Goal: Task Accomplishment & Management: Complete application form

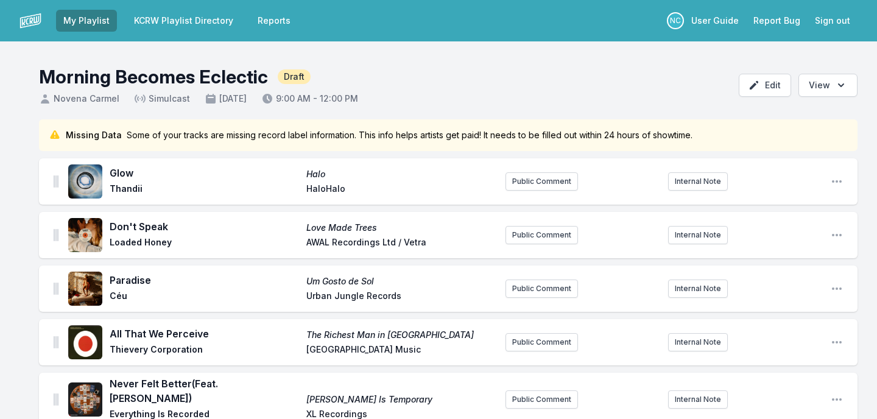
click at [161, 28] on link "KCRW Playlist Directory" at bounding box center [184, 21] width 114 height 22
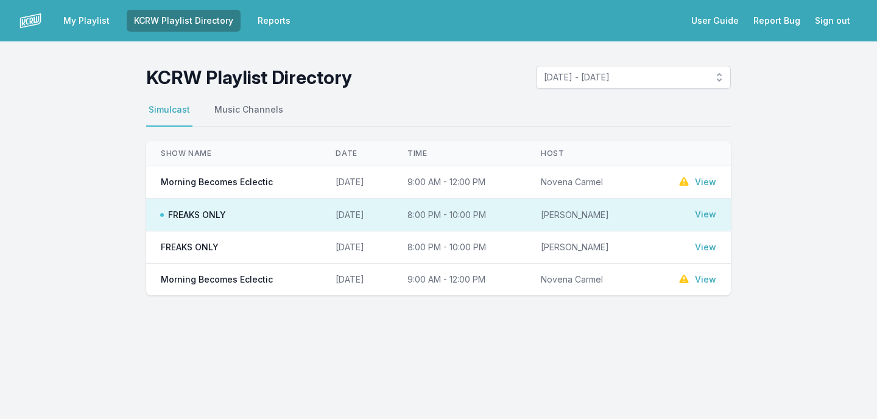
click at [706, 177] on link "View" at bounding box center [705, 182] width 21 height 12
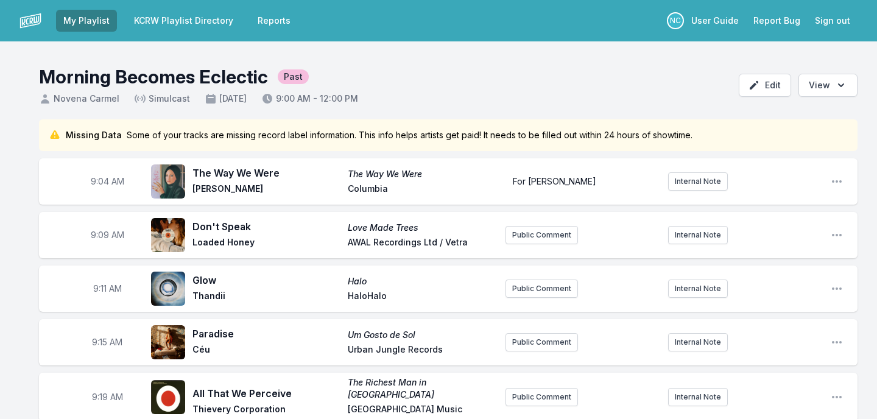
click at [190, 19] on link "KCRW Playlist Directory" at bounding box center [184, 21] width 114 height 22
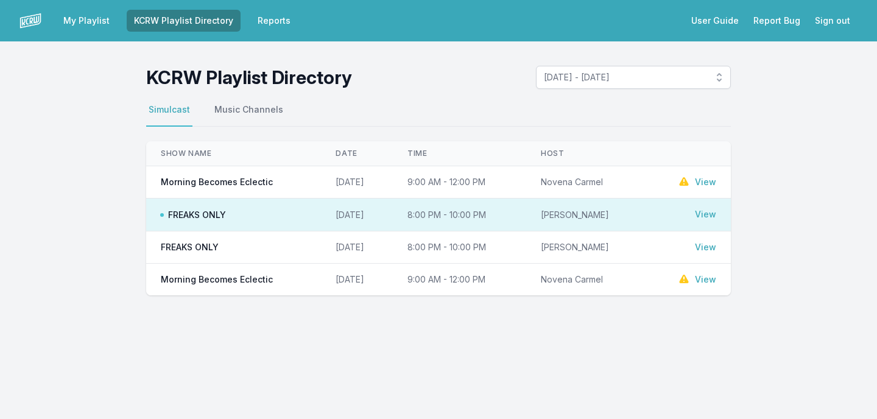
click at [102, 25] on link "My Playlist" at bounding box center [86, 21] width 61 height 22
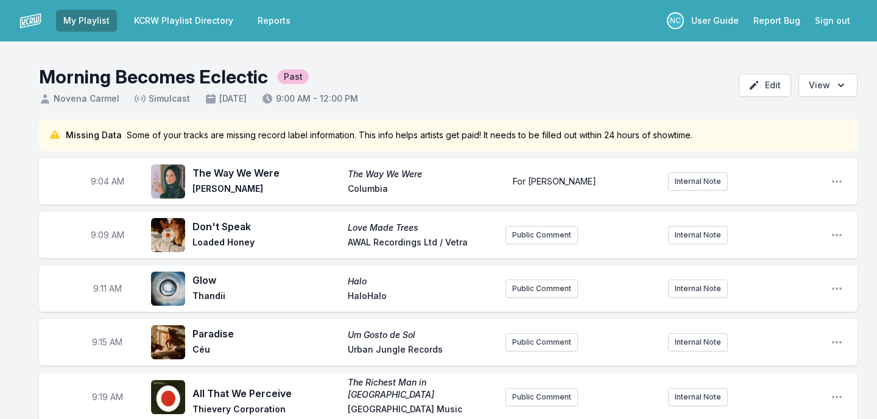
click at [102, 25] on link "My Playlist" at bounding box center [86, 21] width 61 height 22
click at [35, 23] on img at bounding box center [30, 21] width 22 height 22
click at [34, 21] on img at bounding box center [30, 21] width 22 height 22
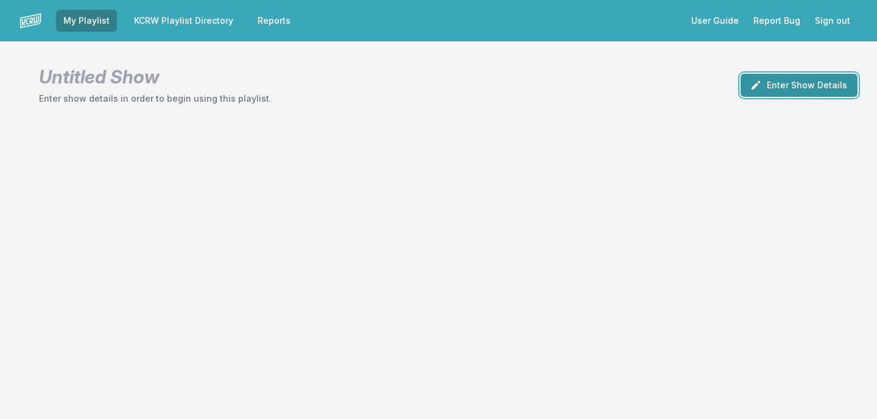
click at [779, 90] on button "Enter Show Details" at bounding box center [798, 85] width 117 height 23
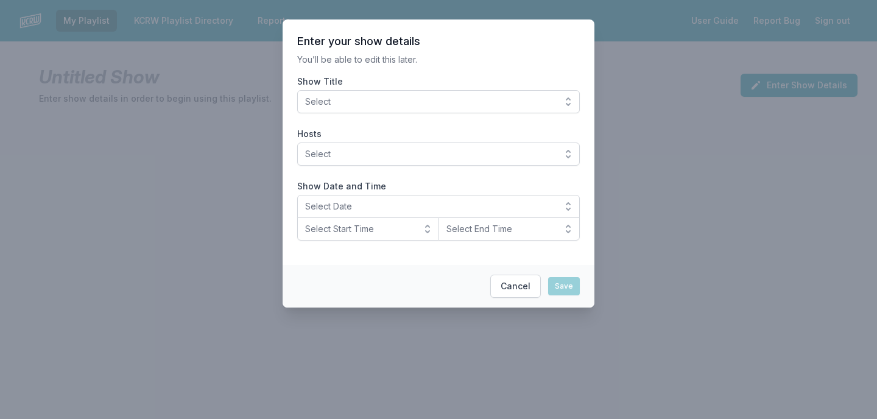
click at [468, 99] on span "Select" at bounding box center [430, 102] width 250 height 12
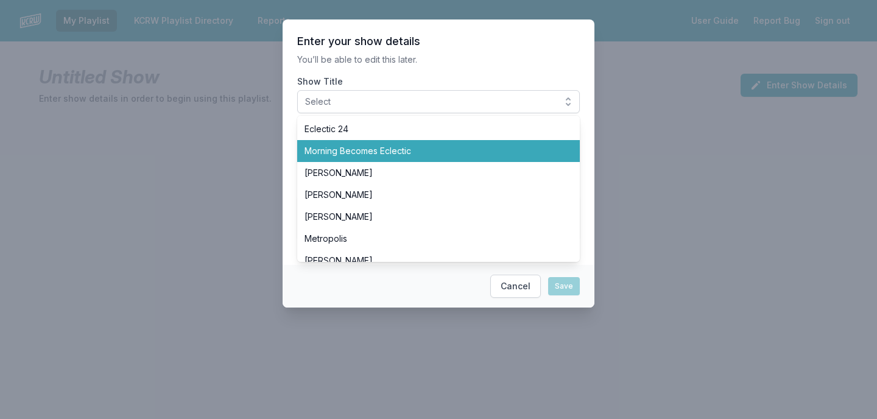
click at [412, 153] on span "Morning Becomes Eclectic" at bounding box center [430, 151] width 253 height 12
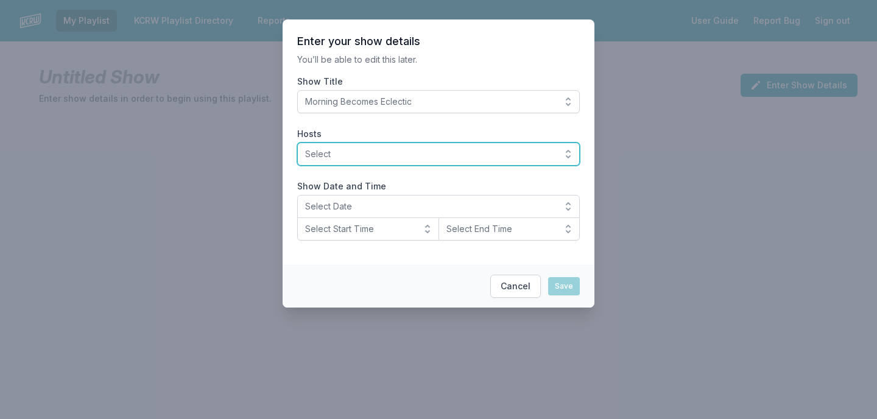
click at [389, 152] on span "Select" at bounding box center [430, 154] width 250 height 12
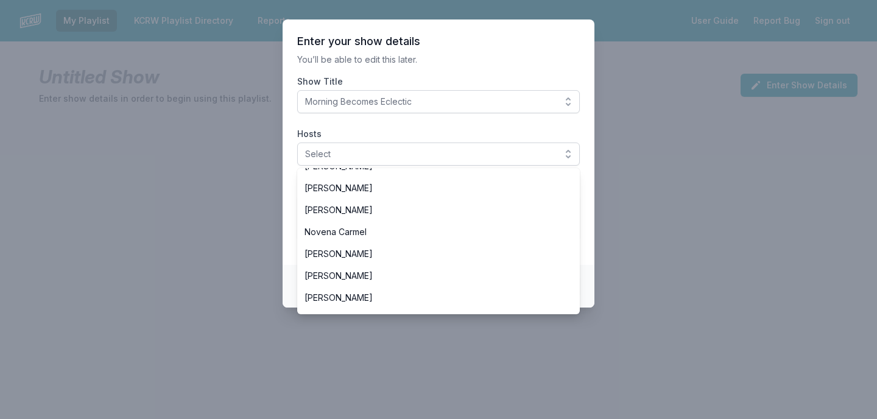
scroll to position [250, 0]
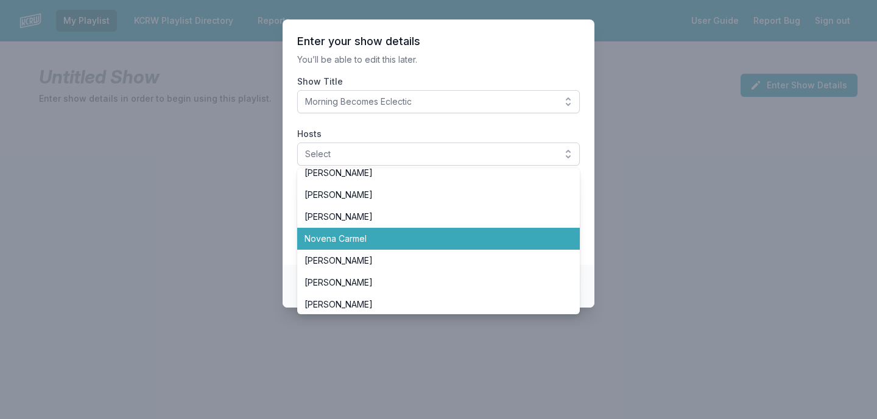
click at [363, 238] on span "Novena Carmel" at bounding box center [430, 239] width 253 height 12
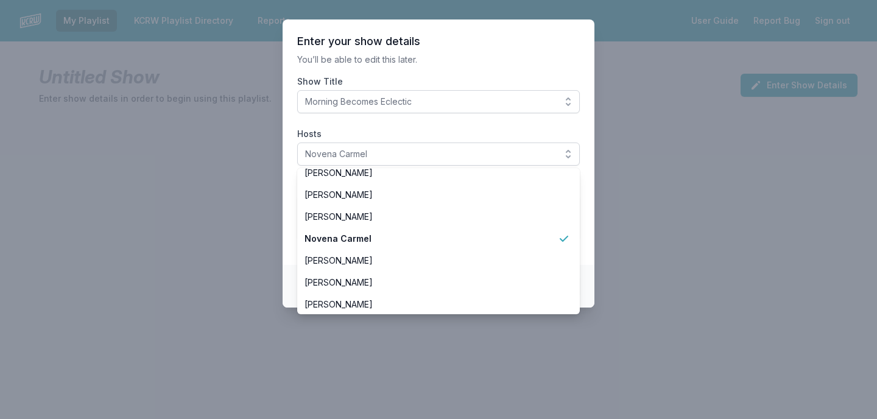
click at [479, 78] on label "Show Title" at bounding box center [438, 82] width 283 height 12
click at [479, 90] on button "Morning Becomes Eclectic" at bounding box center [438, 101] width 283 height 23
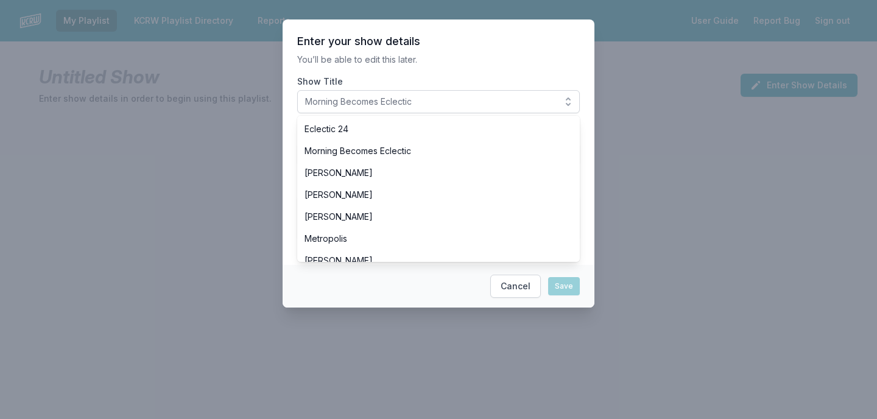
click at [508, 58] on p "You’ll be able to edit this later." at bounding box center [438, 60] width 283 height 12
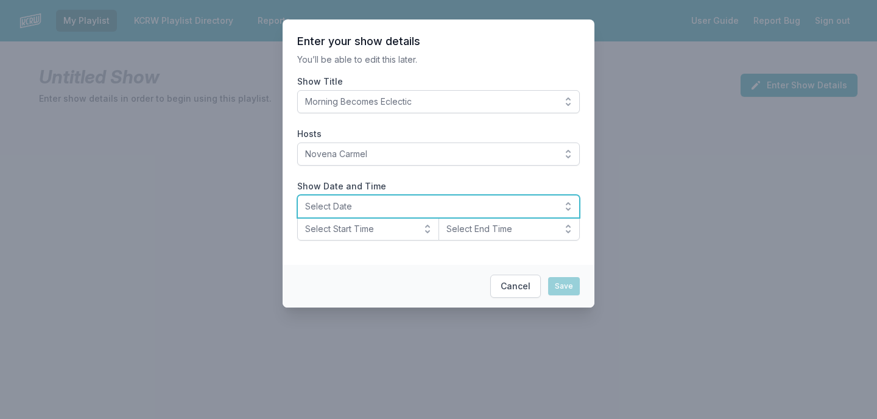
click at [381, 211] on span "Select Date" at bounding box center [430, 206] width 250 height 12
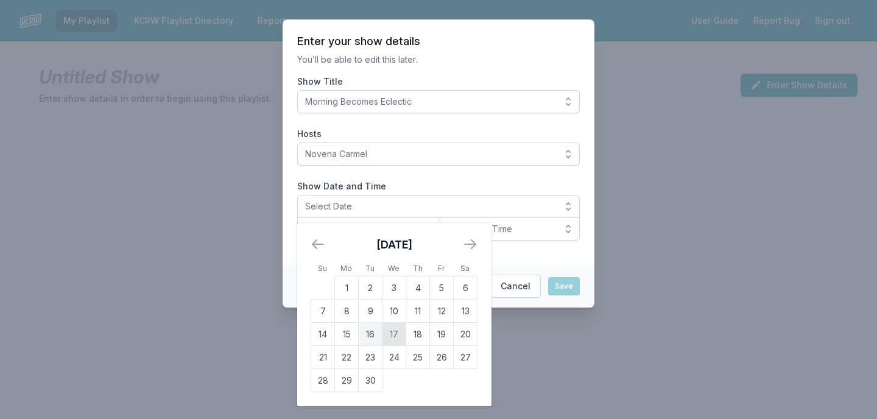
click at [395, 334] on td "17" at bounding box center [394, 334] width 24 height 23
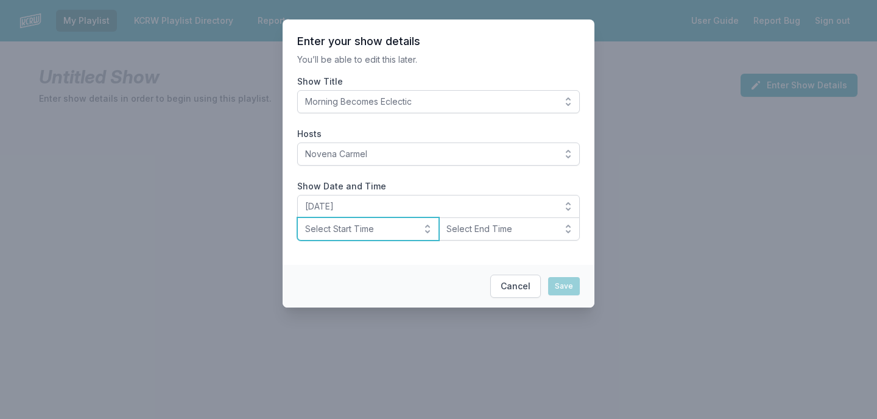
click at [388, 230] on span "Select Start Time" at bounding box center [359, 229] width 109 height 12
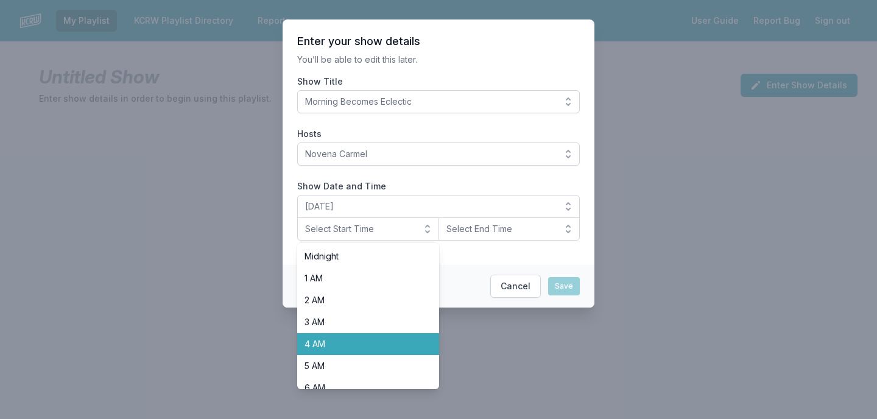
scroll to position [131, 0]
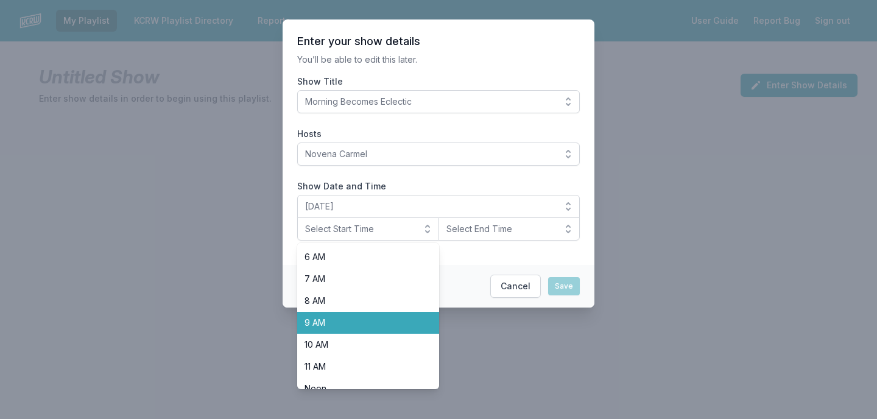
click at [380, 322] on span "9 AM" at bounding box center [360, 323] width 113 height 12
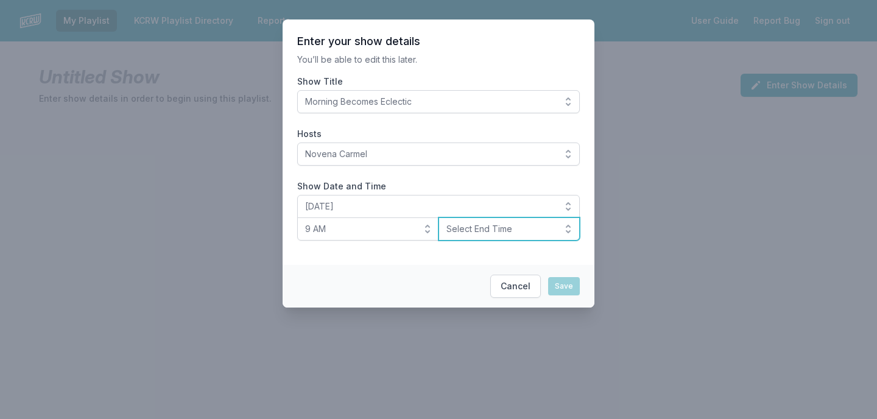
click at [476, 225] on span "Select End Time" at bounding box center [500, 229] width 109 height 12
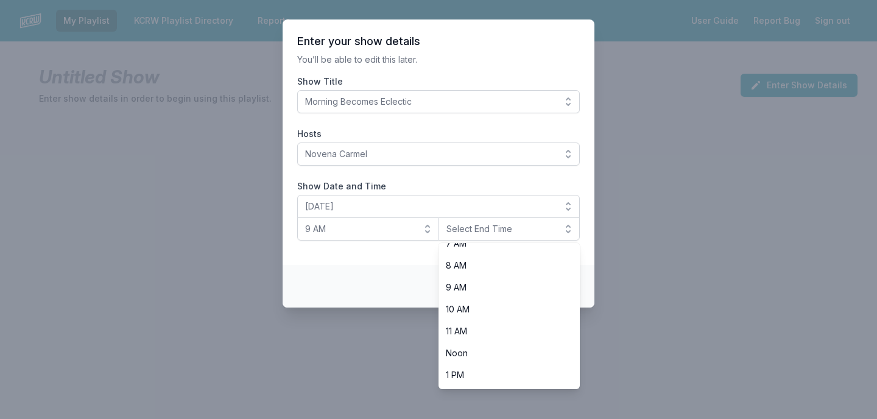
scroll to position [192, 0]
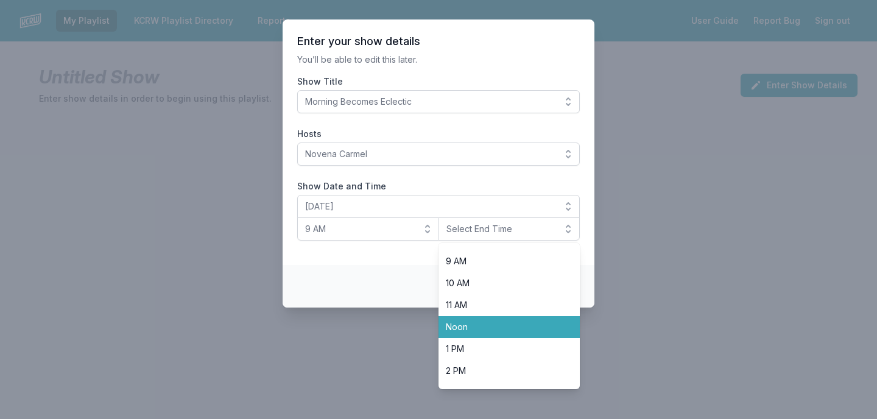
click at [470, 324] on span "Noon" at bounding box center [502, 327] width 113 height 12
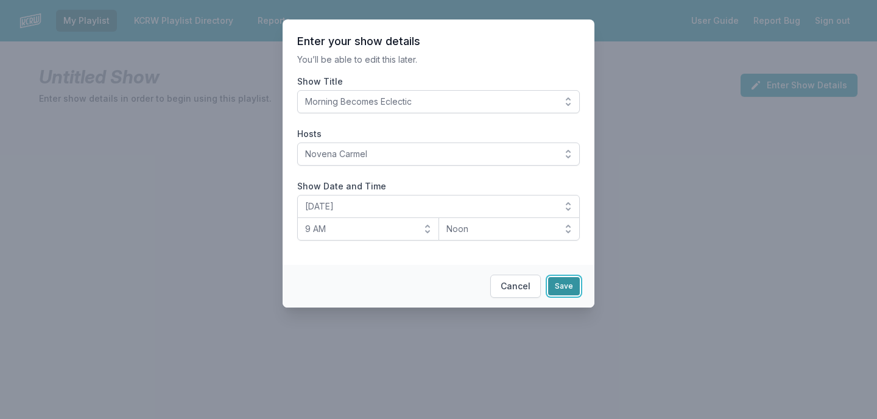
click at [560, 284] on button "Save" at bounding box center [564, 286] width 32 height 18
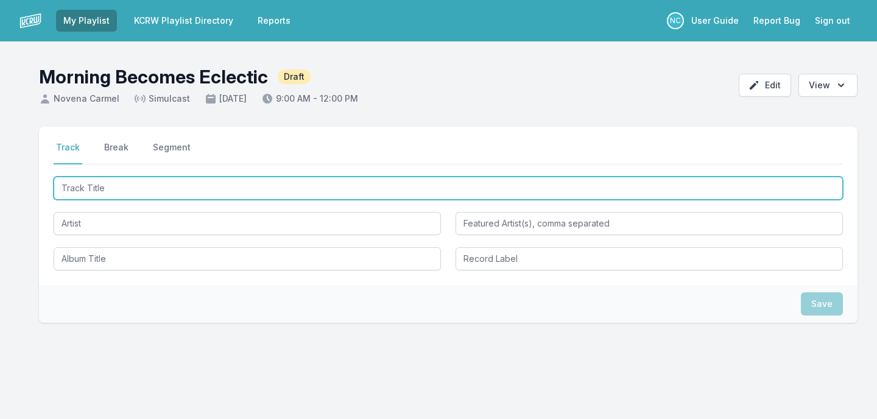
click at [494, 188] on input "Track Title" at bounding box center [448, 188] width 789 height 23
type input "Cool Hand"
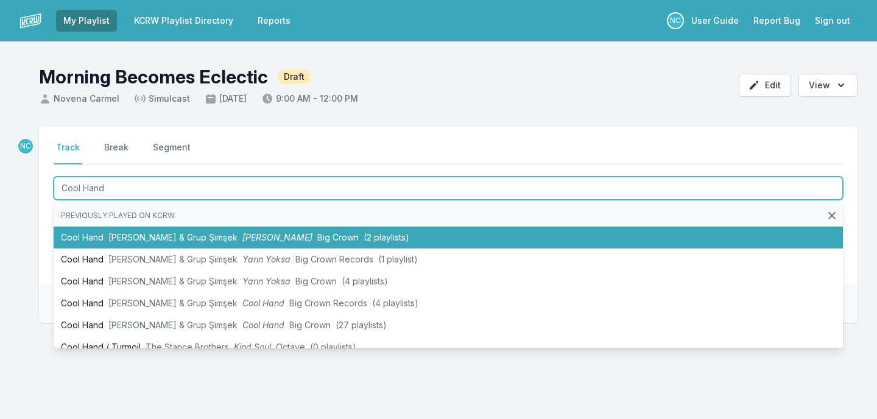
click at [418, 232] on li "Cool Hand Derya Yıldırım & Grup Şimşek Yarin Yoksa Big Crown (2 playlists)" at bounding box center [448, 238] width 789 height 22
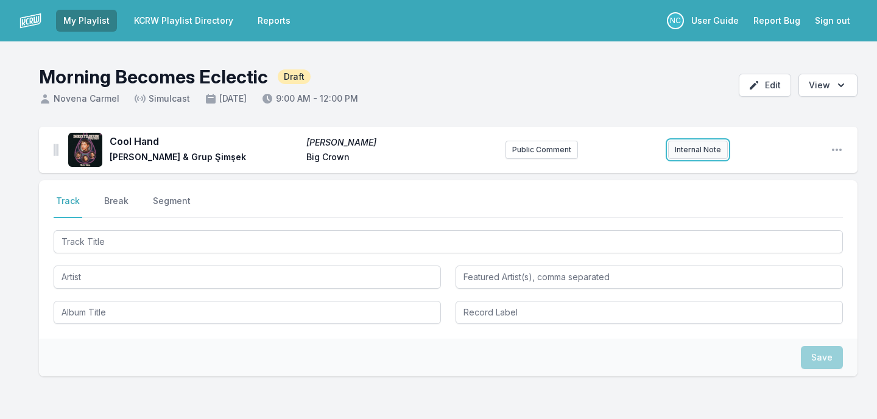
click at [681, 145] on button "Internal Note" at bounding box center [698, 150] width 60 height 18
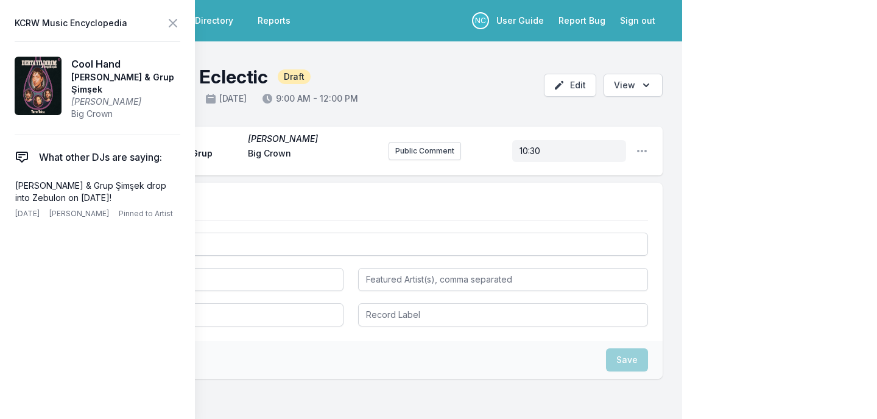
click at [784, 139] on div "My Playlist KCRW Playlist Directory Reports NC User Guide Report Bug Sign out M…" at bounding box center [438, 248] width 877 height 496
click at [176, 19] on icon at bounding box center [172, 22] width 7 height 7
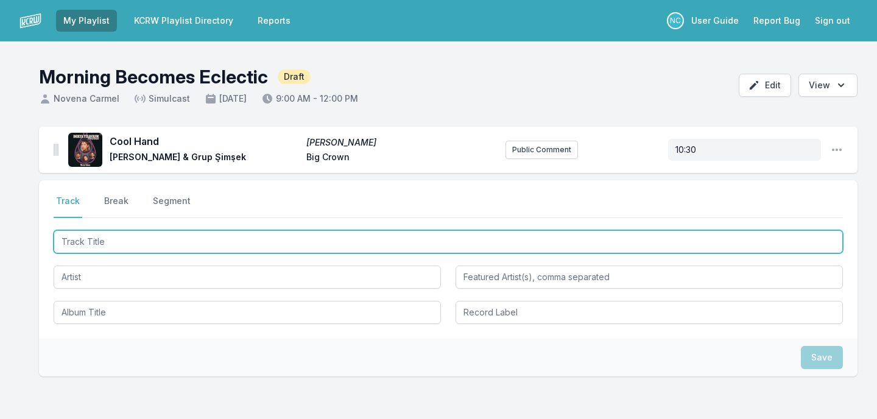
click at [196, 245] on input "Track Title" at bounding box center [448, 241] width 789 height 23
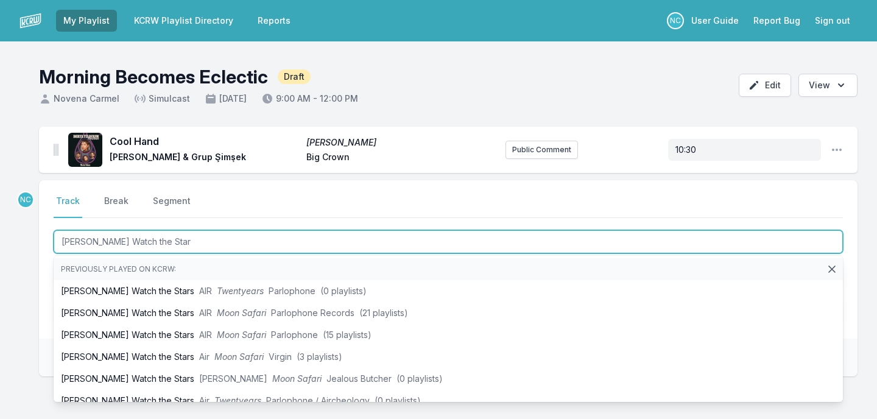
type input "[PERSON_NAME] Watch the Stars"
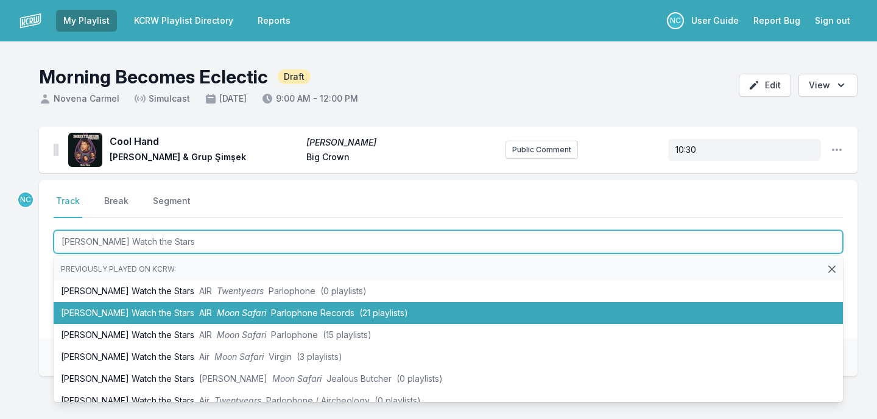
click at [202, 304] on li "Kelly Watch the Stars AIR Moon Safari Parlophone Records (21 playlists)" at bounding box center [448, 313] width 789 height 22
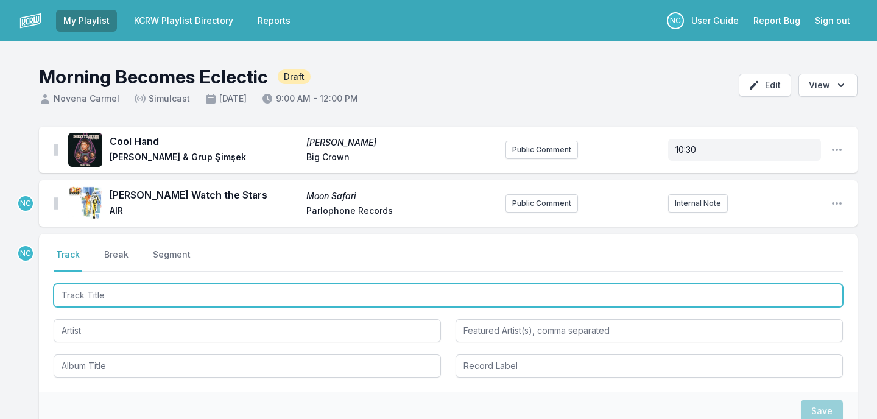
click at [201, 303] on input "Track Title" at bounding box center [448, 295] width 789 height 23
type input "Our Home"
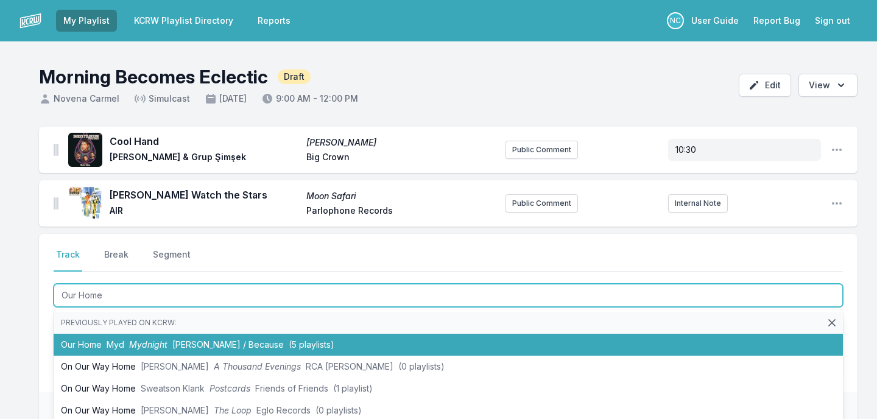
click at [183, 337] on li "Our Home Myd Mydnight Ed Banger / Because (5 playlists)" at bounding box center [448, 345] width 789 height 22
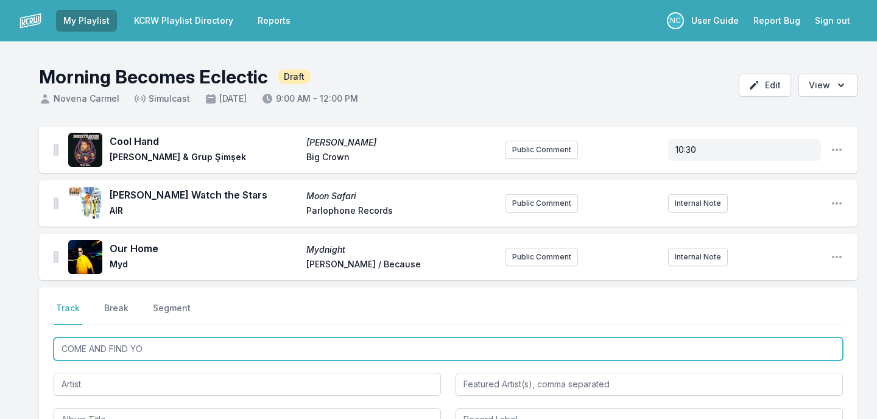
type input "COME AND FIND YOU"
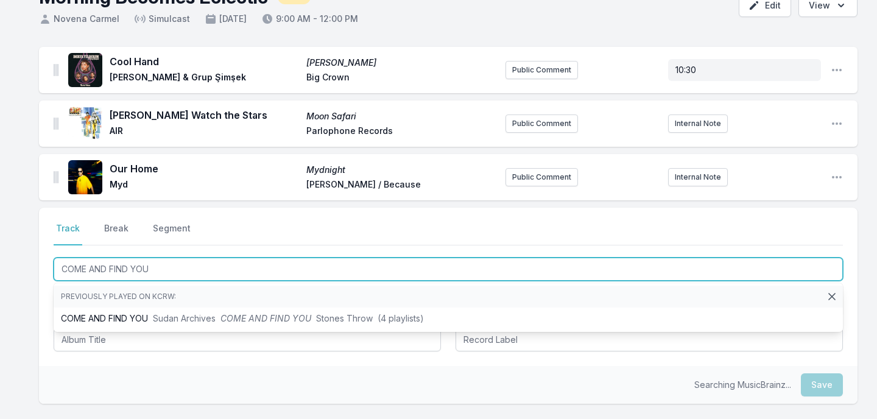
scroll to position [112, 0]
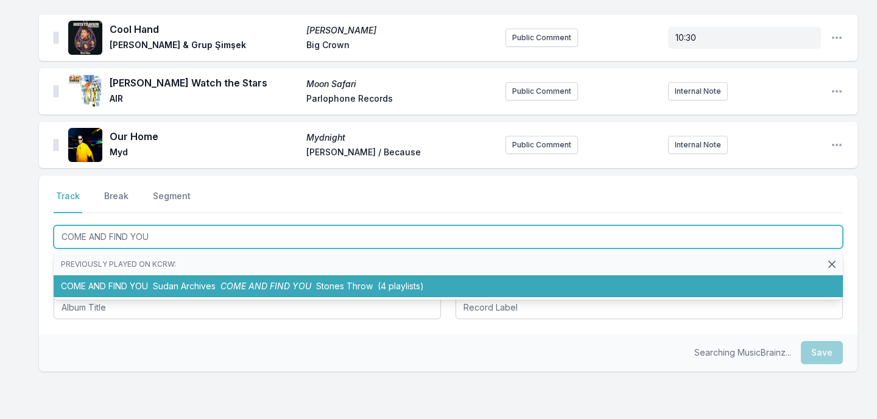
click at [205, 294] on li "COME AND FIND YOU Sudan Archives COME AND FIND YOU Stones Throw (4 playlists)" at bounding box center [448, 286] width 789 height 22
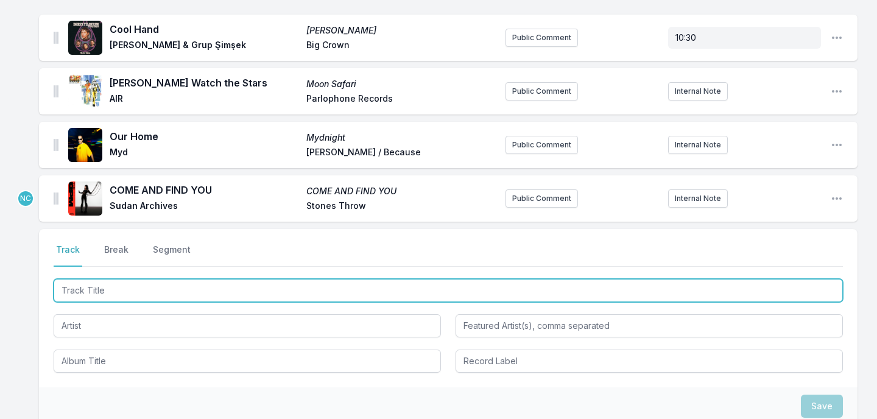
click at [175, 294] on input "Track Title" at bounding box center [448, 290] width 789 height 23
type input "Stitches"
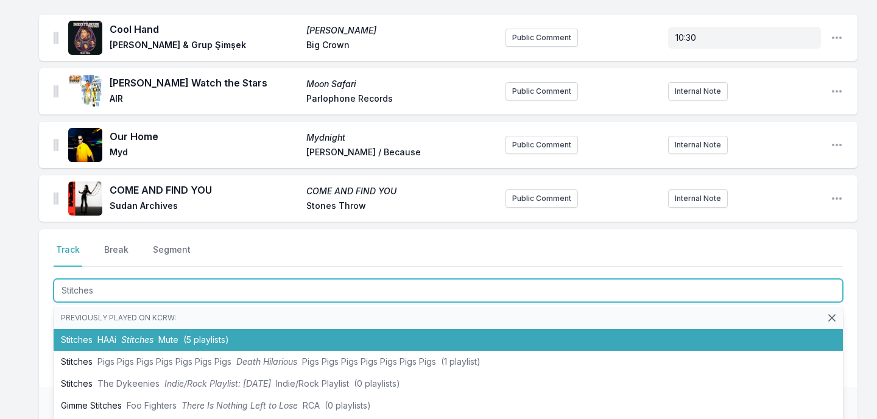
click at [176, 343] on span "Mute" at bounding box center [168, 339] width 20 height 10
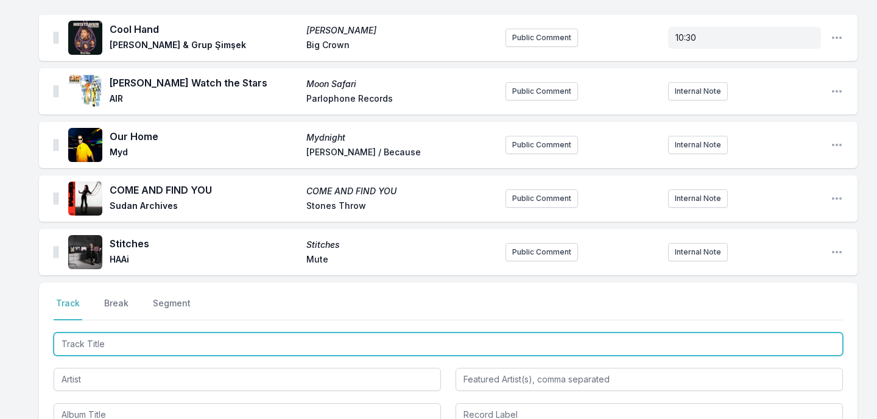
click at [176, 343] on input "Track Title" at bounding box center [448, 343] width 789 height 23
type input "Disco Life"
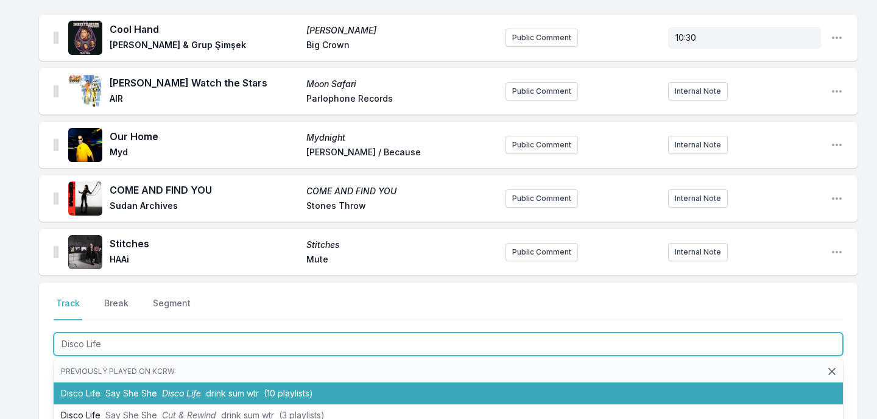
click at [160, 392] on li "Disco Life Say She She Disco Life drink sum wtr (10 playlists)" at bounding box center [448, 393] width 789 height 22
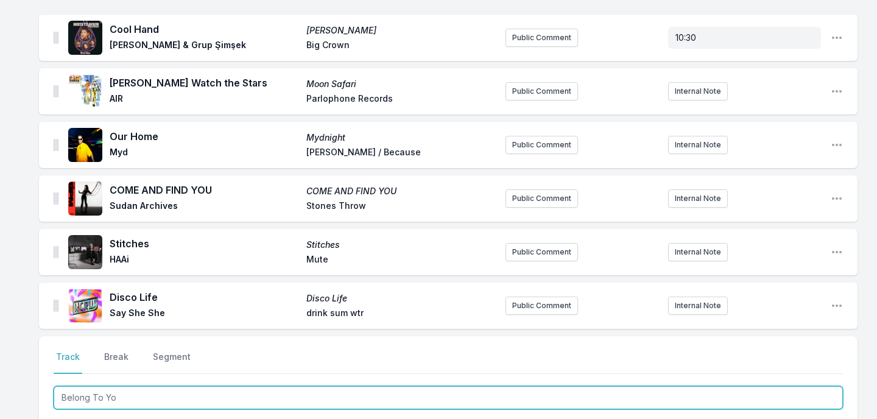
type input "Belong To You"
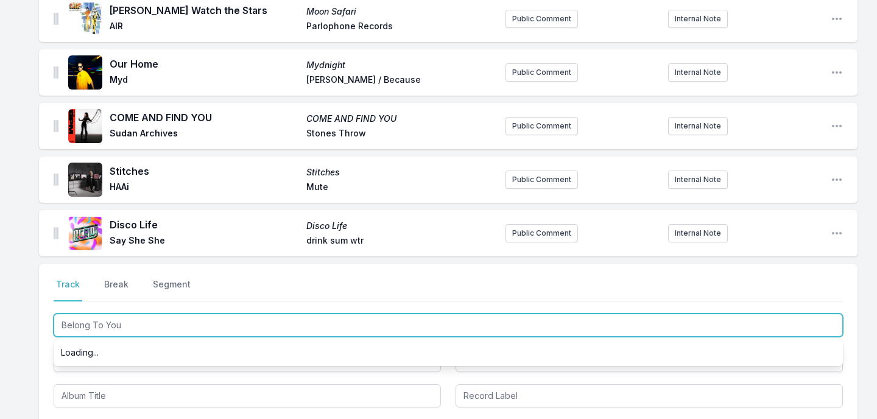
scroll to position [202, 0]
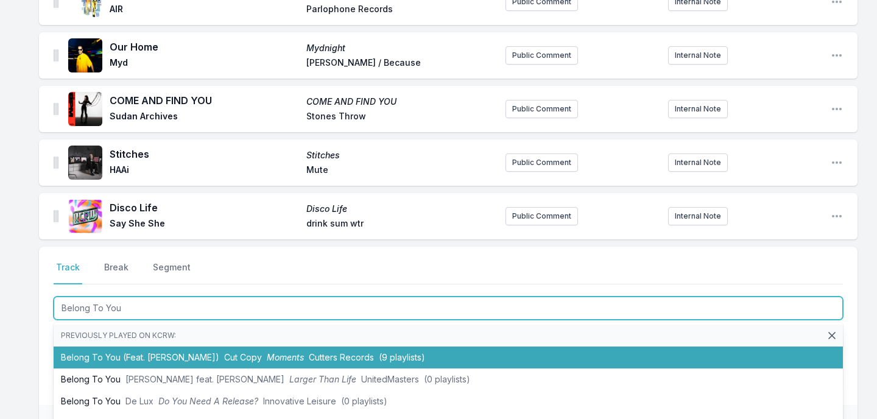
click at [174, 357] on li "Belong To You (Feat. Kate Bollinger) Cut Copy Moments Cutters Records (9 playli…" at bounding box center [448, 357] width 789 height 22
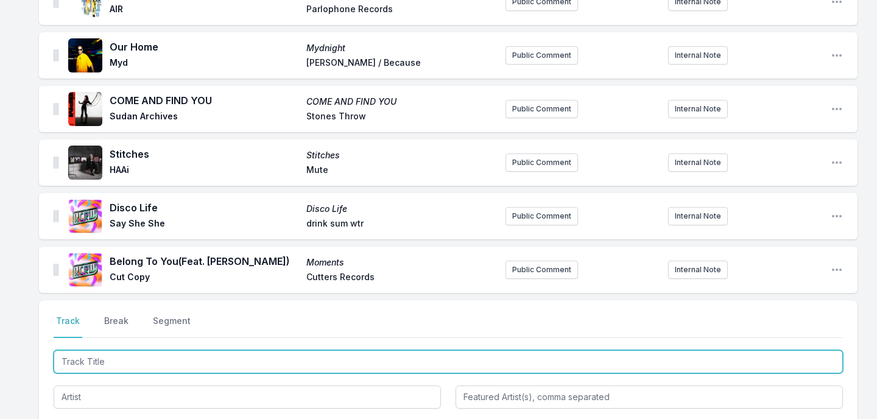
scroll to position [255, 0]
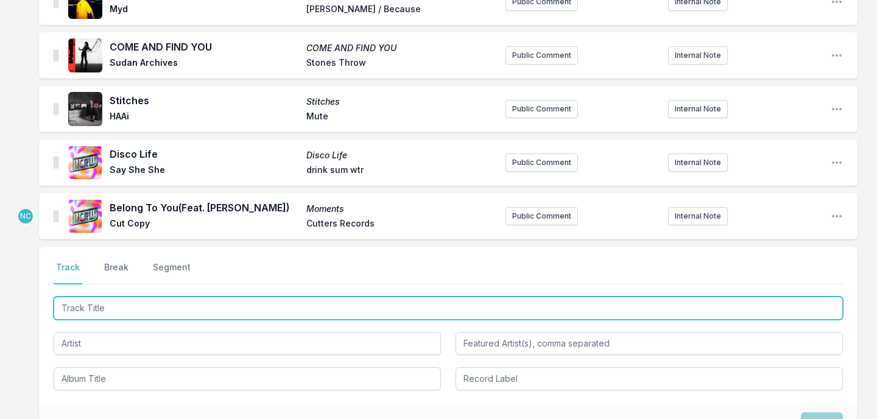
click at [174, 309] on input "Track Title" at bounding box center [448, 308] width 789 height 23
type input "New Earth Time"
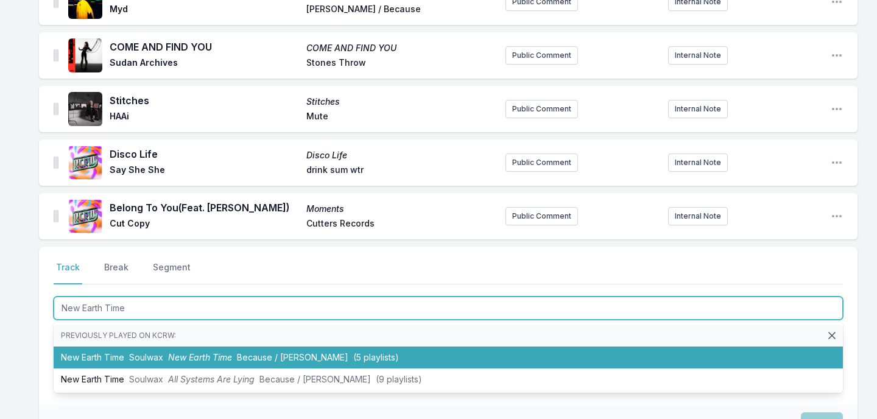
click at [138, 362] on span "Soulwax" at bounding box center [146, 357] width 34 height 10
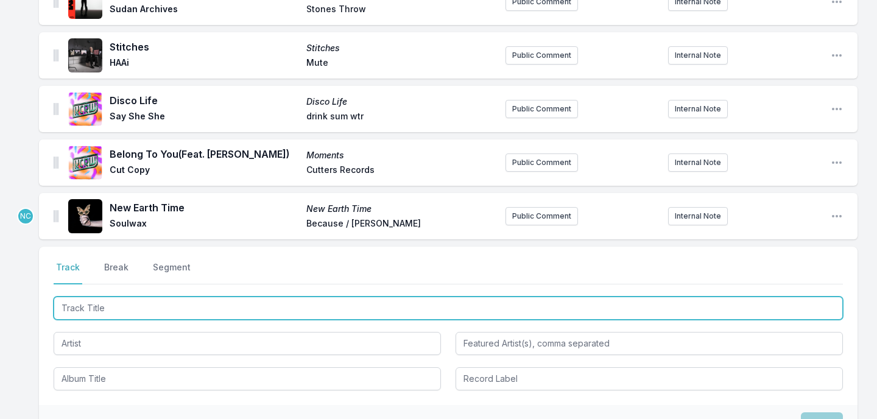
click at [136, 315] on input "Track Title" at bounding box center [448, 308] width 789 height 23
type input "9am"
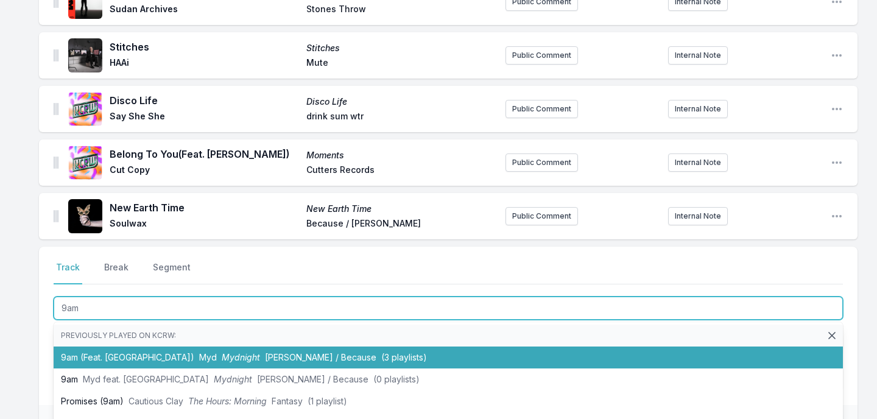
click at [127, 350] on li "9am (Feat. Calcutta) Myd Mydnight Ed Banger / Because (3 playlists)" at bounding box center [448, 357] width 789 height 22
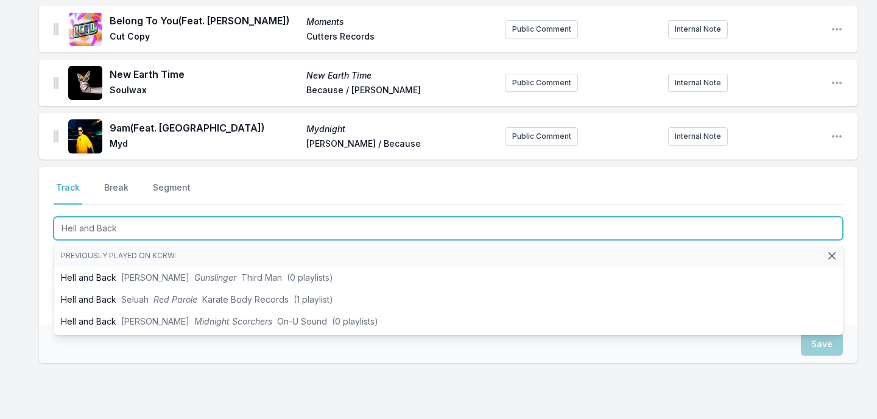
scroll to position [445, 0]
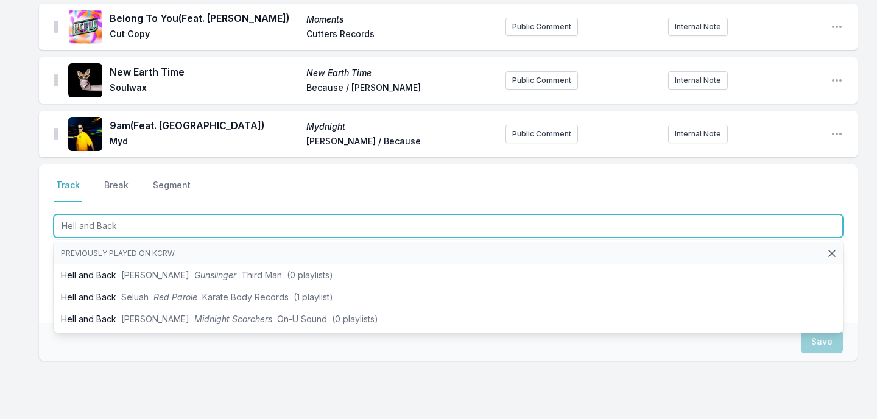
click at [88, 230] on input "Hell and Back" at bounding box center [448, 225] width 789 height 23
type input "Hell N Back"
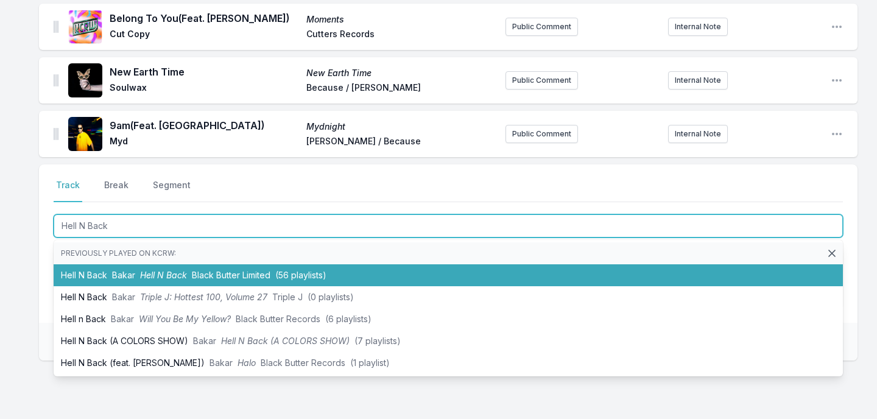
click at [100, 270] on li "Hell N Back Bakar Hell N Back Black Butter Limited (56 playlists)" at bounding box center [448, 275] width 789 height 22
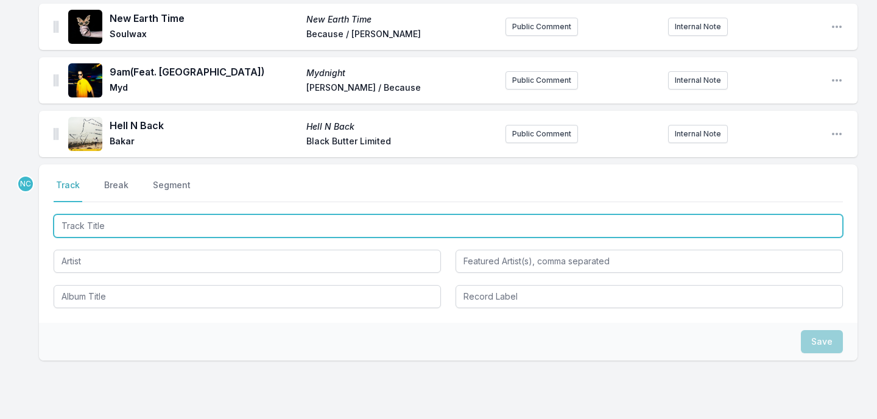
click at [153, 227] on input "Track Title" at bounding box center [448, 225] width 789 height 23
type input "Broken Twin"
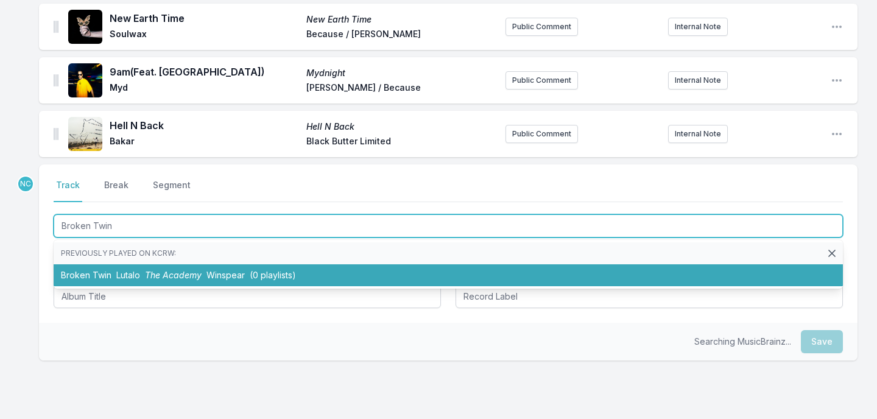
click at [142, 272] on li "Broken Twin Lutalo The Academy Winspear (0 playlists)" at bounding box center [448, 275] width 789 height 22
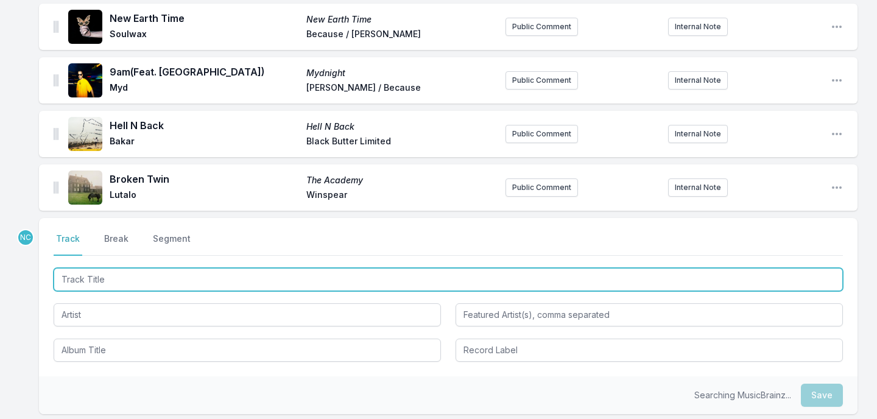
scroll to position [552, 0]
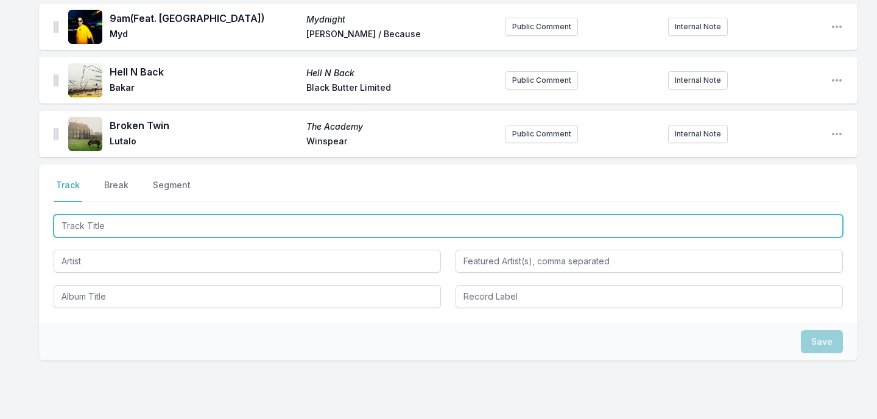
click at [153, 229] on input "Track Title" at bounding box center [448, 225] width 789 height 23
type input "New Earth Time"
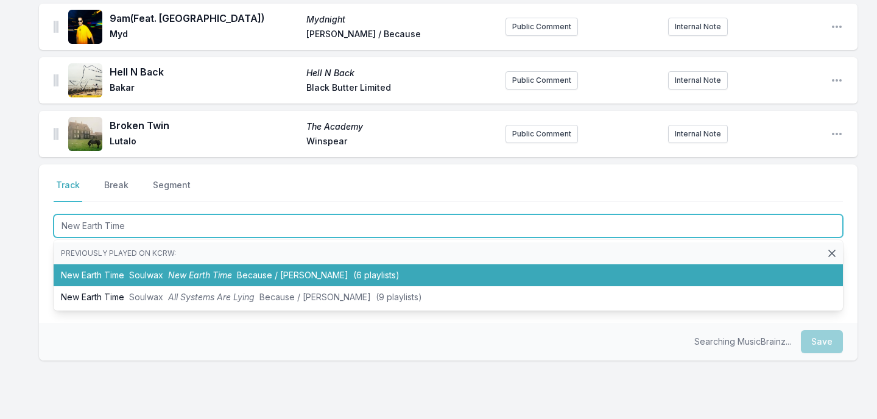
click at [141, 275] on span "Soulwax" at bounding box center [146, 275] width 34 height 10
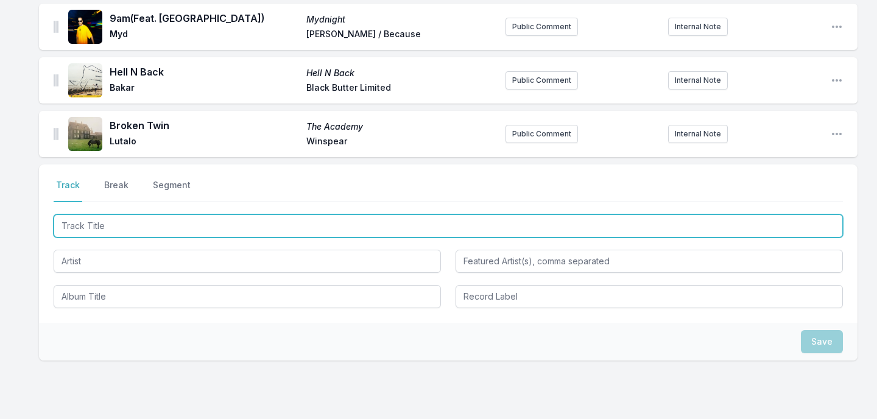
scroll to position [605, 0]
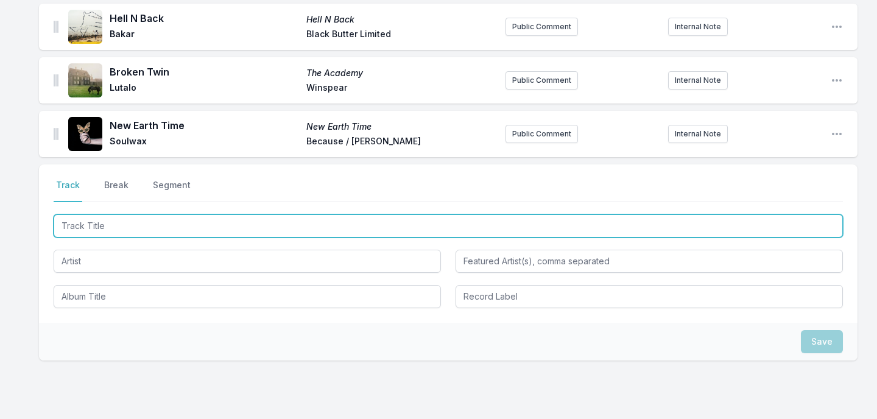
click at [132, 227] on input "Track Title" at bounding box center [448, 225] width 789 height 23
type input "Dancing2"
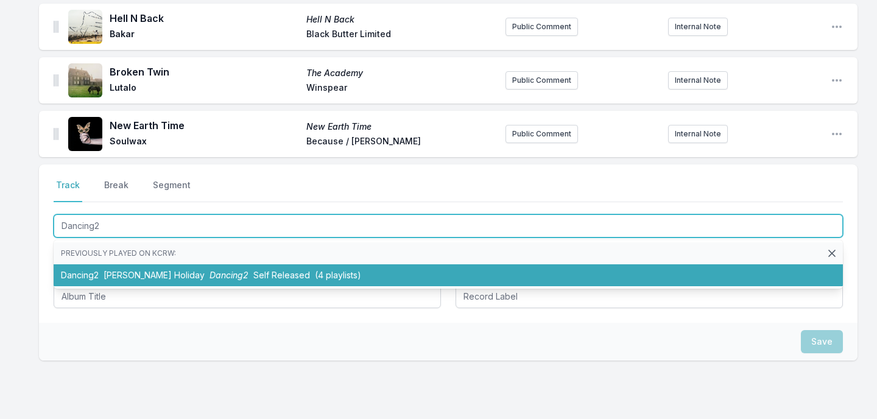
click at [105, 274] on span "[PERSON_NAME] Holiday" at bounding box center [154, 275] width 101 height 10
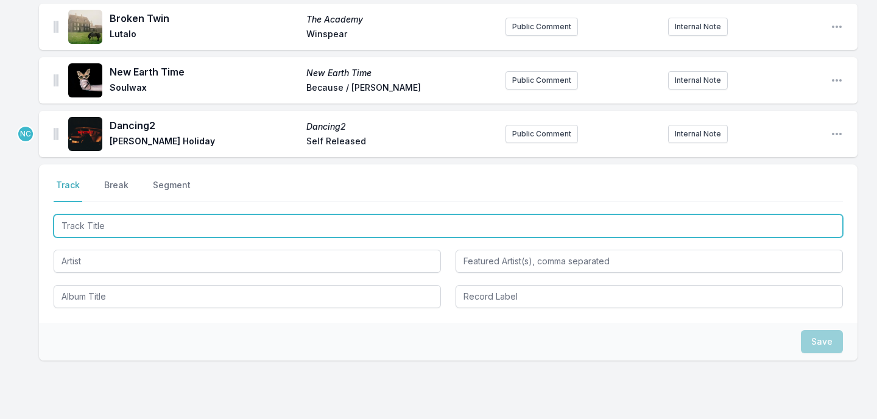
click at [125, 224] on input "Track Title" at bounding box center [448, 225] width 789 height 23
type input "Crush"
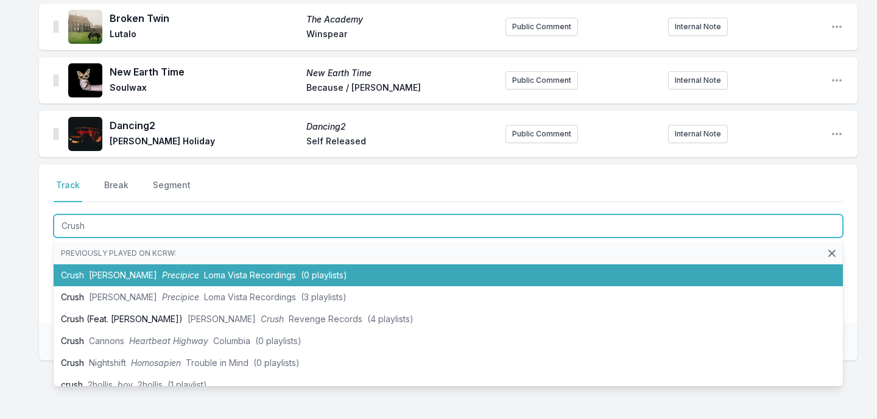
click at [113, 269] on li "Crush Indigo De Souza Precipice Loma Vista Recordings (0 playlists)" at bounding box center [448, 275] width 789 height 22
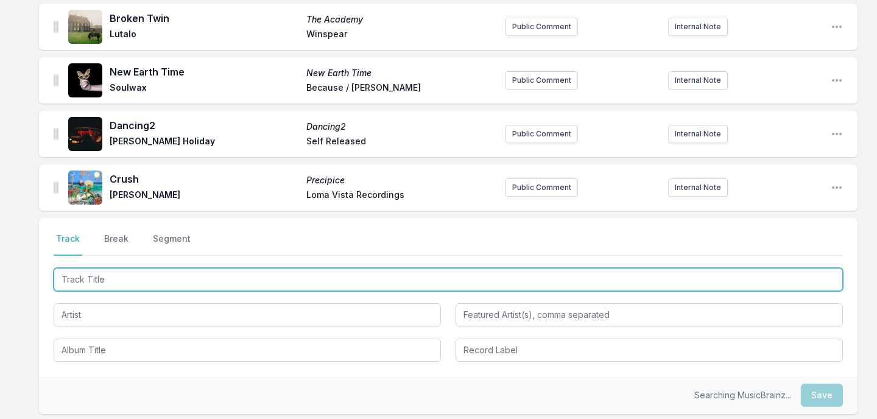
scroll to position [712, 0]
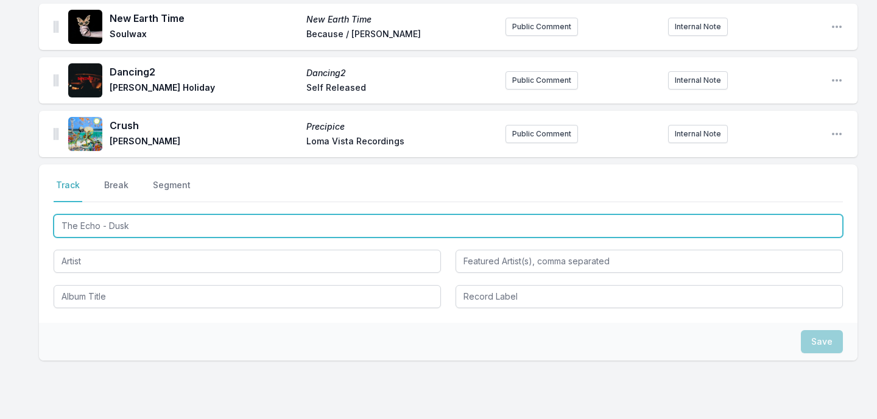
type input "The Echo - Dusky"
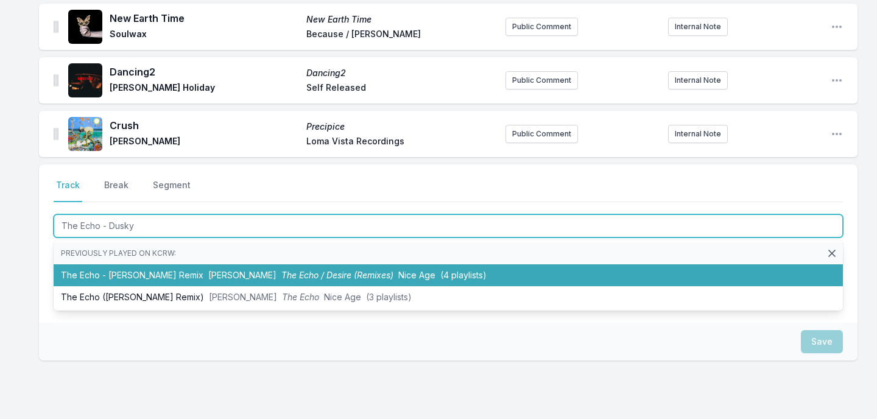
click at [114, 278] on li "The Echo - Dusky Remix TEED The Echo / Desire (Remixes) Nice Age (4 playlists)" at bounding box center [448, 275] width 789 height 22
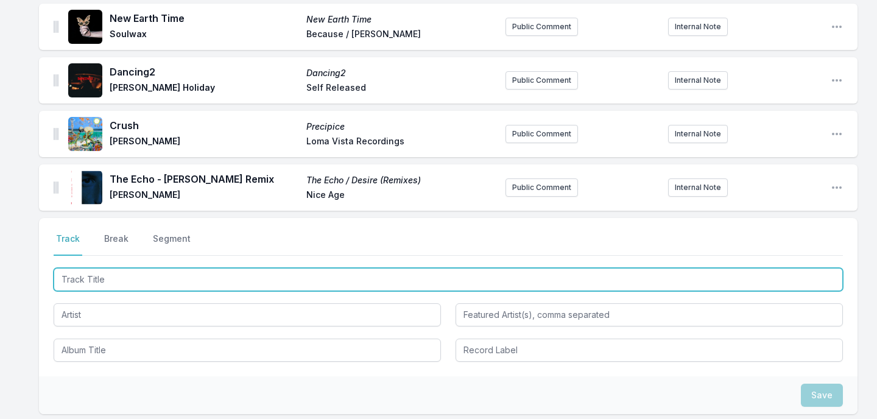
scroll to position [766, 0]
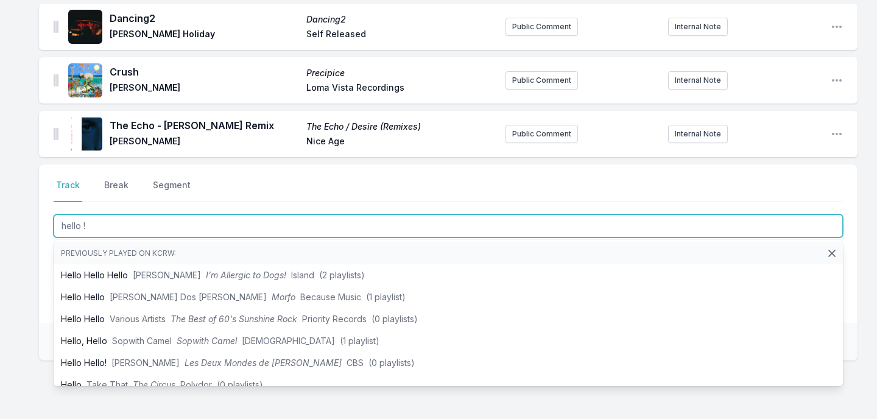
type input "hello !"
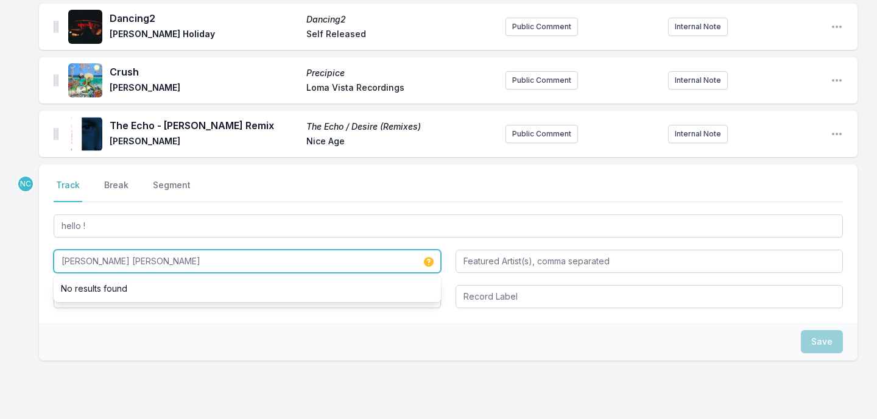
type input "[PERSON_NAME] [PERSON_NAME]"
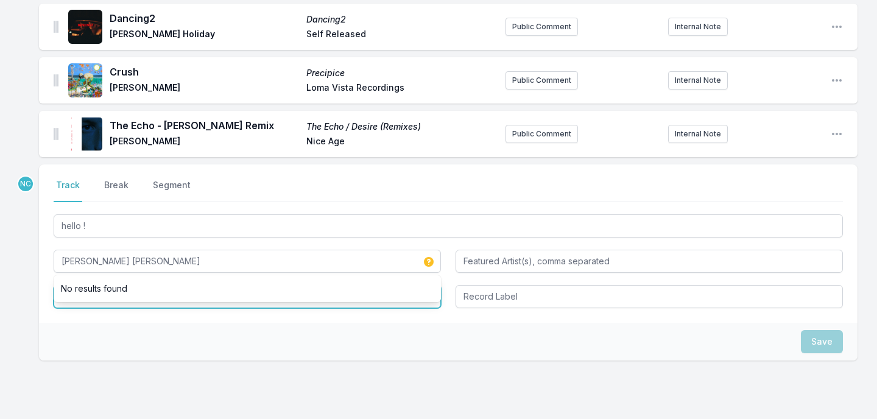
click at [101, 302] on input "Album Title" at bounding box center [247, 296] width 387 height 23
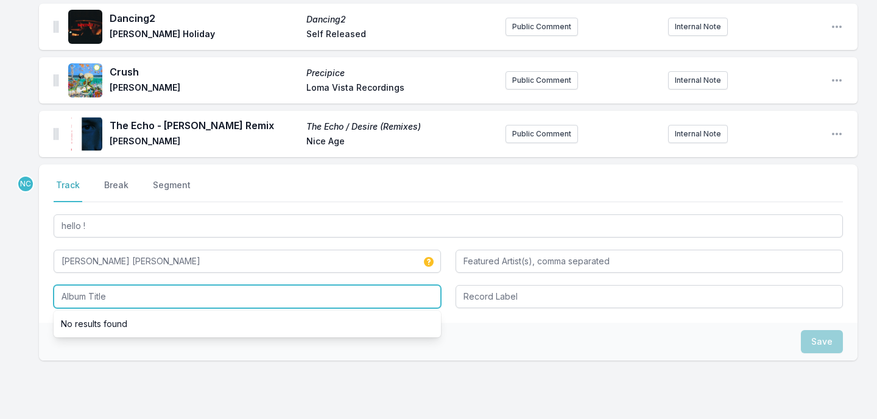
click at [101, 302] on input "Album Title" at bounding box center [247, 296] width 387 height 23
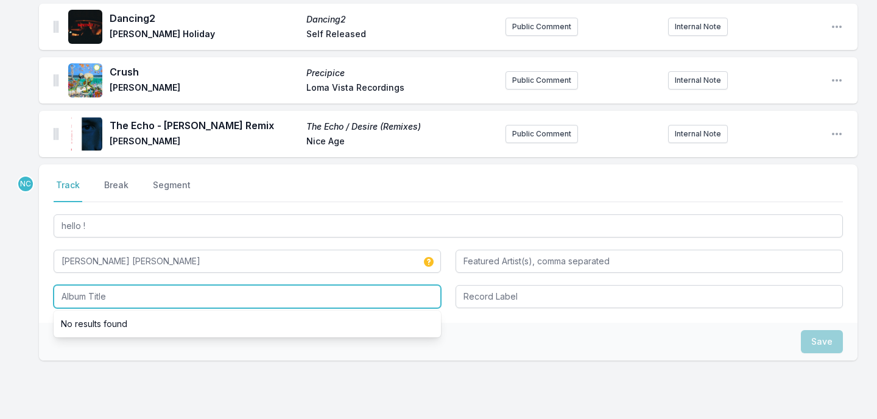
click at [101, 302] on input "Album Title" at bounding box center [247, 296] width 387 height 23
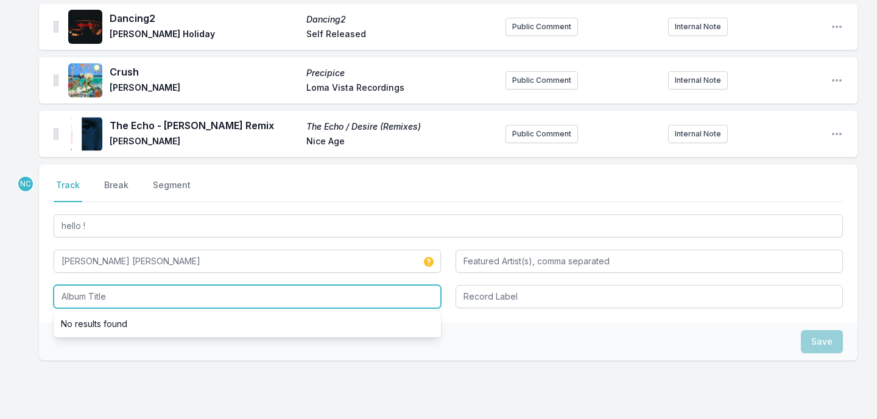
click at [101, 302] on input "Album Title" at bounding box center [247, 296] width 387 height 23
type input "M"
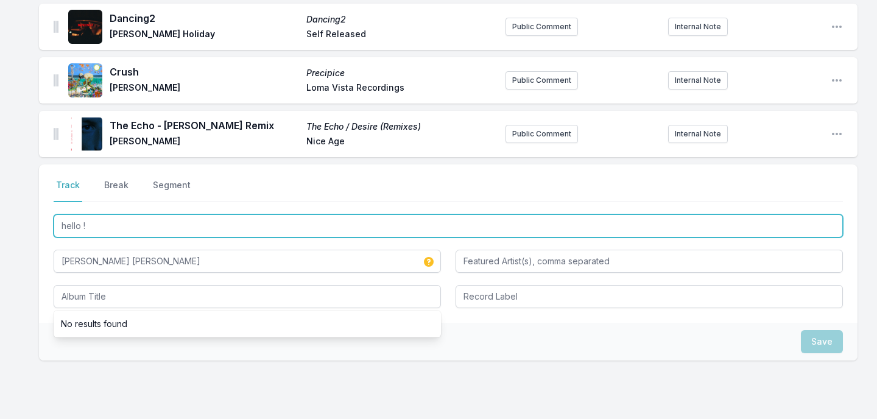
click at [108, 232] on input "hello !" at bounding box center [448, 225] width 789 height 23
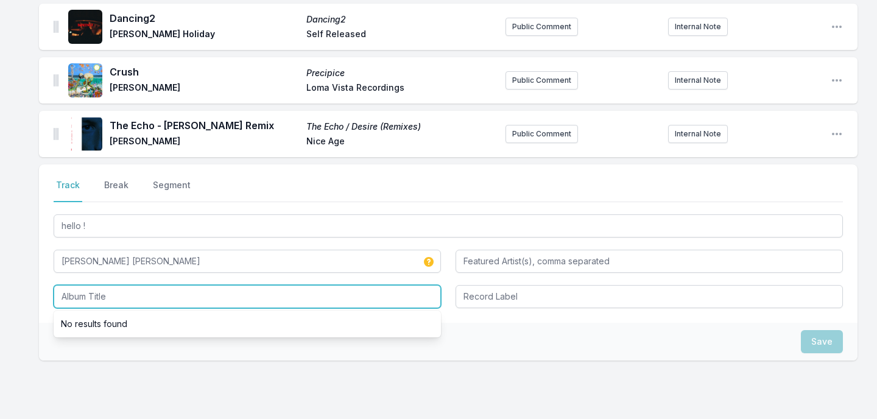
click at [100, 301] on input "Album Title" at bounding box center [247, 296] width 387 height 23
paste input "hello !"
type input "hello !"
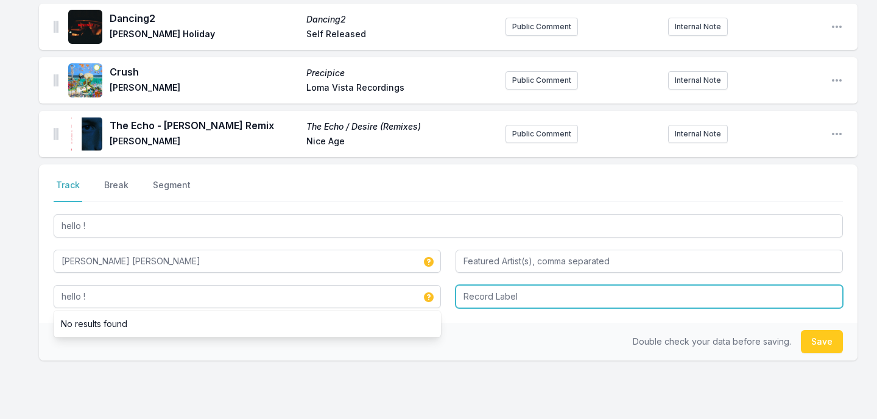
click at [516, 298] on input "Record Label" at bounding box center [648, 296] width 387 height 23
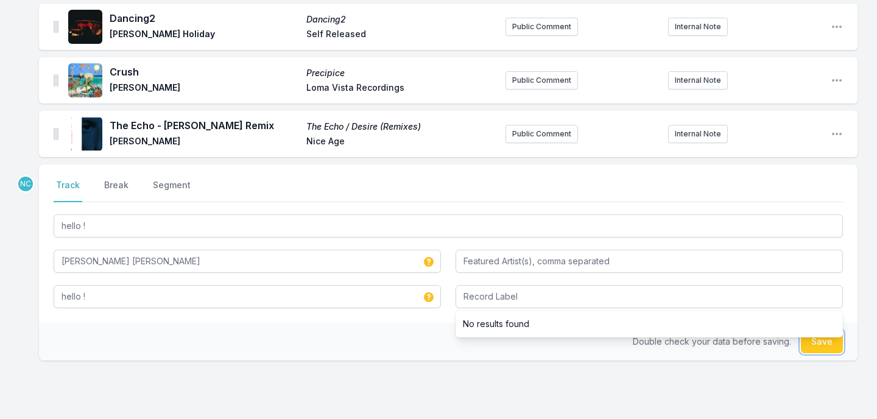
click at [817, 345] on button "Save" at bounding box center [822, 341] width 42 height 23
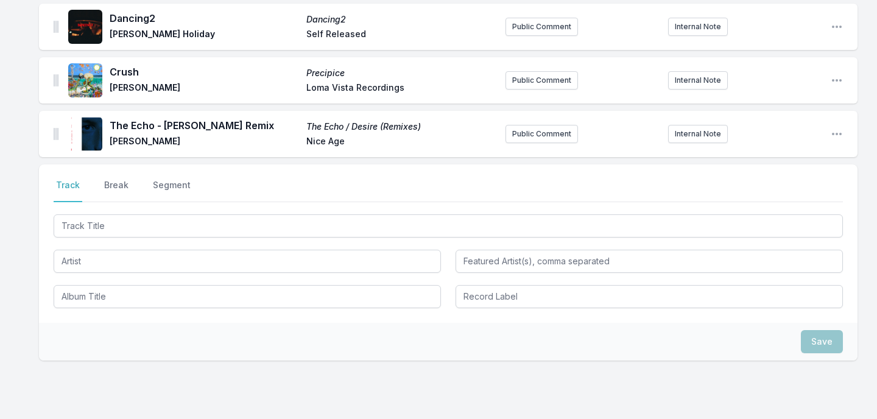
scroll to position [851, 0]
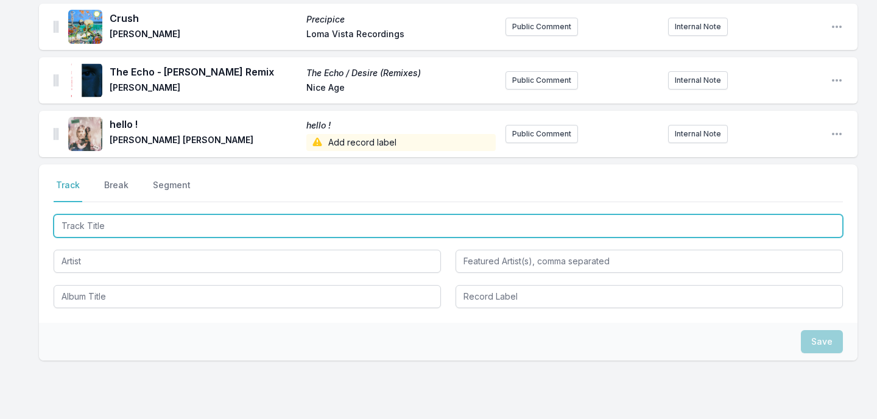
click at [471, 229] on input "Track Title" at bounding box center [448, 225] width 789 height 23
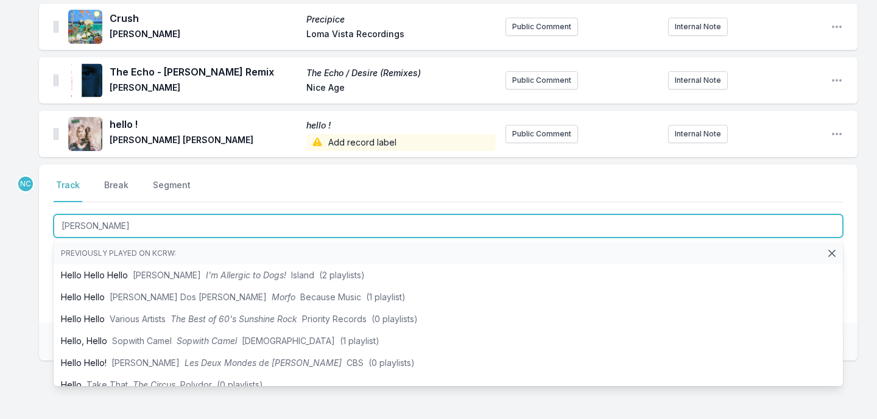
type input "BETTER"
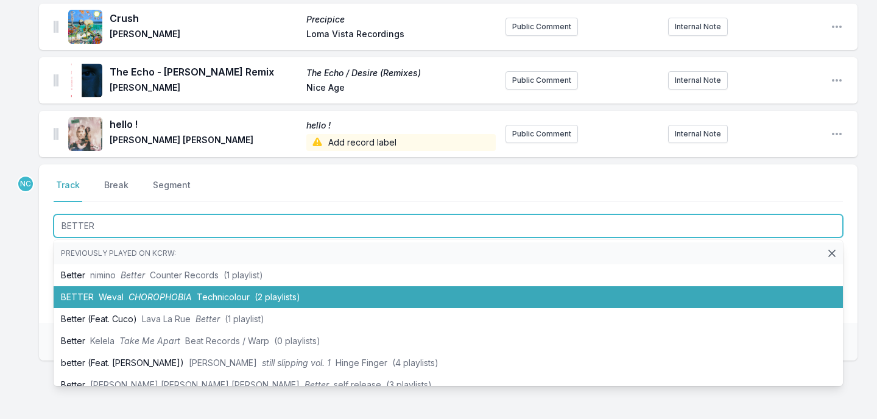
click at [403, 301] on li "BETTER Weval CHOROPHOBIA Technicolour (2 playlists)" at bounding box center [448, 297] width 789 height 22
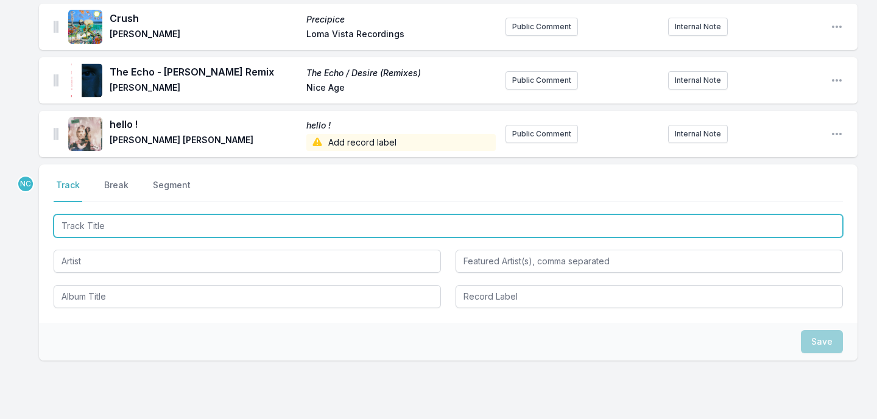
scroll to position [905, 0]
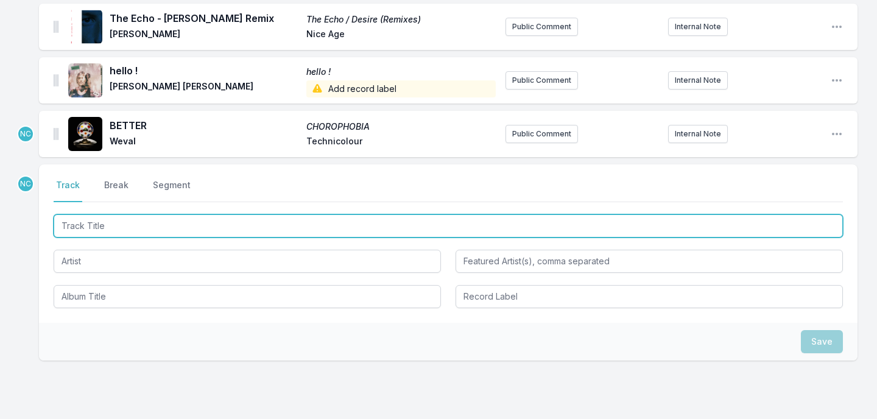
click at [330, 229] on input "Track Title" at bounding box center [448, 225] width 789 height 23
type input "Hit it All"
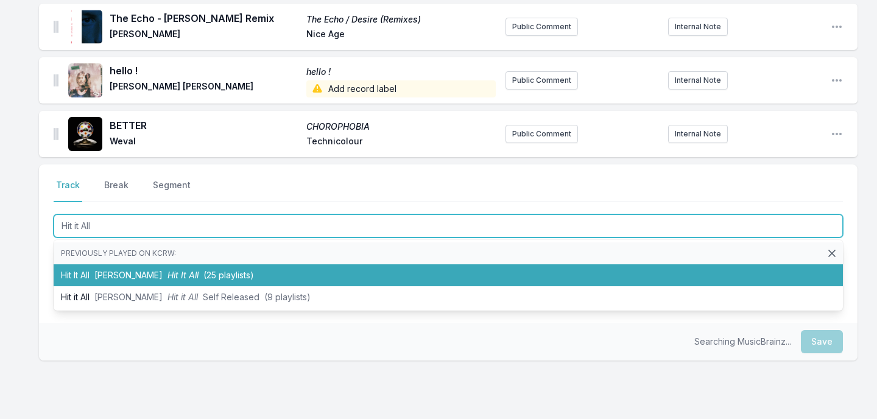
click at [304, 273] on li "Hit It All Wayne Snow Hit It All (25 playlists)" at bounding box center [448, 275] width 789 height 22
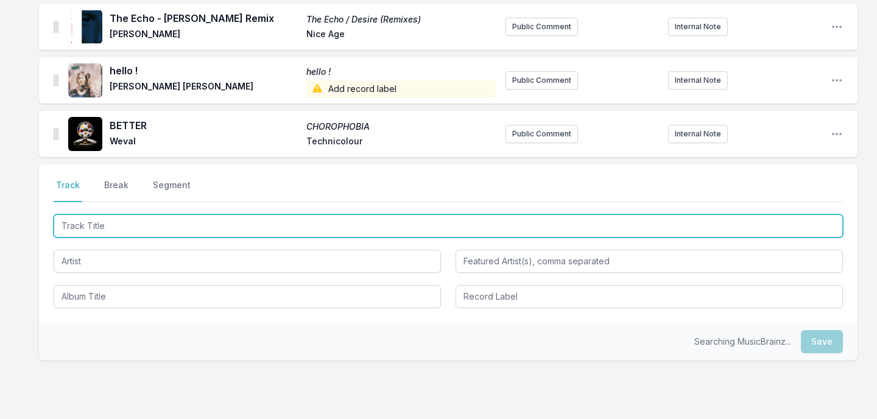
scroll to position [958, 0]
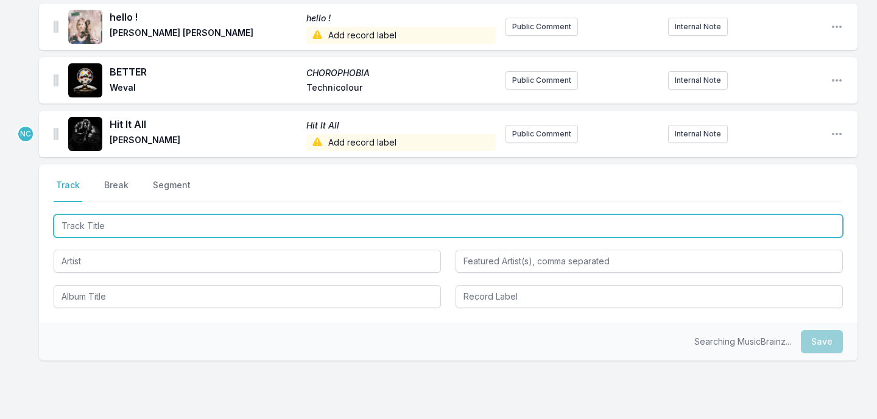
click at [280, 227] on input "Track Title" at bounding box center [448, 225] width 789 height 23
type input "Overboogie"
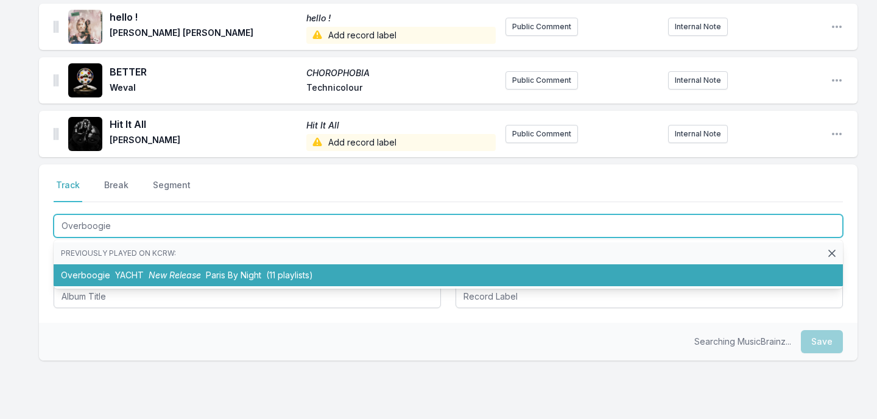
click at [275, 273] on span "(11 playlists)" at bounding box center [289, 275] width 47 height 10
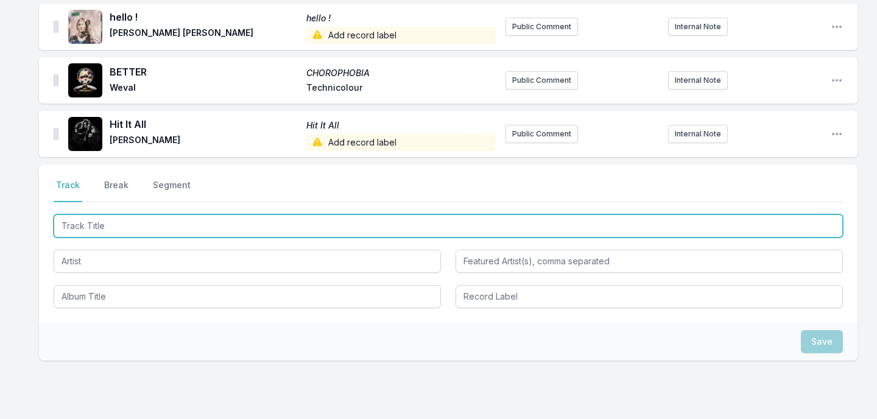
scroll to position [1012, 0]
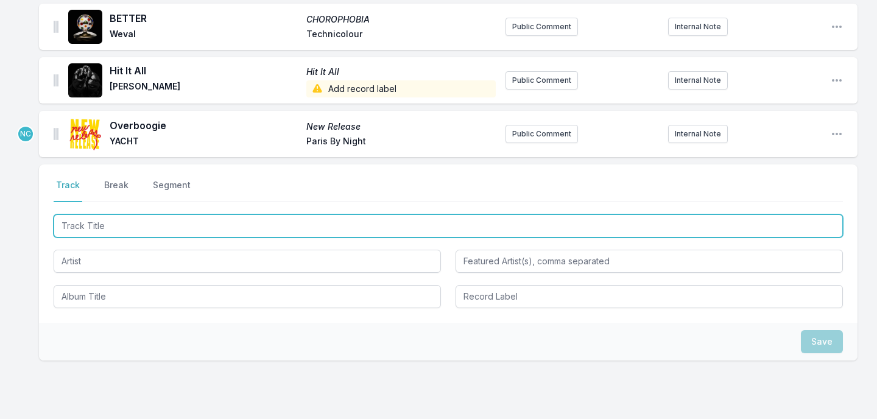
click at [259, 235] on input "Track Title" at bounding box center [448, 225] width 789 height 23
type input "Everything Blooms Around Her"
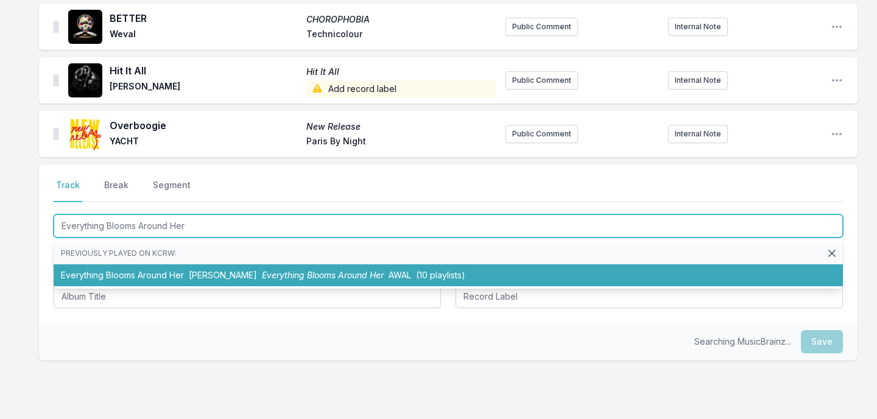
click at [241, 270] on li "Everything Blooms Around Her Anish Kumar Everything Blooms Around Her AWAL (10 …" at bounding box center [448, 275] width 789 height 22
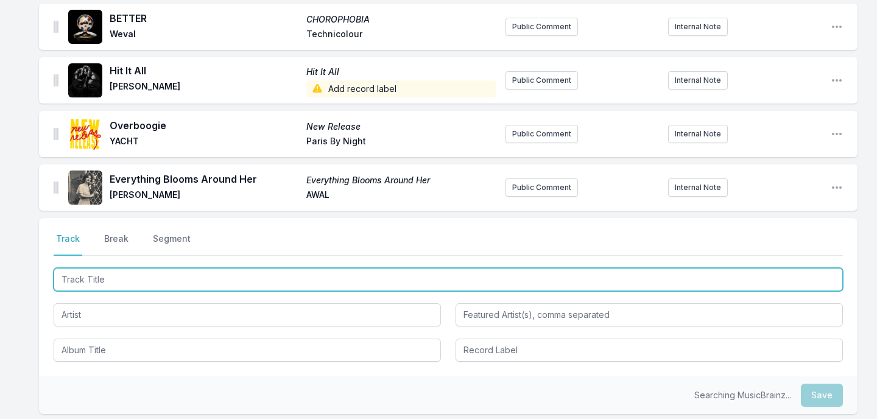
scroll to position [1066, 0]
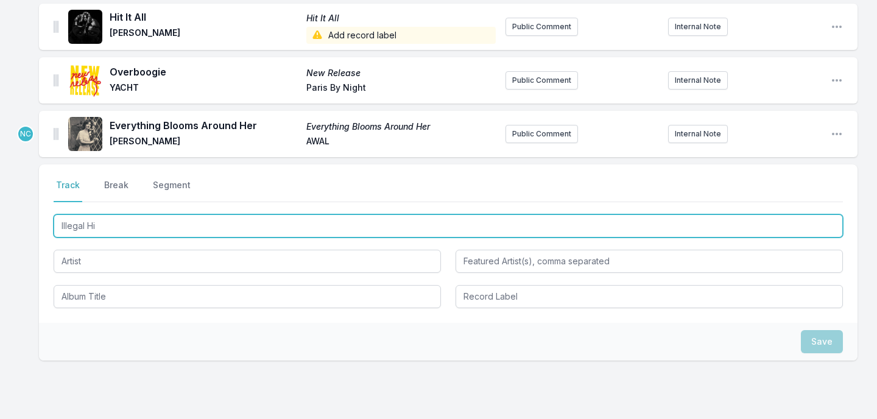
type input "Illegal Hit"
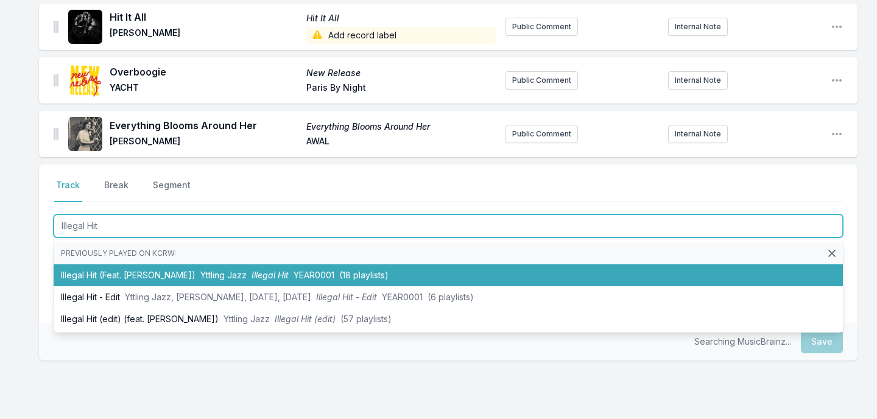
click at [243, 282] on li "Illegal Hit (Feat. Joshua Idehen) Yttling Jazz Illegal Hit YEAR0001 (18 playlis…" at bounding box center [448, 275] width 789 height 22
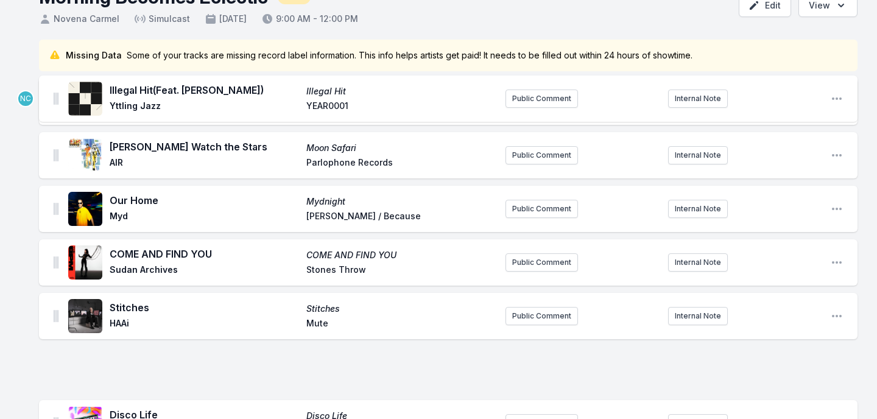
scroll to position [0, 0]
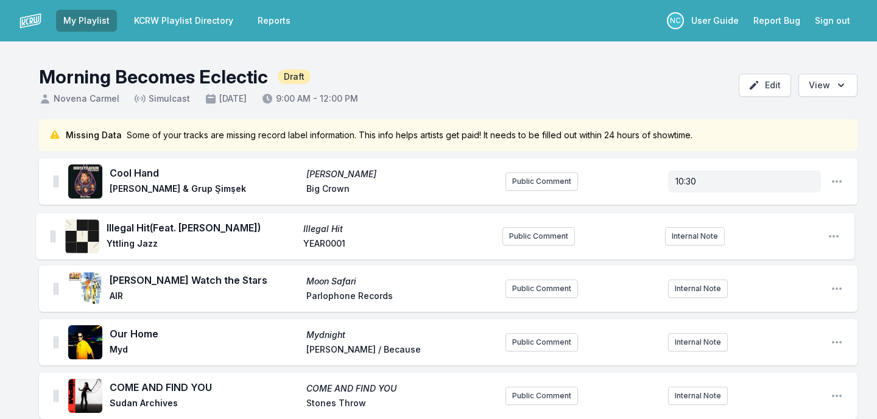
drag, startPoint x: 55, startPoint y: 136, endPoint x: 51, endPoint y: 235, distance: 98.7
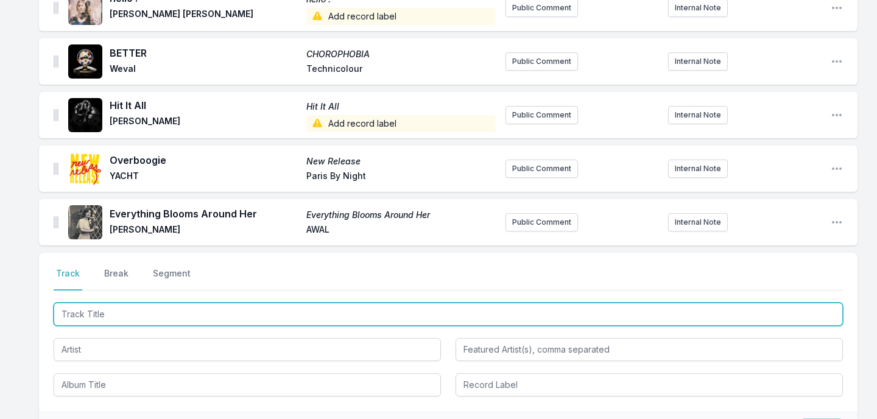
scroll to position [1115, 0]
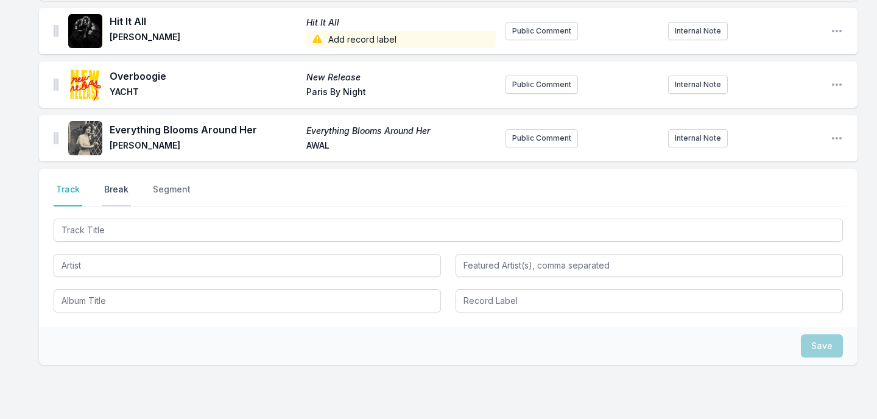
click at [120, 193] on button "Break" at bounding box center [116, 194] width 29 height 23
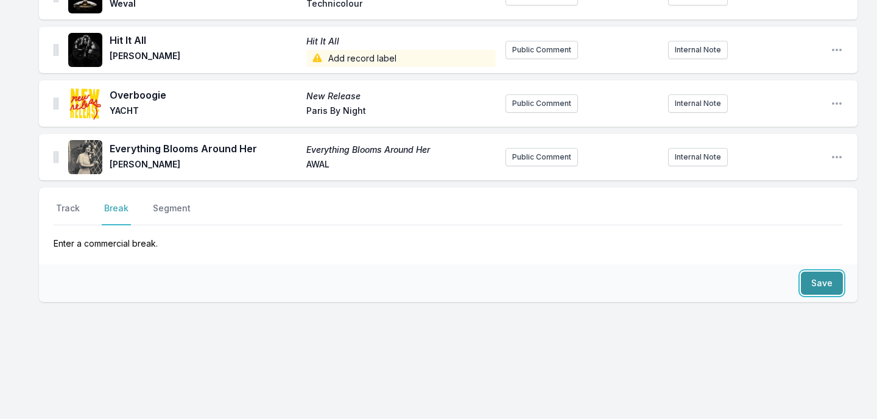
click at [820, 286] on button "Save" at bounding box center [822, 283] width 42 height 23
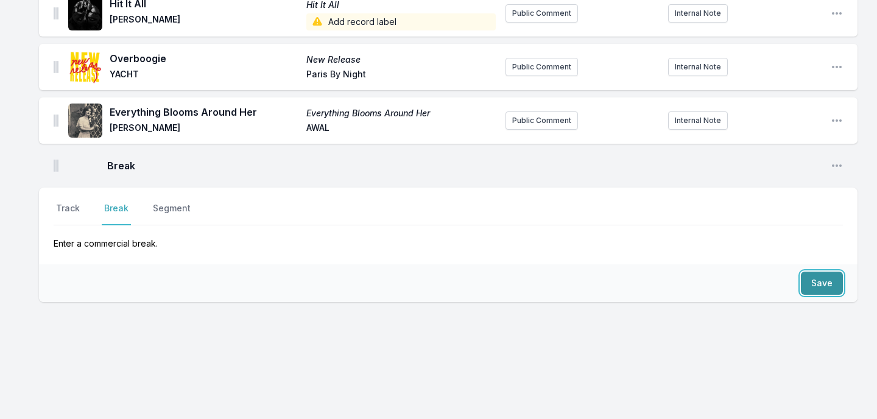
click at [820, 286] on button "Save" at bounding box center [822, 283] width 42 height 23
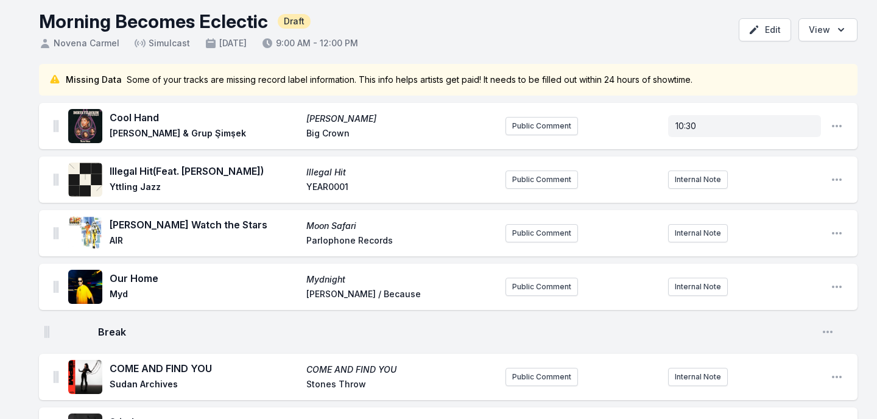
scroll to position [59, 0]
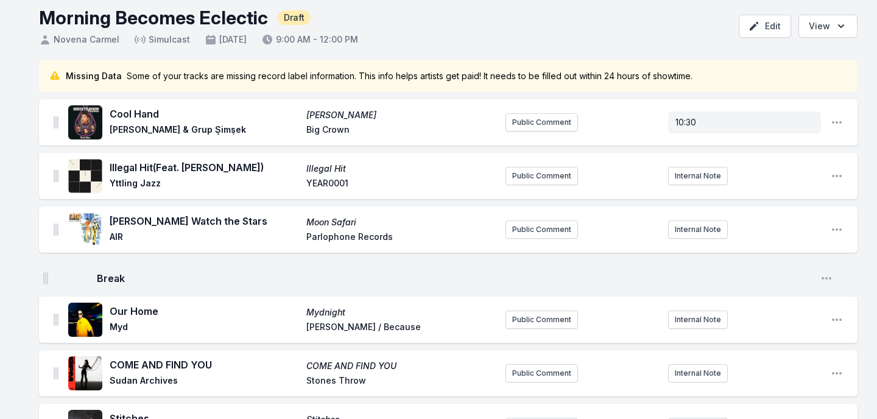
drag, startPoint x: 55, startPoint y: 126, endPoint x: 44, endPoint y: 267, distance: 141.1
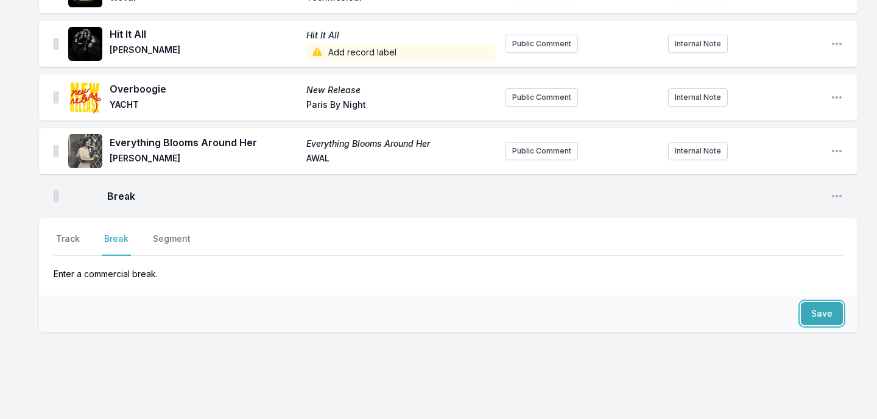
scroll to position [1142, 0]
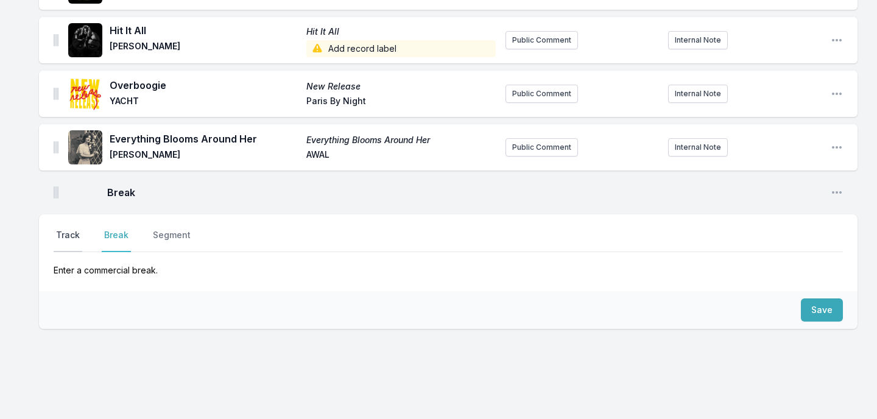
click at [70, 237] on button "Track" at bounding box center [68, 240] width 29 height 23
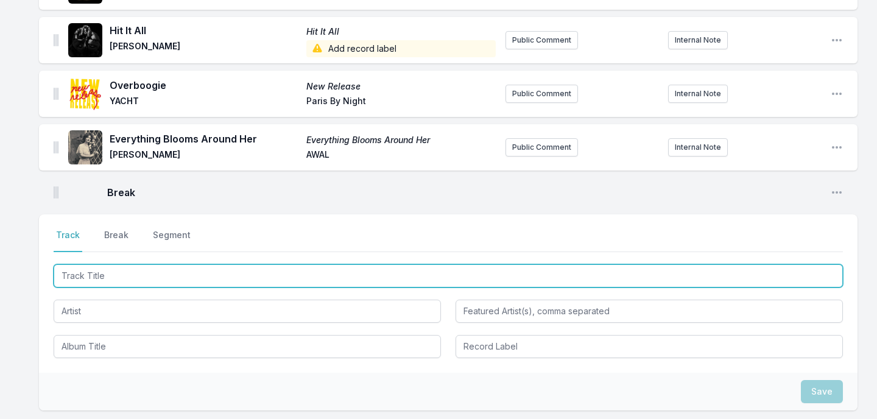
click at [96, 277] on input "Track Title" at bounding box center [448, 275] width 789 height 23
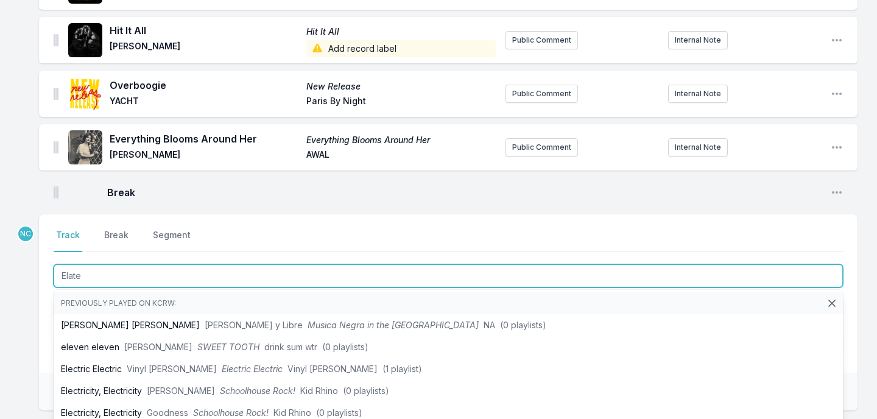
type input "Elated"
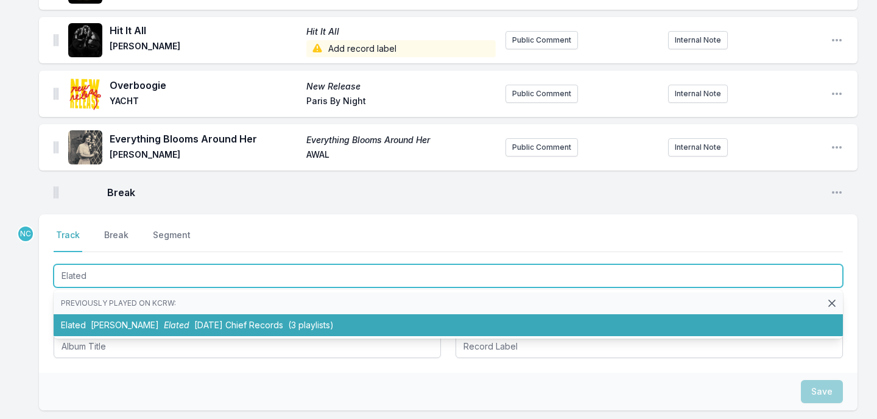
click at [96, 323] on span "[PERSON_NAME]" at bounding box center [125, 325] width 68 height 10
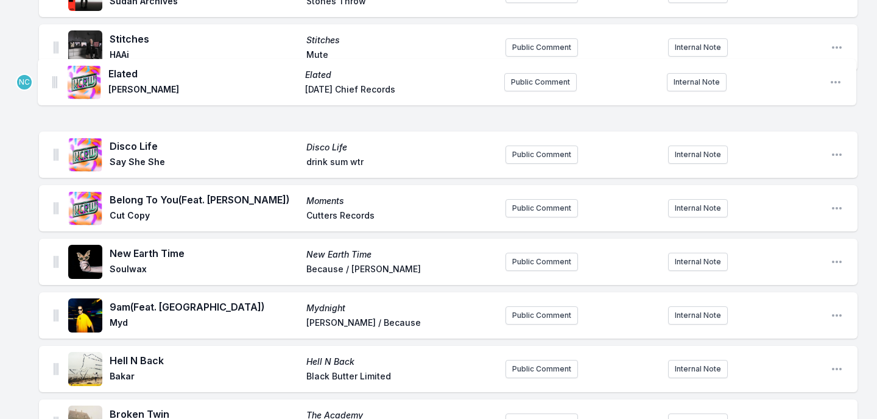
scroll to position [0, 0]
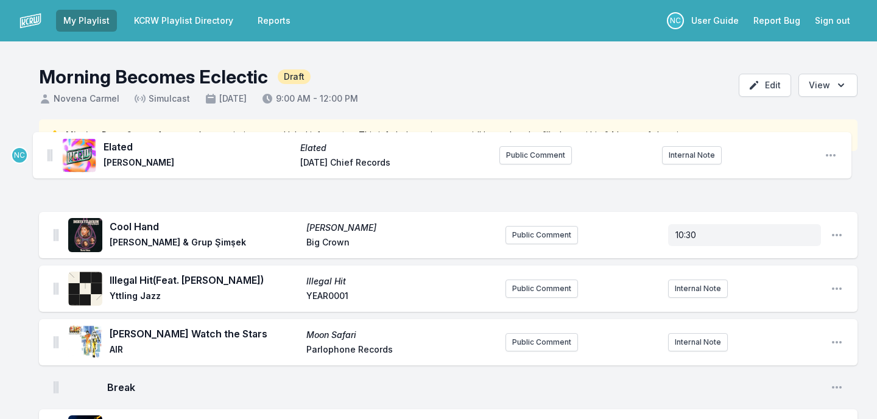
drag, startPoint x: 57, startPoint y: 181, endPoint x: 51, endPoint y: 149, distance: 32.2
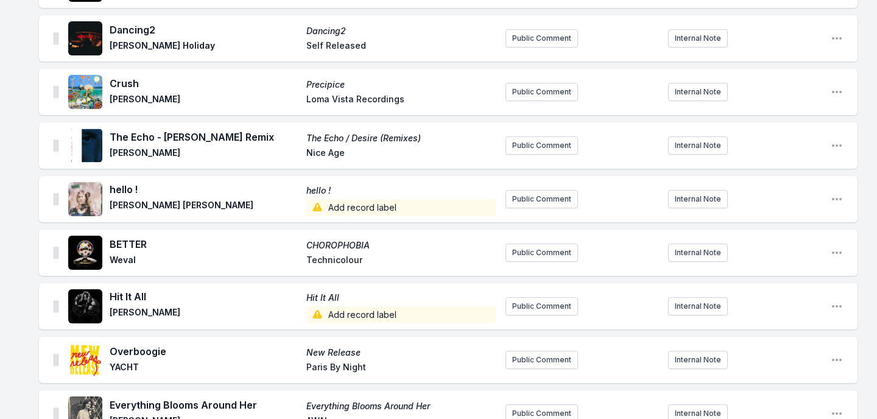
scroll to position [1304, 0]
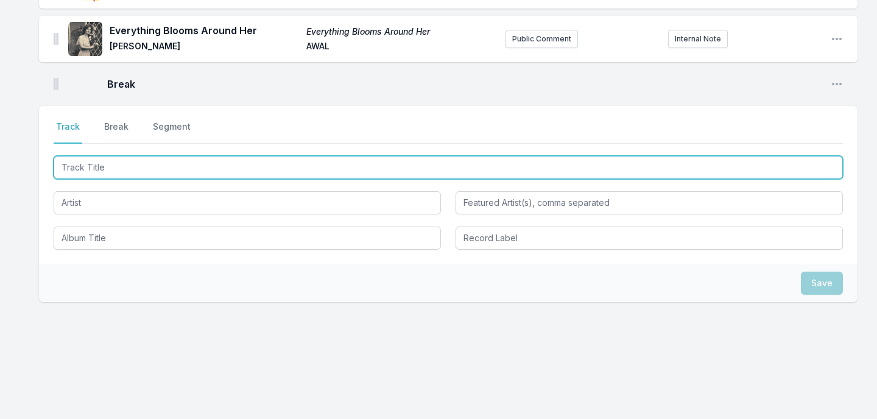
click at [235, 157] on input "Track Title" at bounding box center [448, 167] width 789 height 23
click at [231, 169] on input "Track Title" at bounding box center [448, 167] width 789 height 23
type input "24/7"
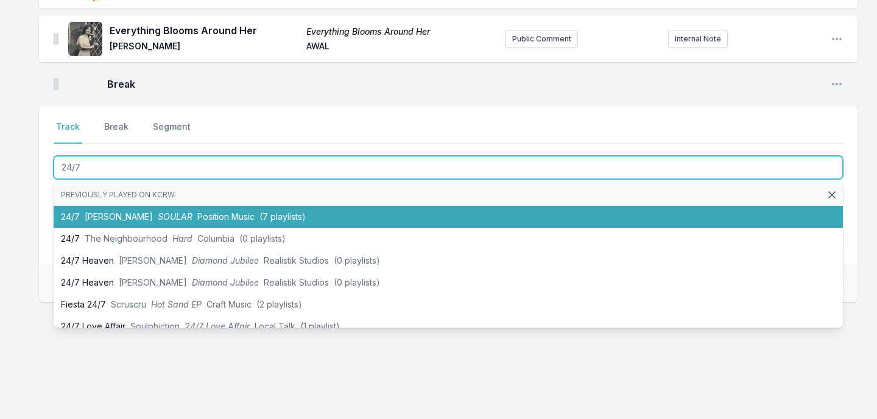
click at [203, 215] on span "Position Music" at bounding box center [225, 216] width 57 height 10
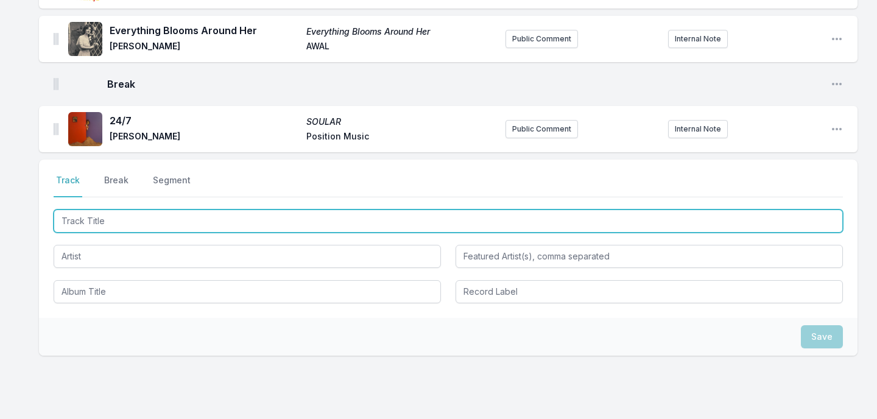
scroll to position [1358, 0]
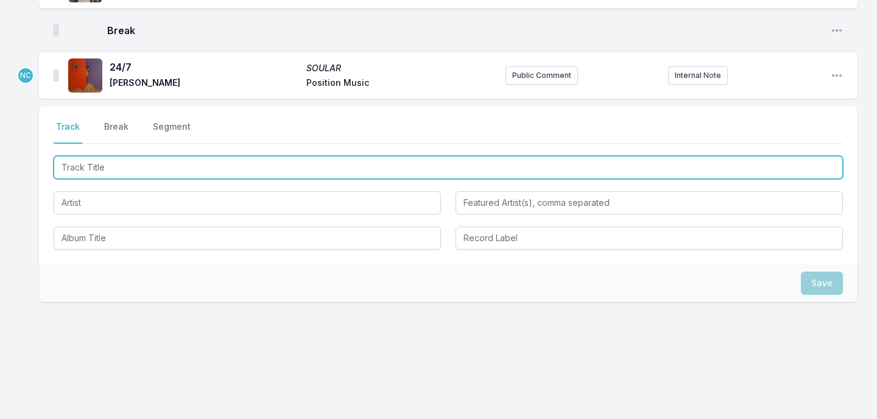
click at [180, 171] on input "Track Title" at bounding box center [448, 167] width 789 height 23
type input "All I Can Do"
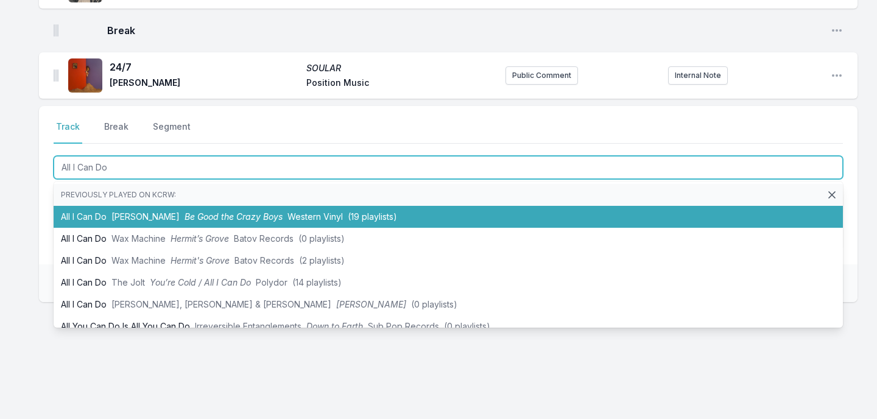
click at [158, 208] on li "All I Can Do Art Feynman Be Good the Crazy Boys Western Vinyl (19 playlists)" at bounding box center [448, 217] width 789 height 22
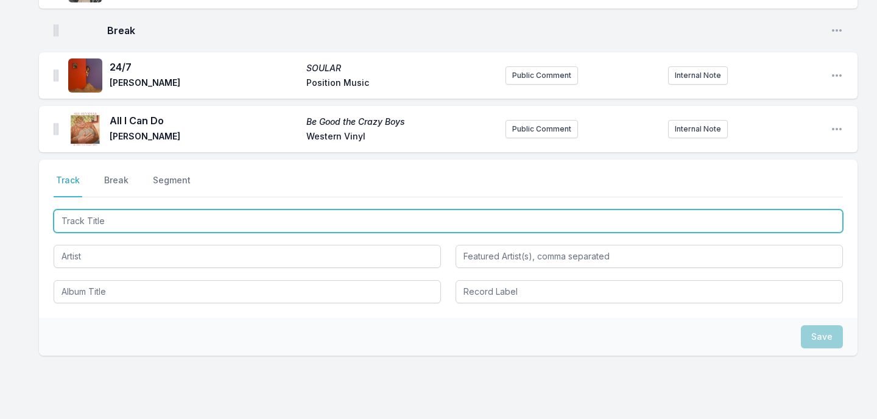
scroll to position [1412, 0]
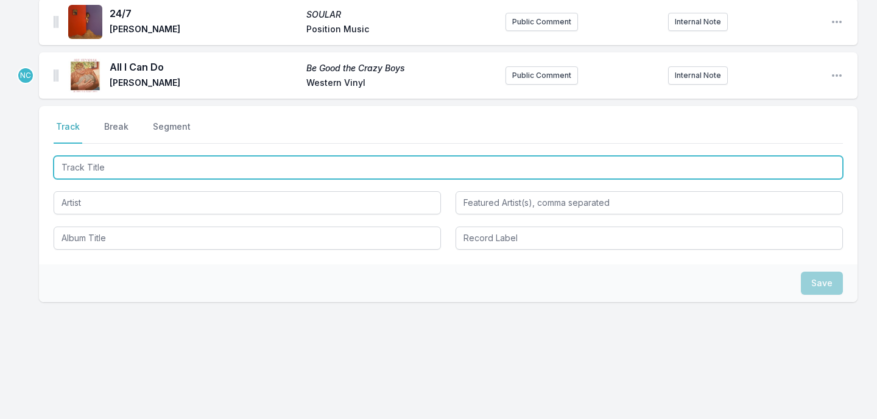
click at [161, 177] on input "Track Title" at bounding box center [448, 167] width 789 height 23
type input "Am I Crazy"
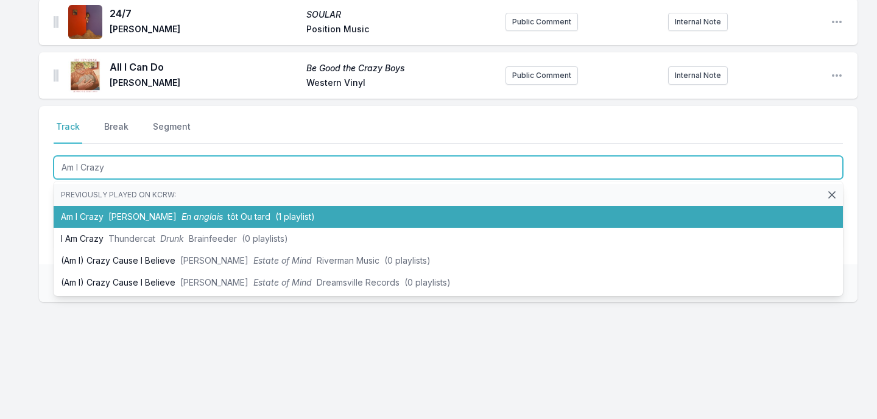
click at [155, 211] on li "Am I Crazy Mathieu Boogaerts En anglais tôt Ou tard (1 playlist)" at bounding box center [448, 217] width 789 height 22
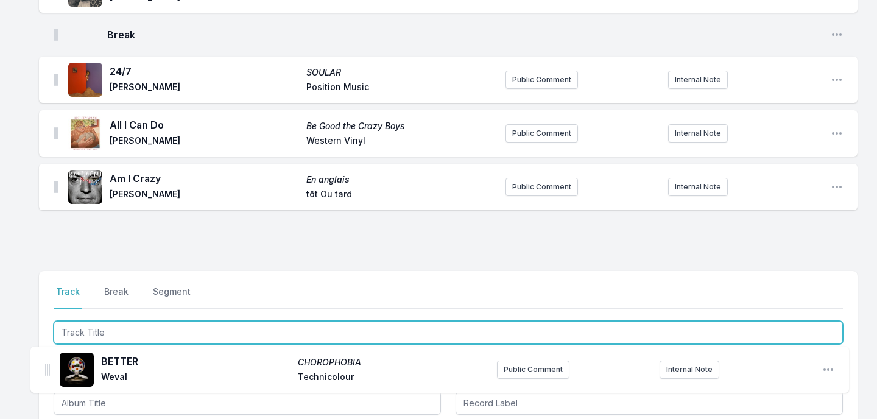
scroll to position [1332, 0]
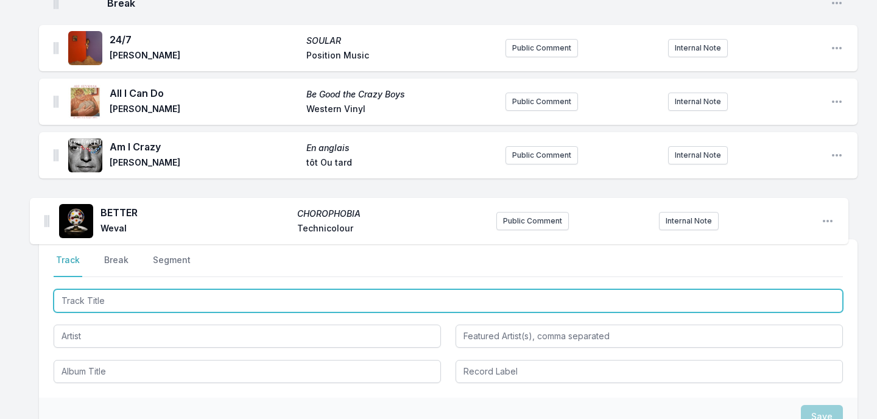
drag, startPoint x: 54, startPoint y: 73, endPoint x: 46, endPoint y: 228, distance: 154.9
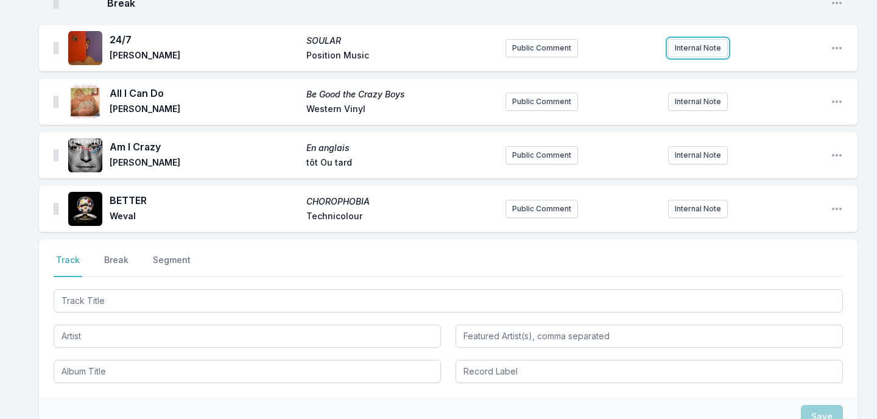
click at [685, 45] on button "Internal Note" at bounding box center [698, 48] width 60 height 18
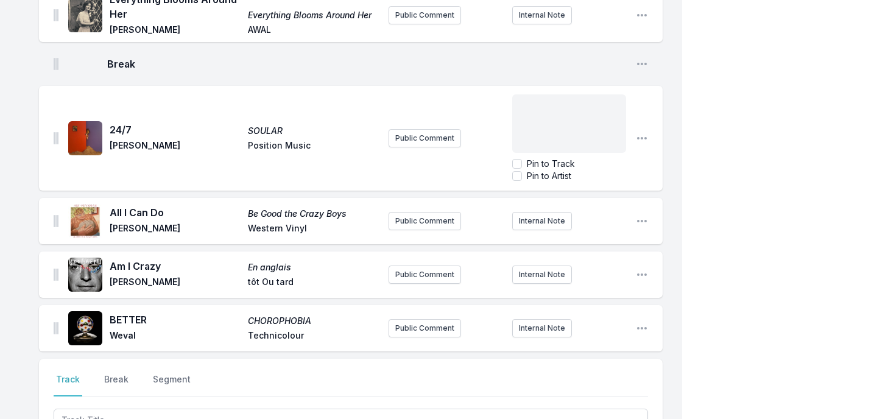
scroll to position [1378, 0]
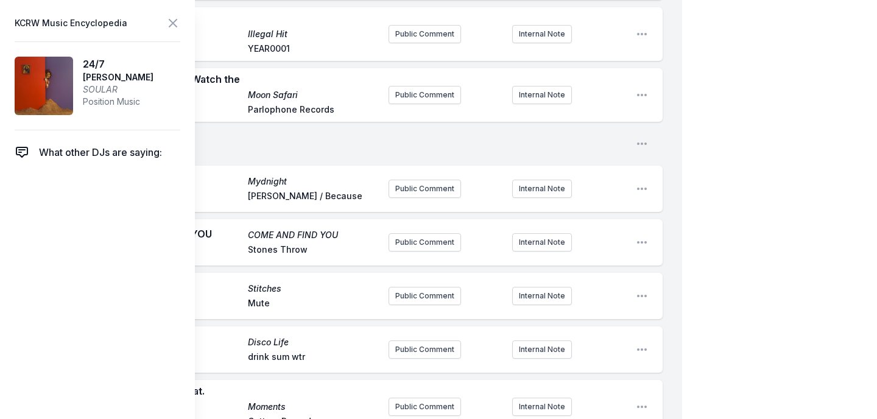
scroll to position [0, 0]
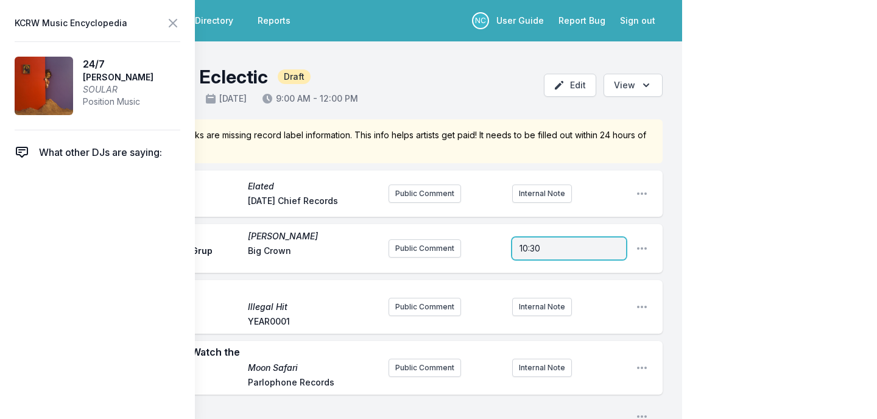
click at [543, 240] on div "10:30" at bounding box center [569, 248] width 114 height 22
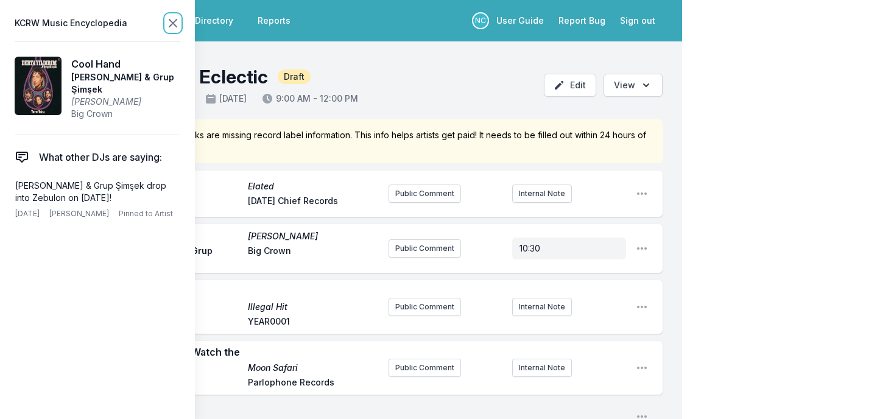
click at [172, 29] on icon at bounding box center [173, 23] width 15 height 15
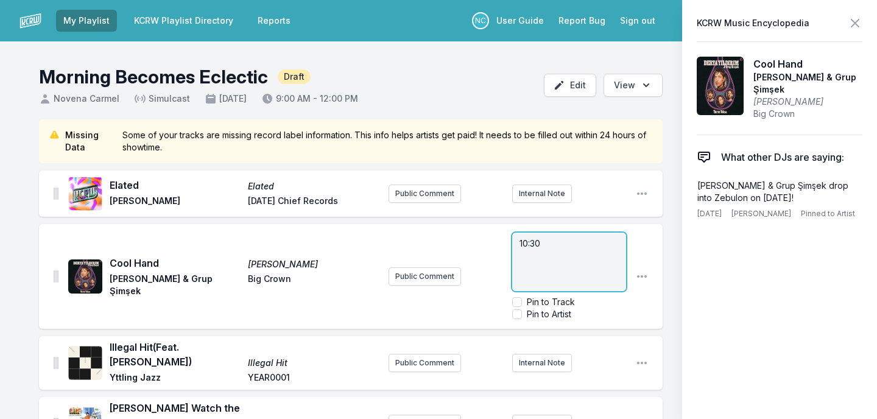
click at [540, 238] on span "10:30" at bounding box center [529, 243] width 21 height 10
click at [619, 237] on p "10:30" at bounding box center [568, 243] width 99 height 12
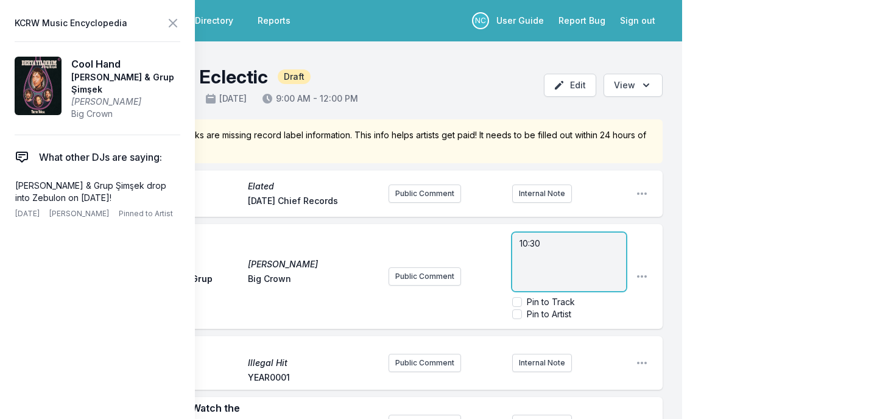
click at [577, 251] on div "10:30" at bounding box center [569, 262] width 114 height 58
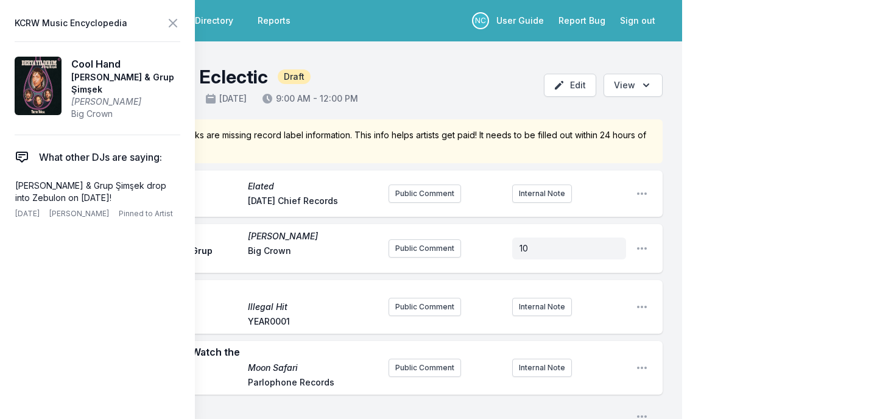
click at [175, 22] on icon at bounding box center [173, 23] width 15 height 15
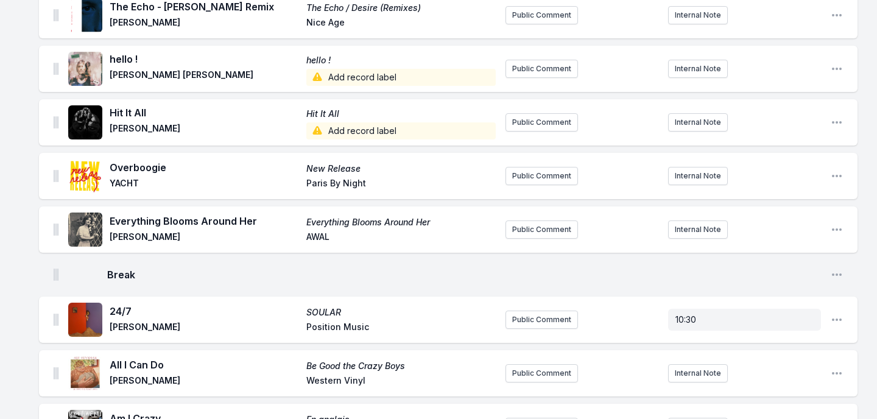
scroll to position [1465, 0]
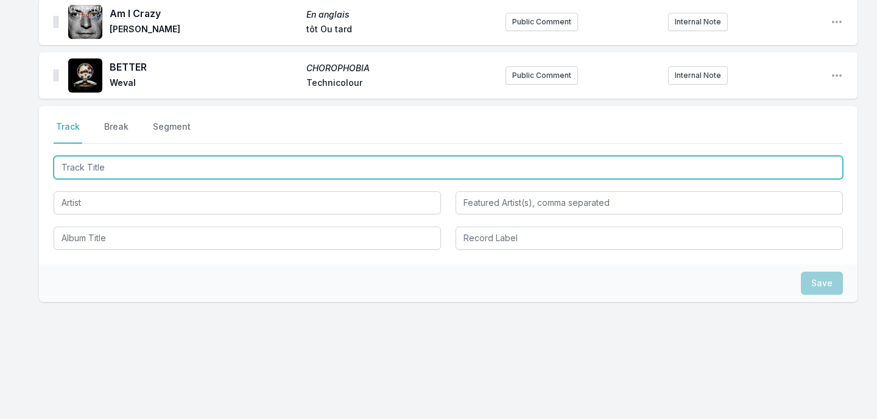
click at [194, 166] on input "Track Title" at bounding box center [448, 167] width 789 height 23
type input "All My Friends"
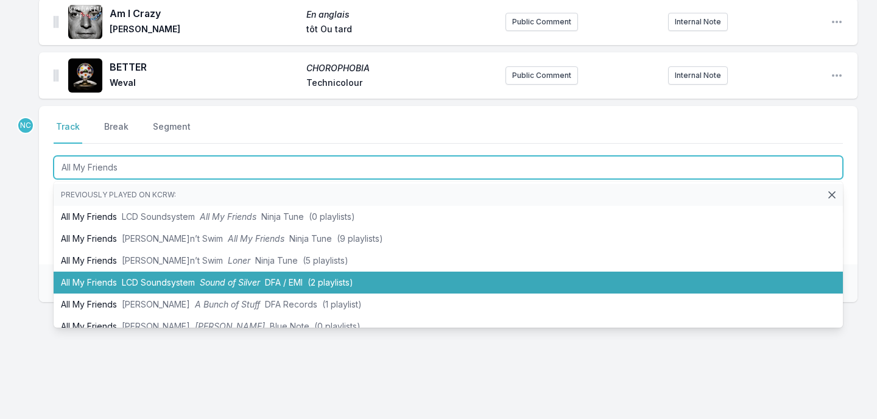
click at [158, 277] on span "LCD Soundsystem" at bounding box center [158, 282] width 73 height 10
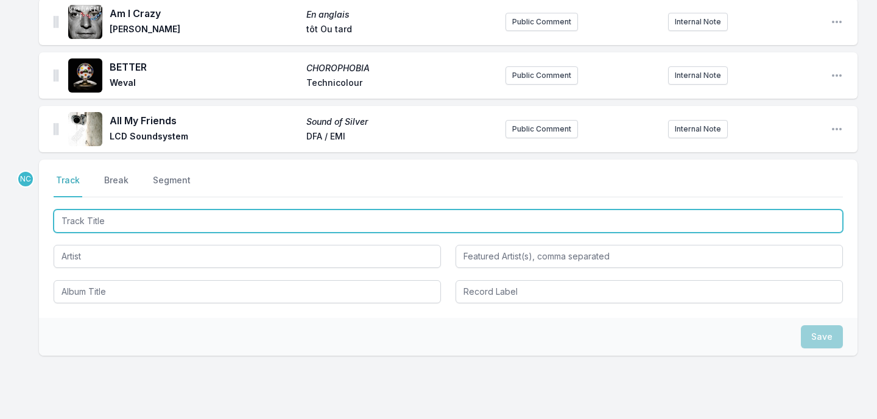
scroll to position [1519, 0]
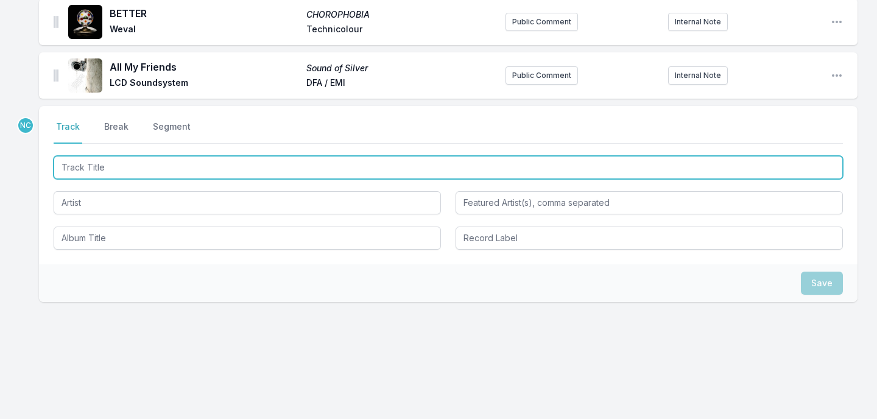
click at [225, 172] on input "Track Title" at bounding box center [448, 167] width 789 height 23
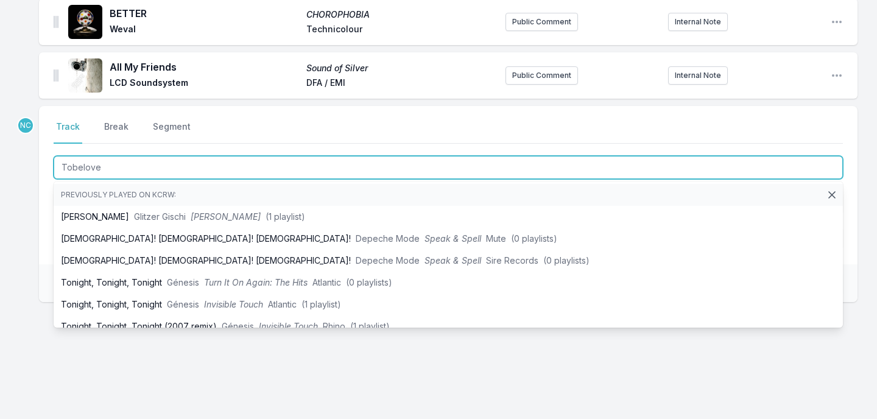
type input "Tobeloved"
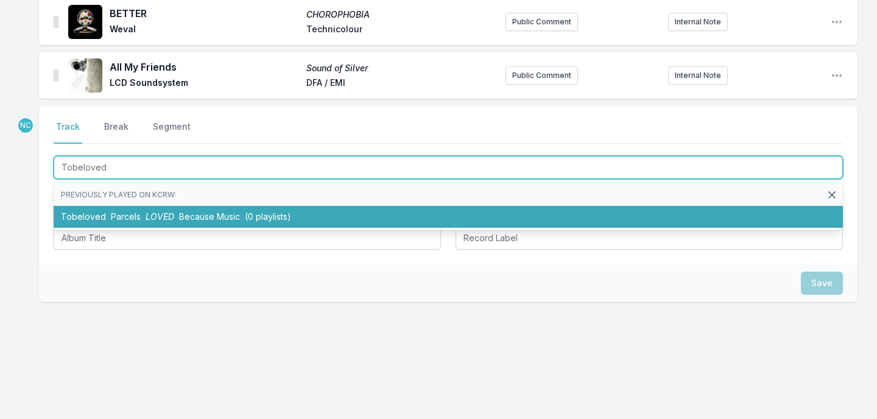
click at [199, 217] on span "Because Music" at bounding box center [209, 216] width 61 height 10
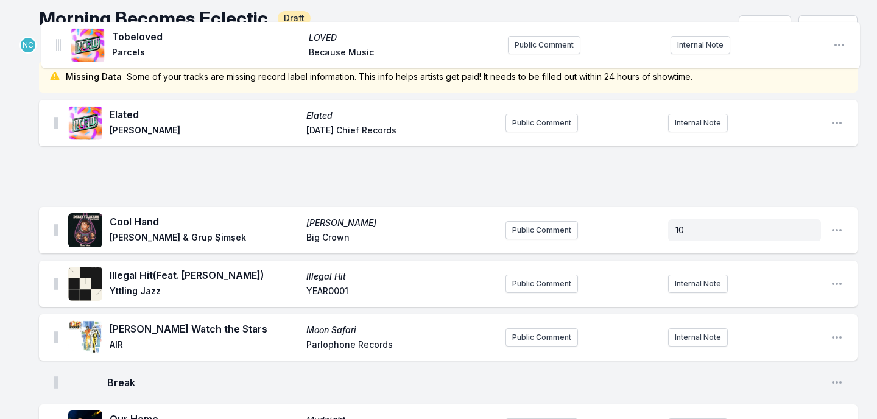
scroll to position [0, 0]
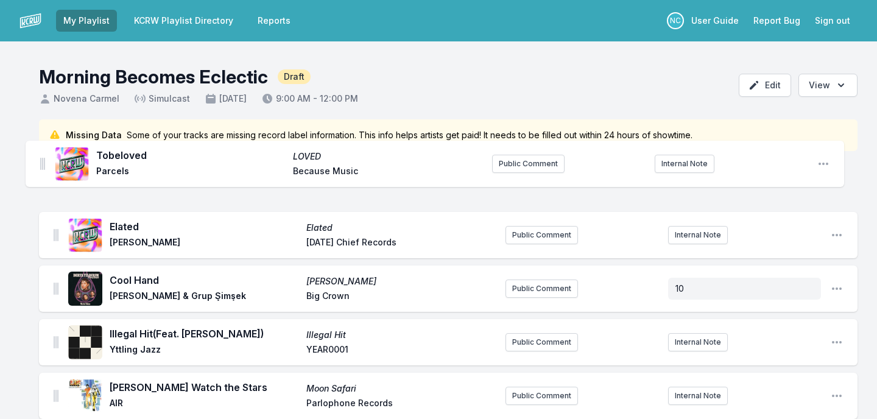
drag, startPoint x: 56, startPoint y: 71, endPoint x: 42, endPoint y: 154, distance: 84.6
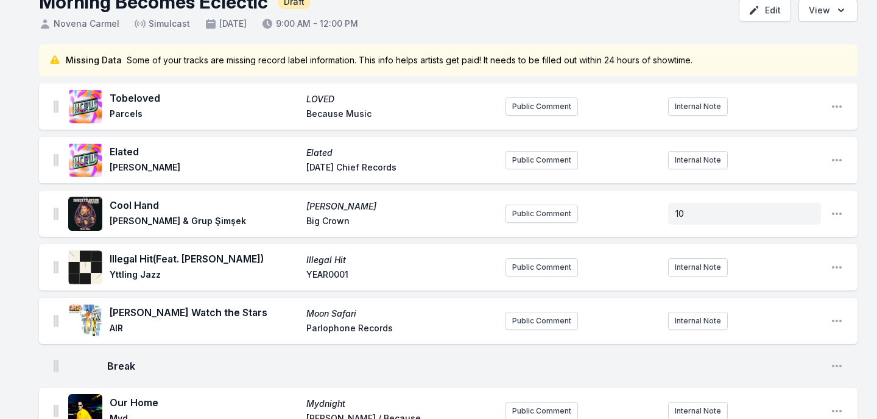
scroll to position [254, 0]
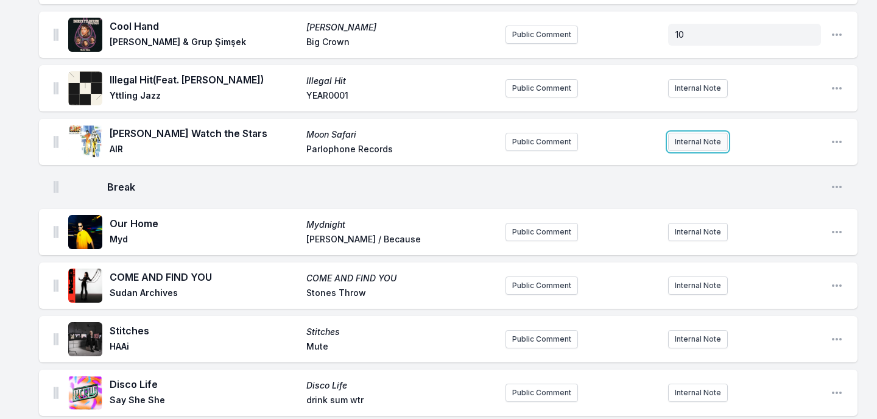
click at [689, 139] on button "Internal Note" at bounding box center [698, 142] width 60 height 18
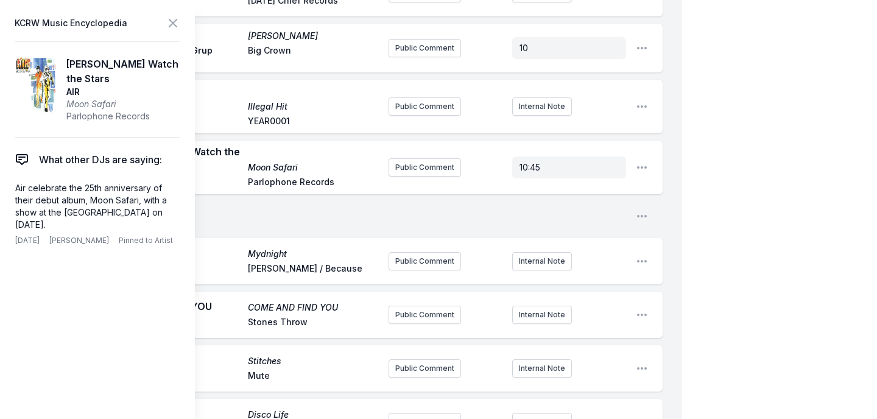
click at [176, 16] on icon at bounding box center [173, 23] width 15 height 15
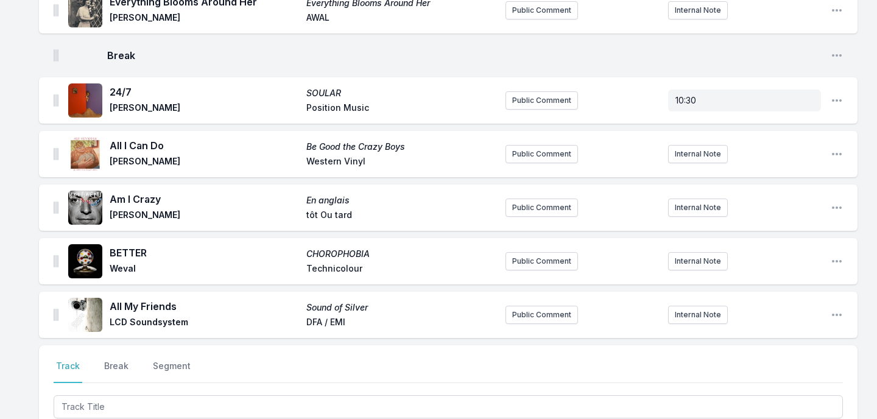
scroll to position [1572, 0]
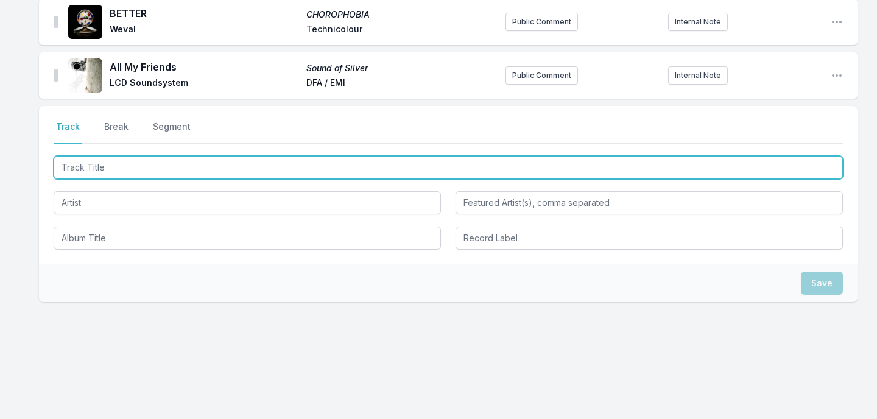
click at [203, 171] on input "Track Title" at bounding box center [448, 167] width 789 height 23
type input "Love You Like That"
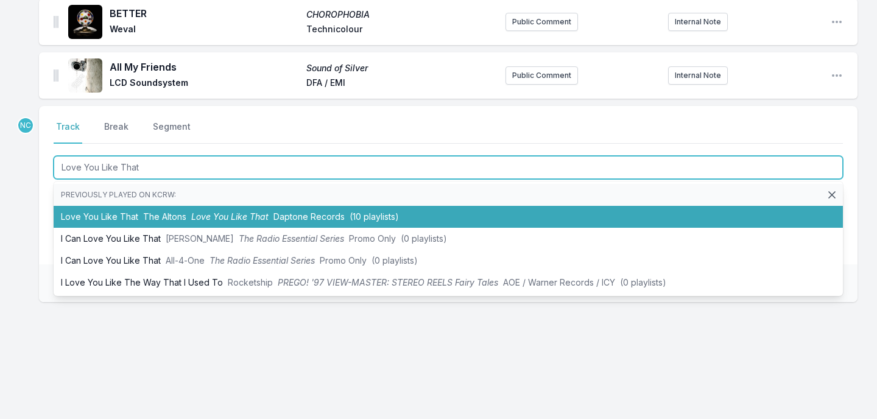
click at [196, 216] on span "Love You Like That" at bounding box center [229, 216] width 77 height 10
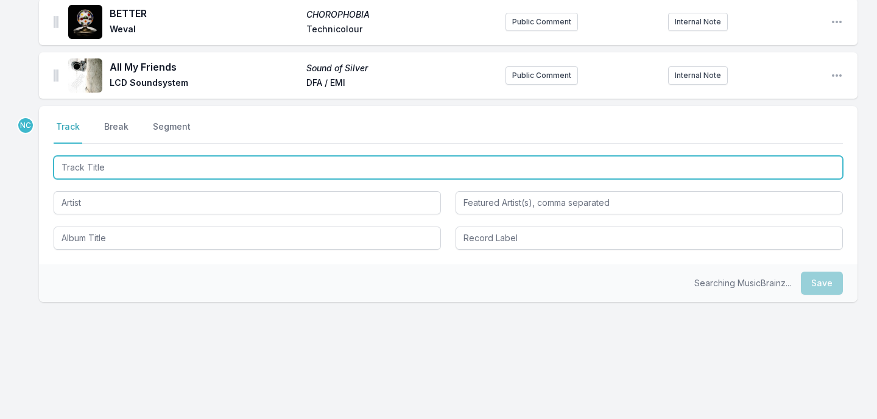
scroll to position [1626, 0]
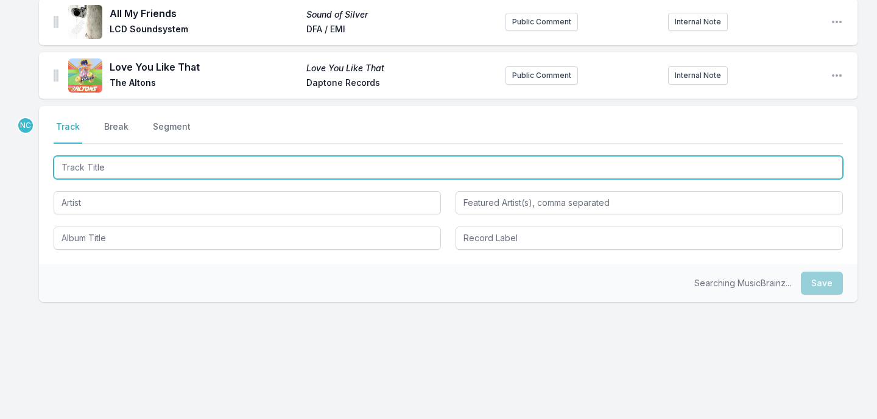
click at [177, 169] on input "Track Title" at bounding box center [448, 167] width 789 height 23
type input "Awkward Backward"
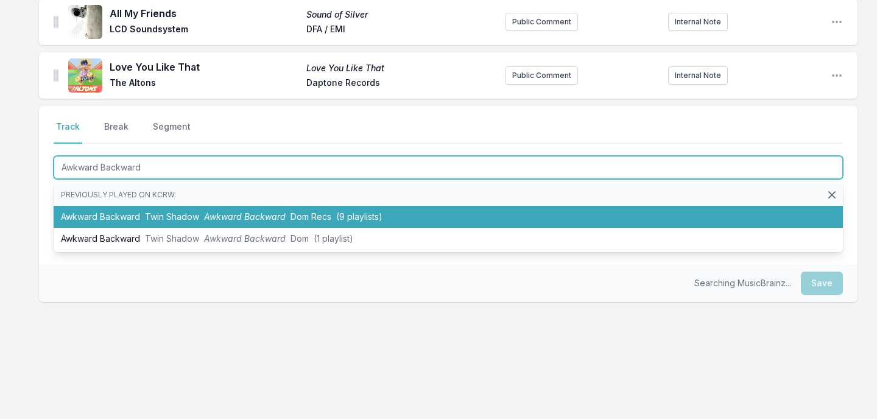
click at [166, 209] on li "Awkward Backward Twin Shadow Awkward Backward Dom Recs (9 playlists)" at bounding box center [448, 217] width 789 height 22
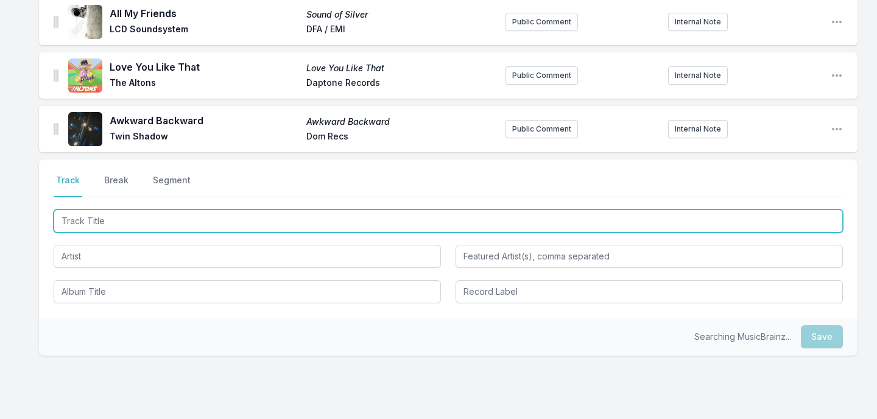
scroll to position [1679, 0]
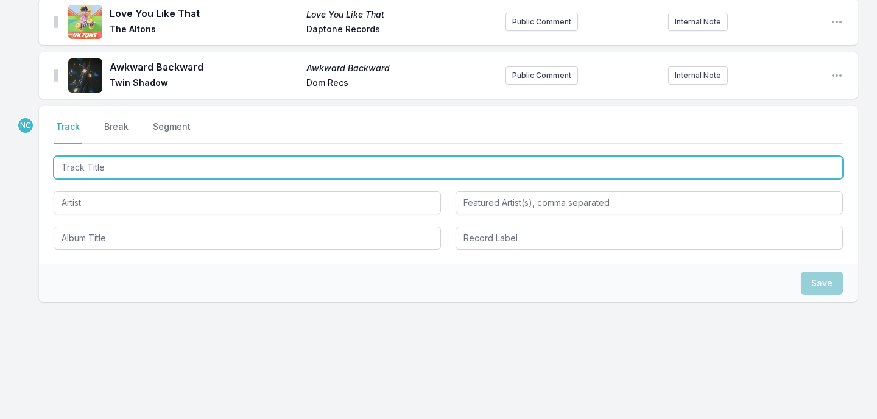
click at [287, 166] on input "Track Title" at bounding box center [448, 167] width 789 height 23
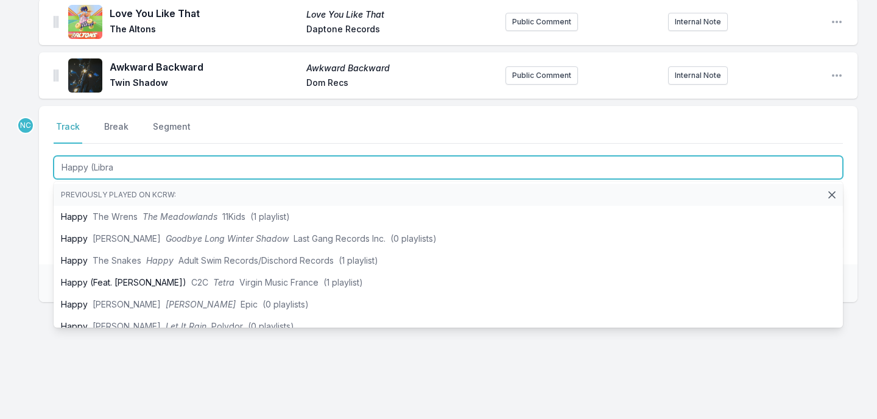
type input "Happy (Libra)"
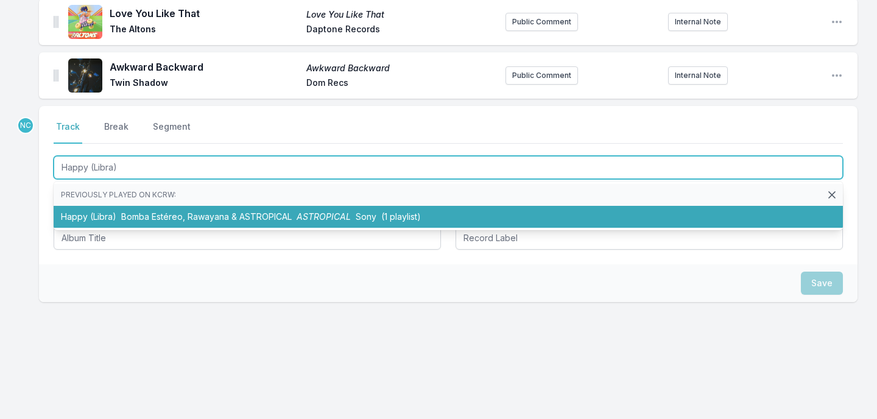
click at [259, 215] on span "Bomba Estéreo, Rawayana & ASTROPICAL" at bounding box center [206, 216] width 171 height 10
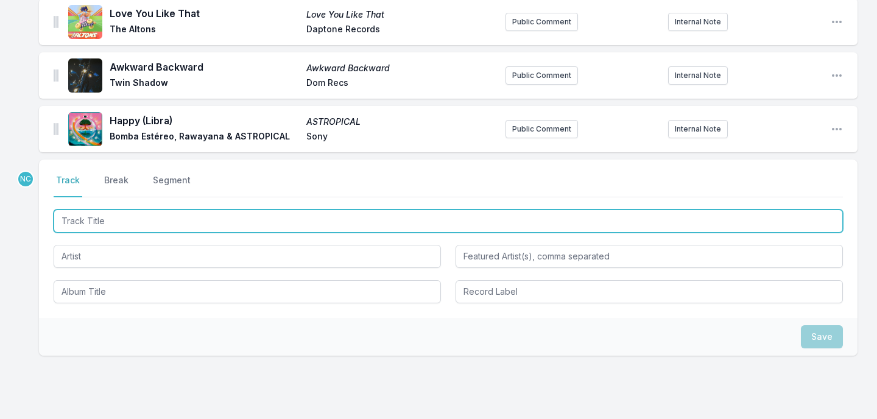
scroll to position [1733, 0]
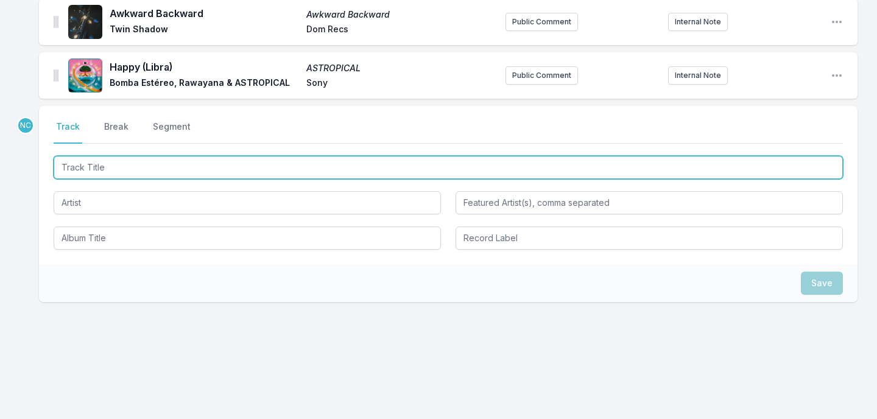
click at [219, 177] on input "Track Title" at bounding box center [448, 167] width 789 height 23
type input "No Juego"
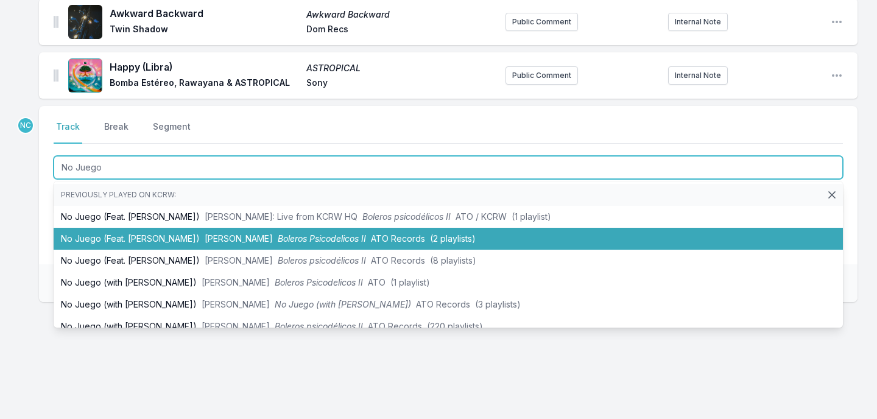
click at [205, 237] on span "Adrian Quesada" at bounding box center [239, 238] width 68 height 10
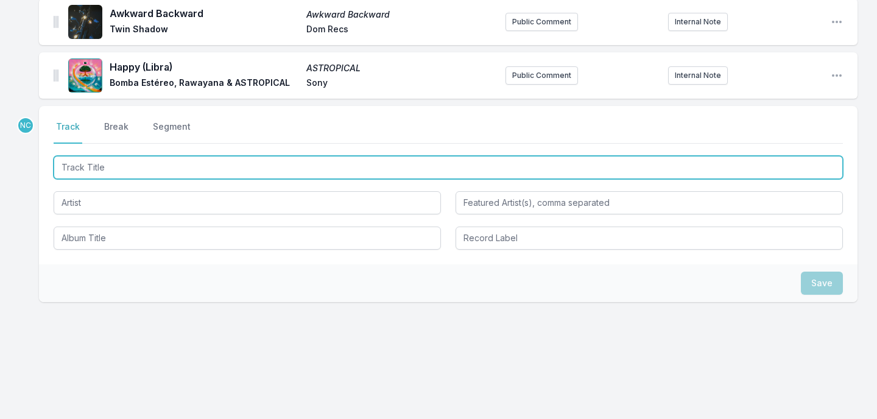
scroll to position [1787, 0]
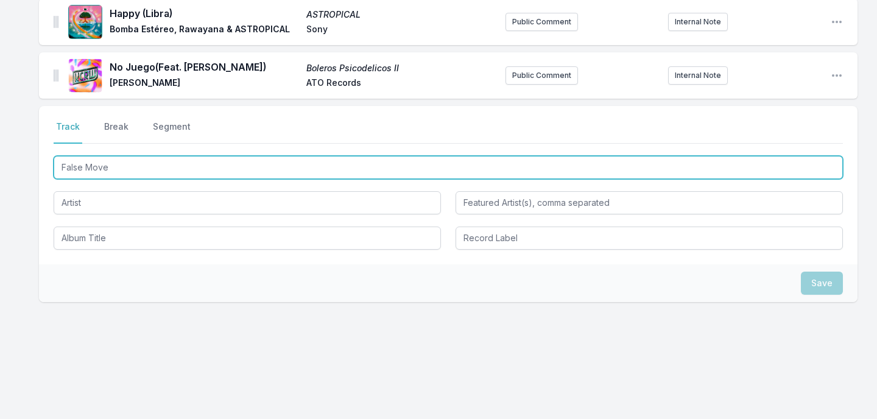
type input "False Moves"
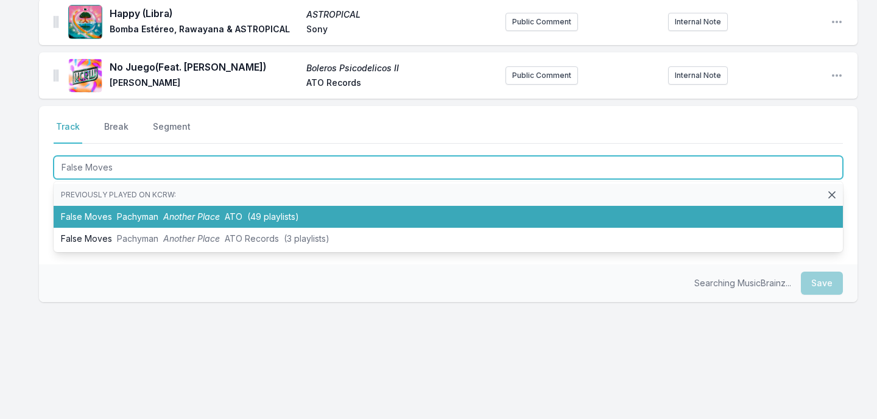
click at [171, 216] on span "Another Place" at bounding box center [191, 216] width 57 height 10
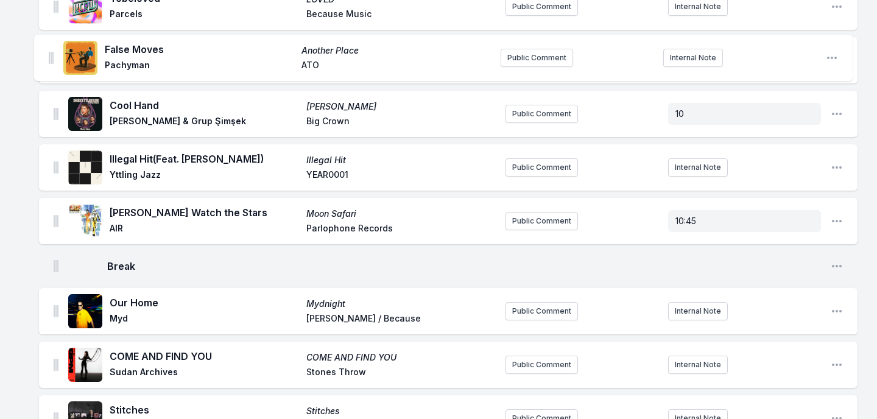
scroll to position [0, 0]
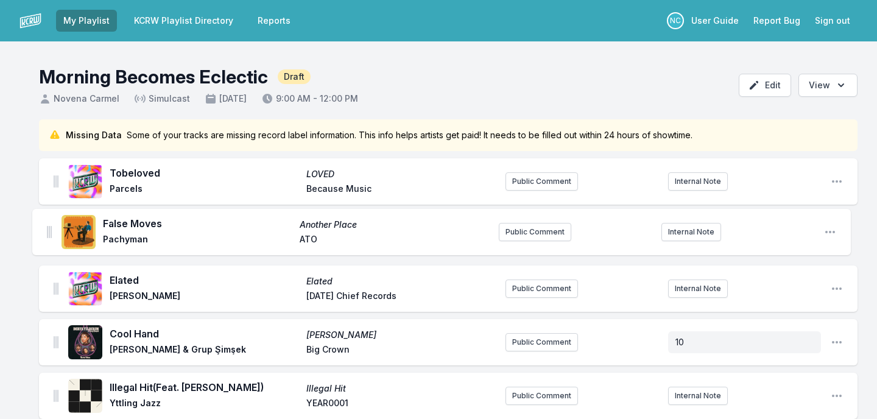
drag, startPoint x: 57, startPoint y: 75, endPoint x: 49, endPoint y: 231, distance: 156.1
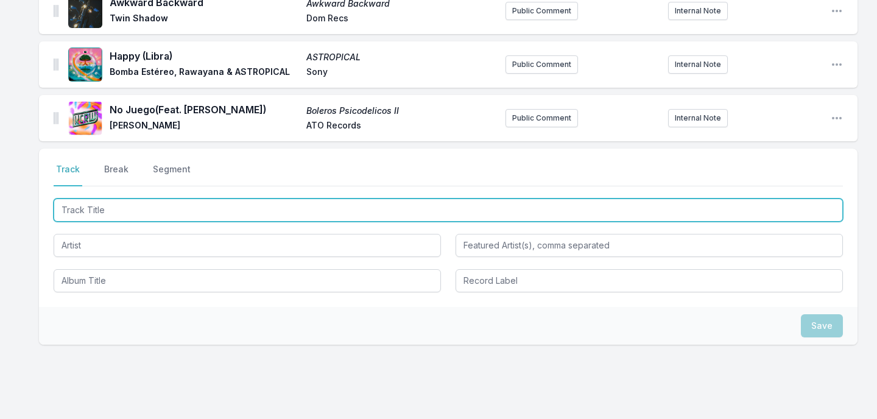
scroll to position [1840, 0]
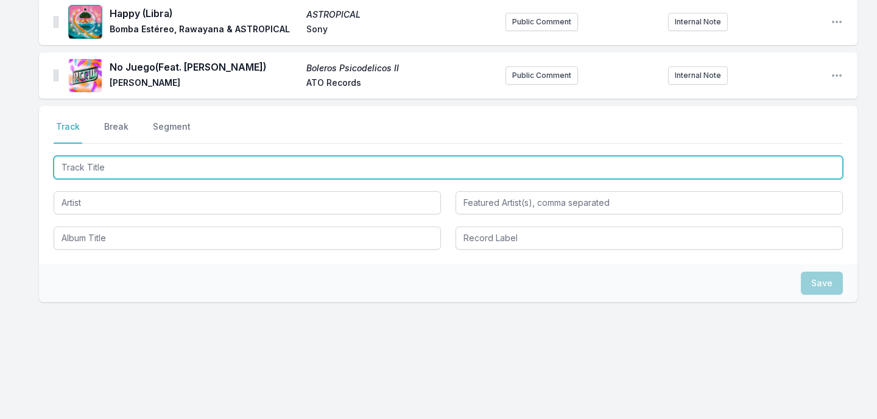
click at [201, 161] on input "Track Title" at bounding box center [448, 167] width 789 height 23
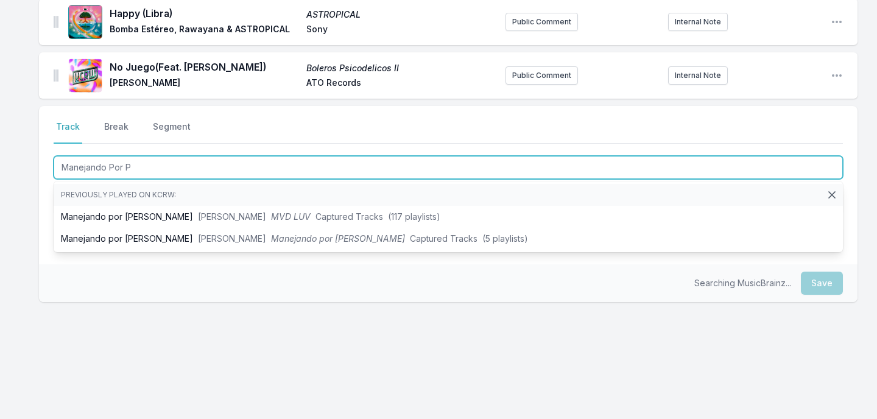
type input "Manejando Por Pa"
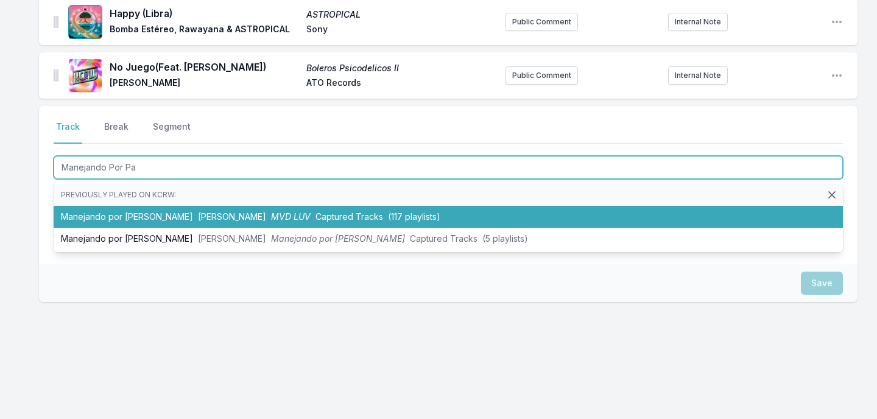
click at [198, 220] on span "Juan Waters" at bounding box center [232, 216] width 68 height 10
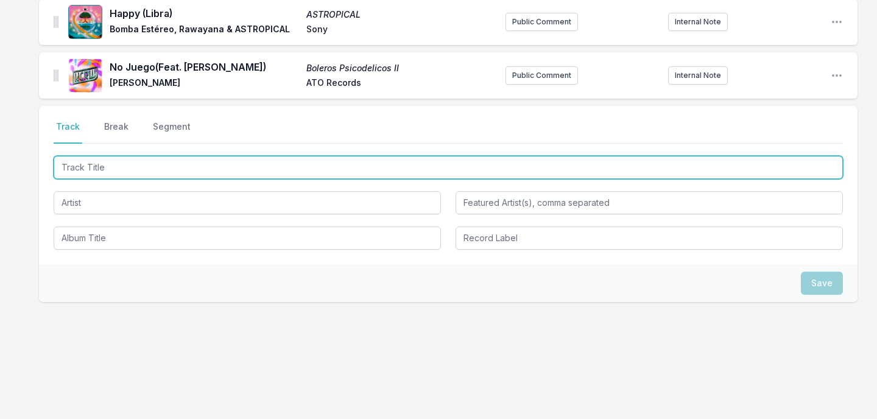
scroll to position [1894, 0]
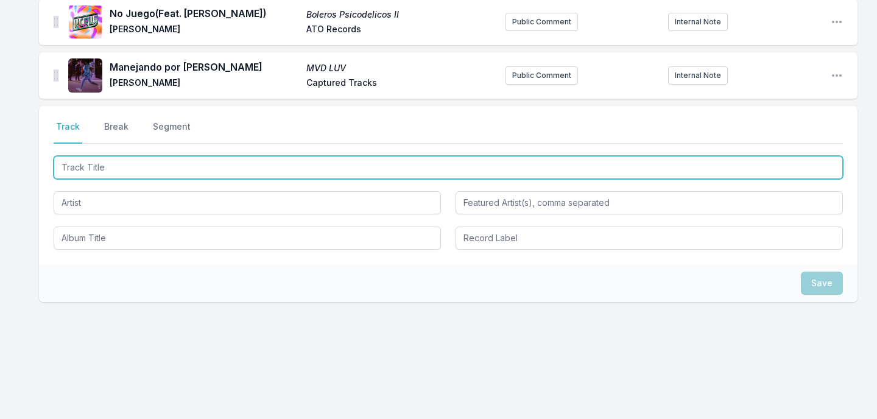
click at [181, 178] on input "Track Title" at bounding box center [448, 167] width 789 height 23
type input "Embeces"
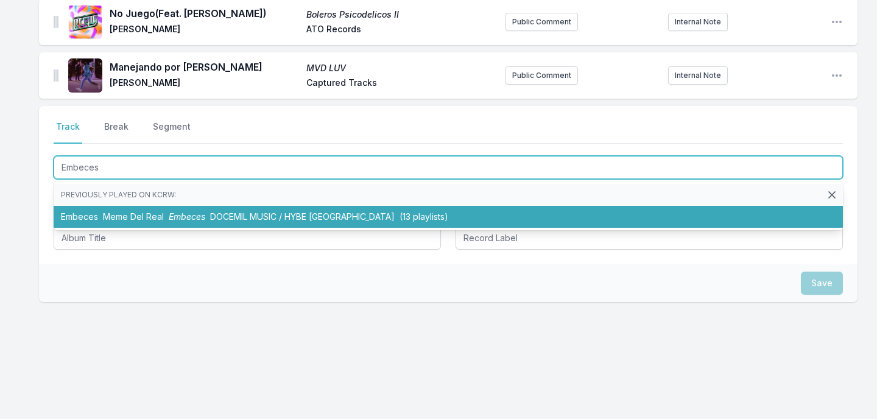
click at [173, 215] on span "Embeces" at bounding box center [187, 216] width 37 height 10
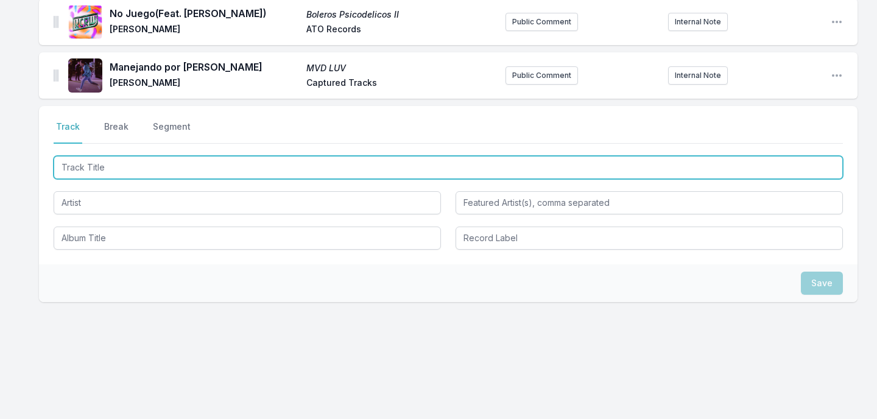
scroll to position [1947, 0]
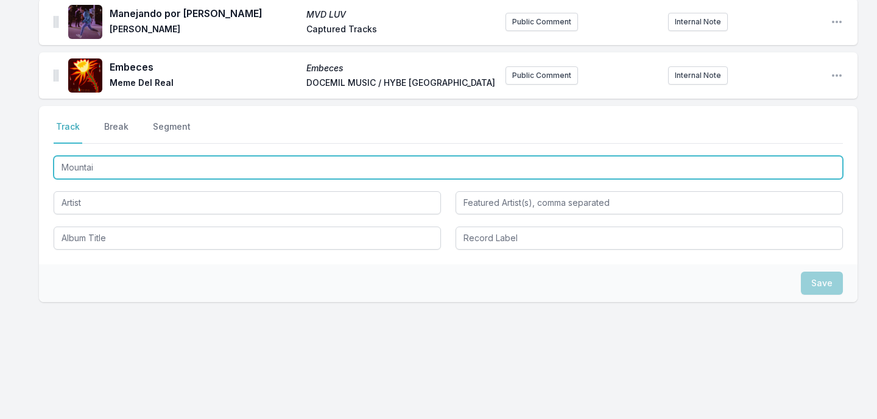
type input "Mountain"
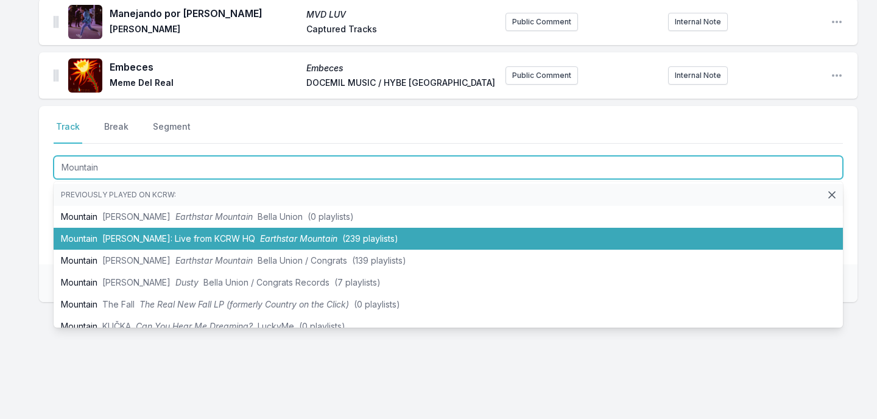
click at [162, 234] on span "Hannah Cohen: Live from KCRW HQ" at bounding box center [178, 238] width 153 height 10
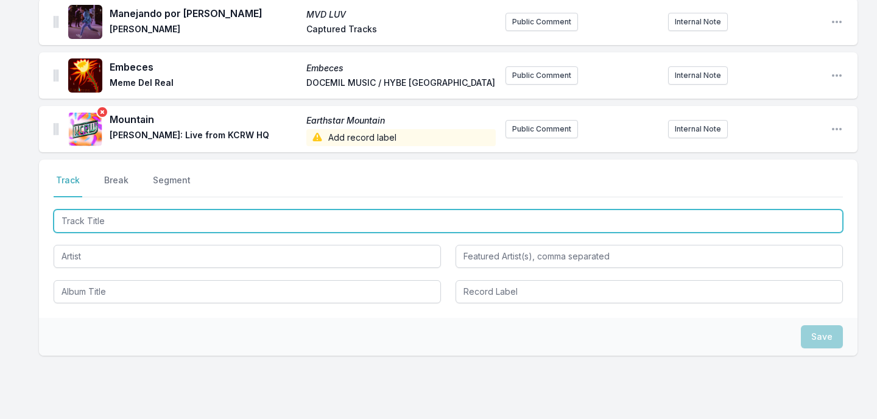
scroll to position [2001, 0]
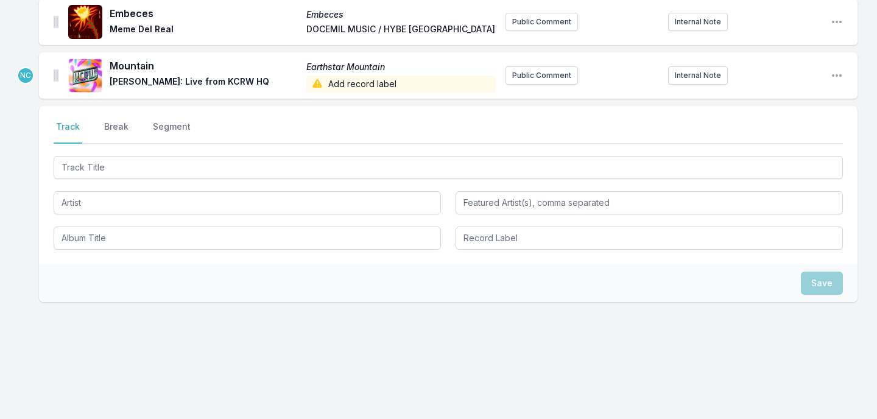
click at [829, 78] on div "Mountain Earthstar Mountain Hannah Cohen: Live from KCRW HQ Add record label Pu…" at bounding box center [448, 75] width 818 height 46
click at [837, 76] on icon "Open playlist item options" at bounding box center [837, 75] width 10 height 2
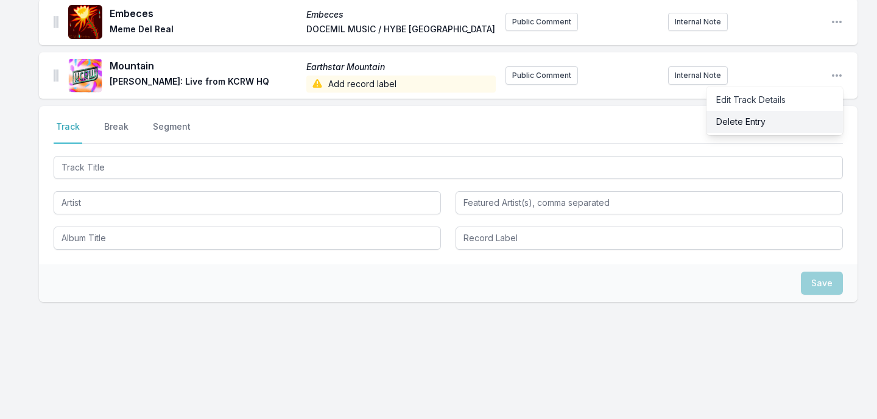
click at [805, 120] on button "Delete Entry" at bounding box center [774, 122] width 136 height 22
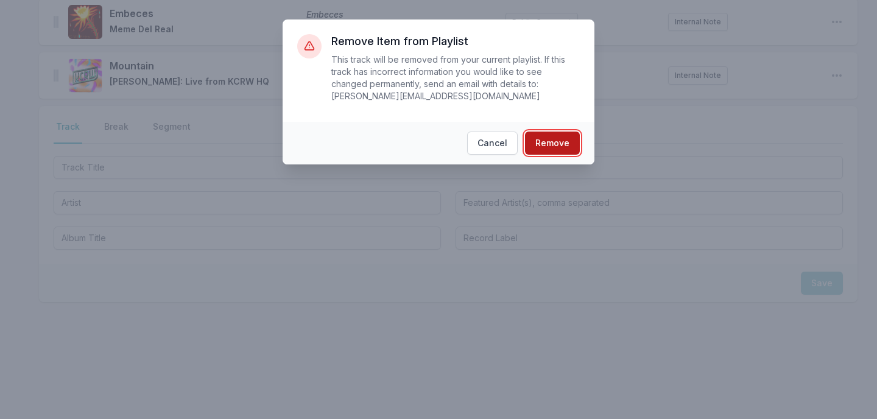
click at [572, 140] on button "Remove" at bounding box center [552, 143] width 55 height 23
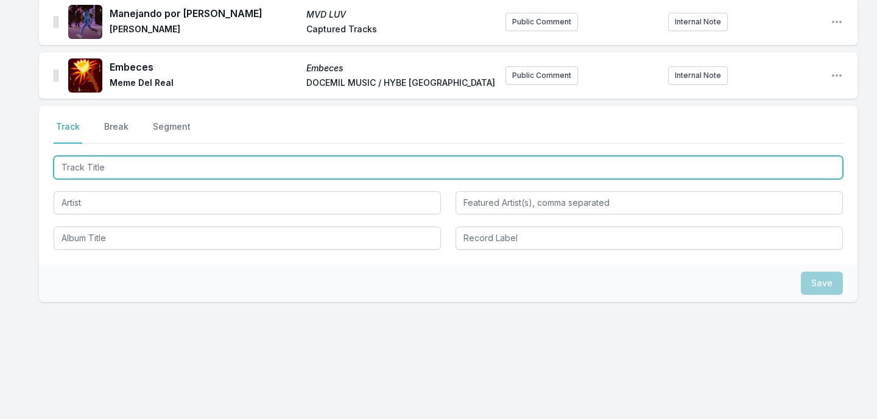
scroll to position [1947, 0]
click at [398, 164] on input "Track Title" at bounding box center [448, 167] width 789 height 23
type input "m"
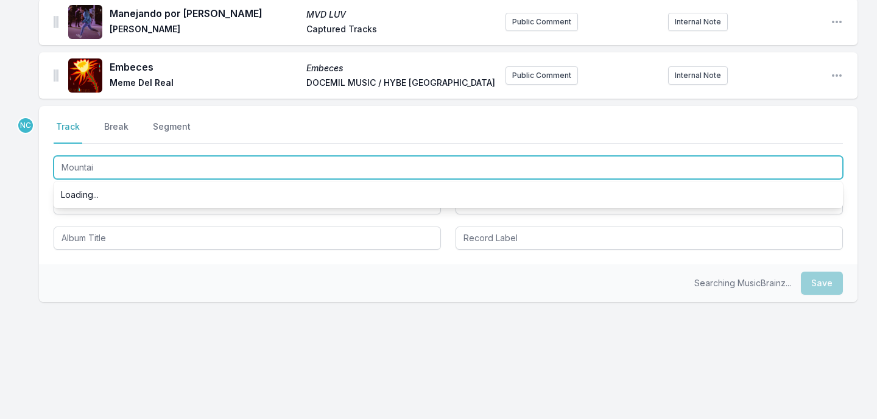
type input "Mountai"
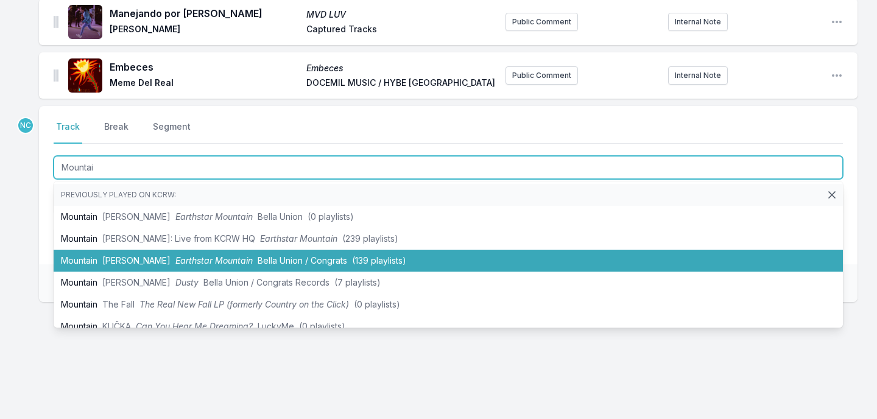
click at [320, 253] on li "Mountain Hannah Cohen Earthstar Mountain Bella Union / Congrats (139 playlists)" at bounding box center [448, 261] width 789 height 22
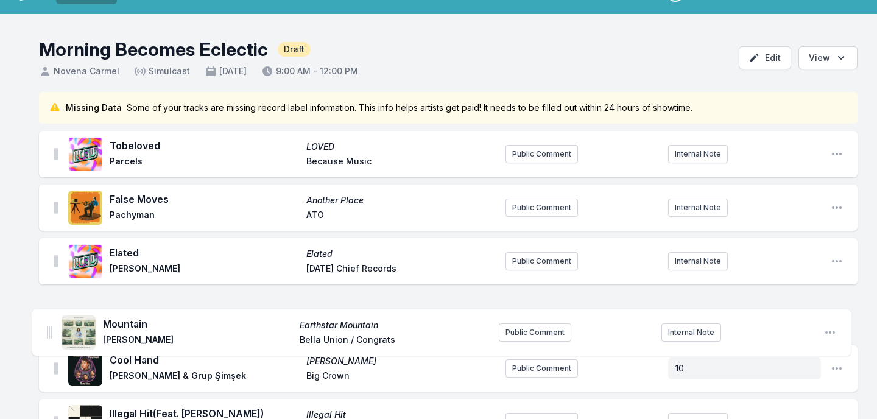
scroll to position [31, 0]
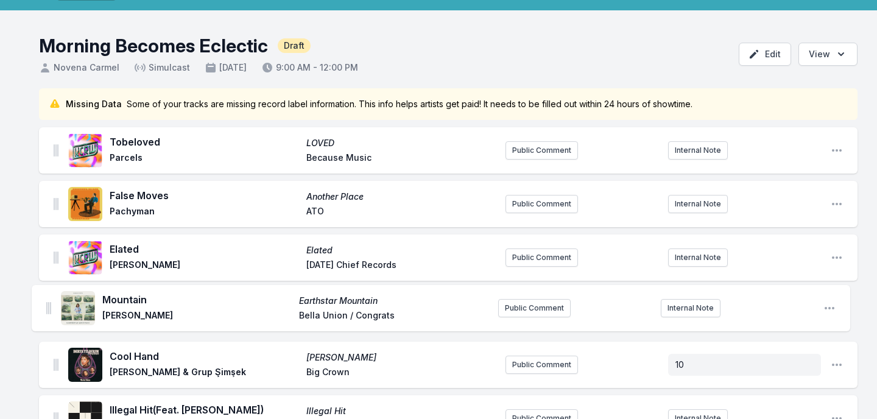
drag, startPoint x: 55, startPoint y: 74, endPoint x: 48, endPoint y: 303, distance: 228.5
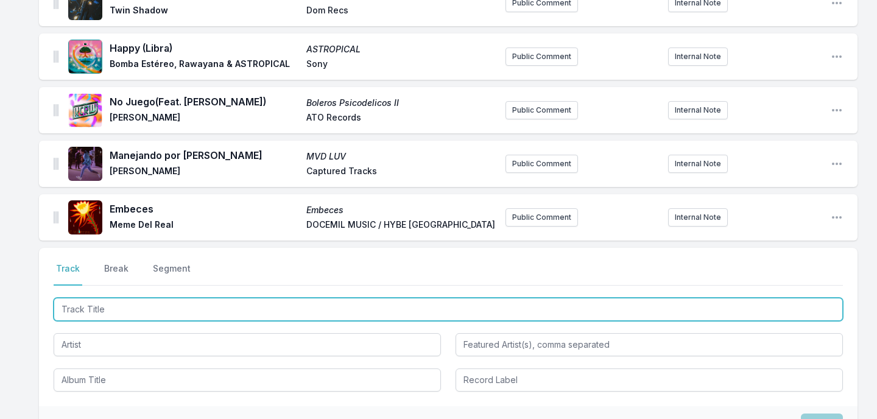
scroll to position [2001, 0]
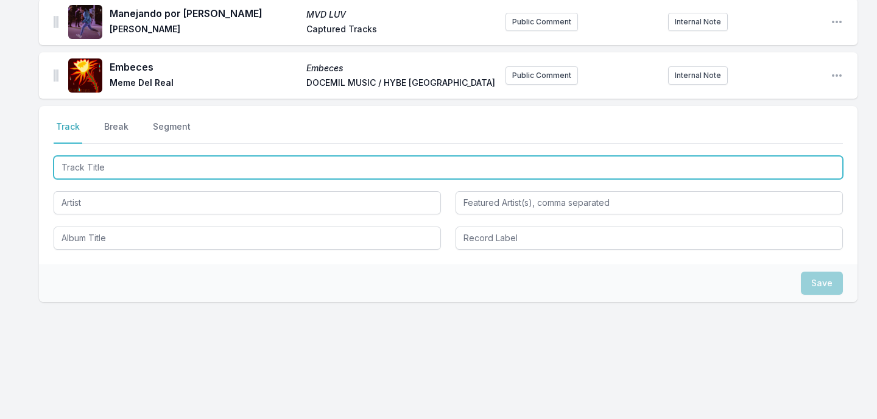
click at [107, 161] on input "Track Title" at bounding box center [448, 167] width 789 height 23
type input "Feeling"
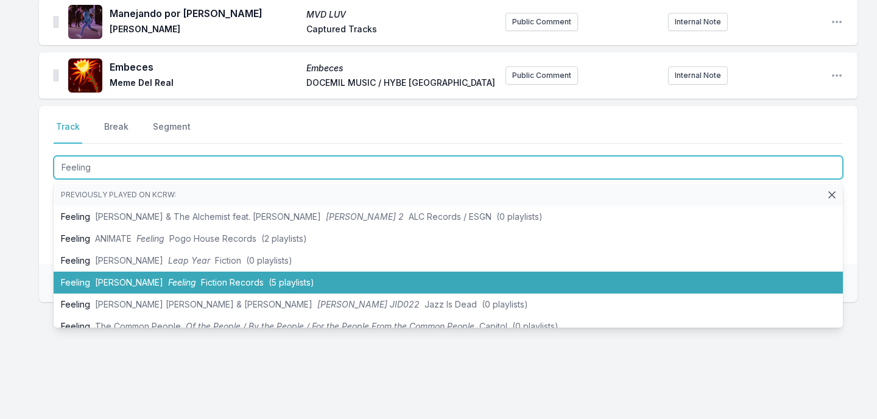
click at [94, 274] on li "Feeling Billie Marten Feeling Fiction Records (5 playlists)" at bounding box center [448, 283] width 789 height 22
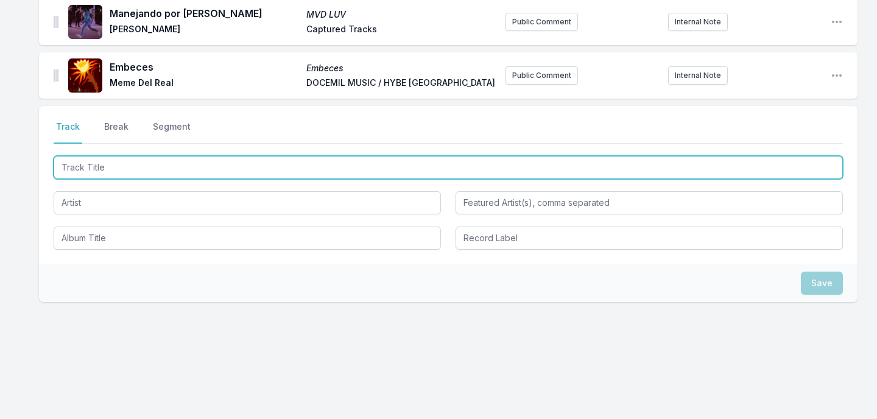
scroll to position [2055, 0]
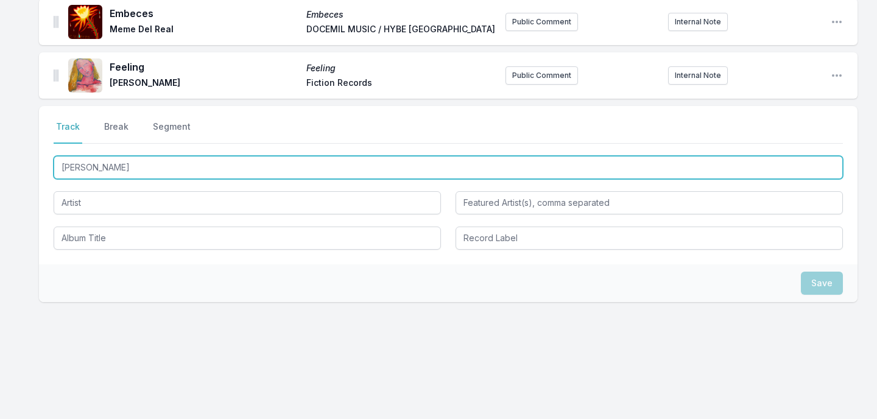
type input "Nadi"
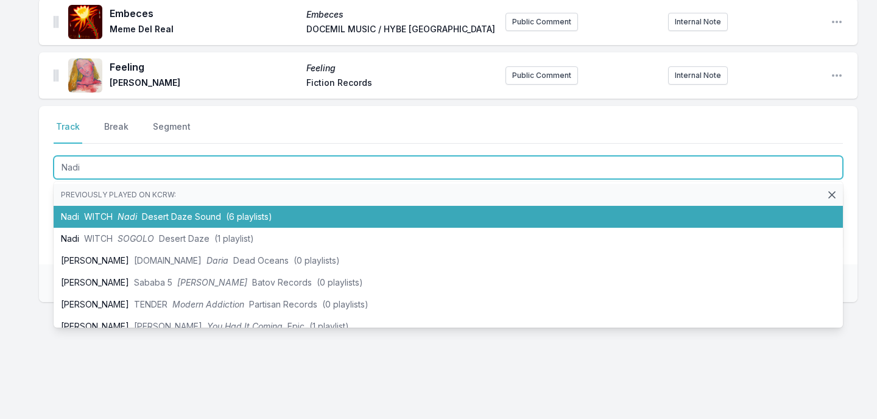
click at [164, 216] on span "Desert Daze Sound" at bounding box center [181, 216] width 79 height 10
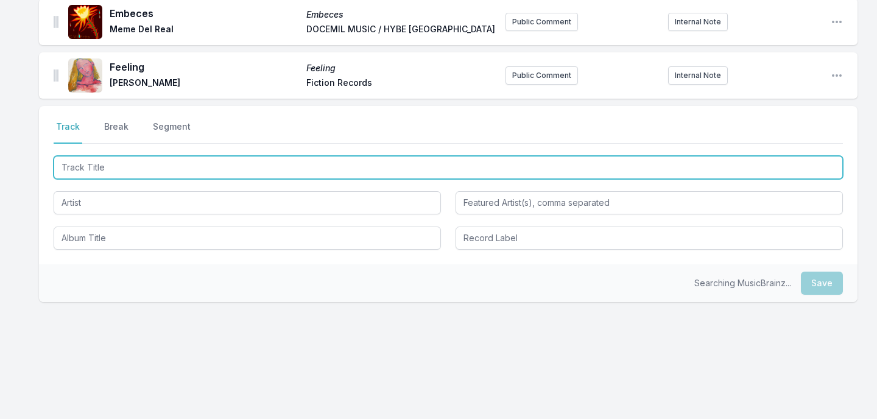
scroll to position [2108, 0]
